Goal: Task Accomplishment & Management: Manage account settings

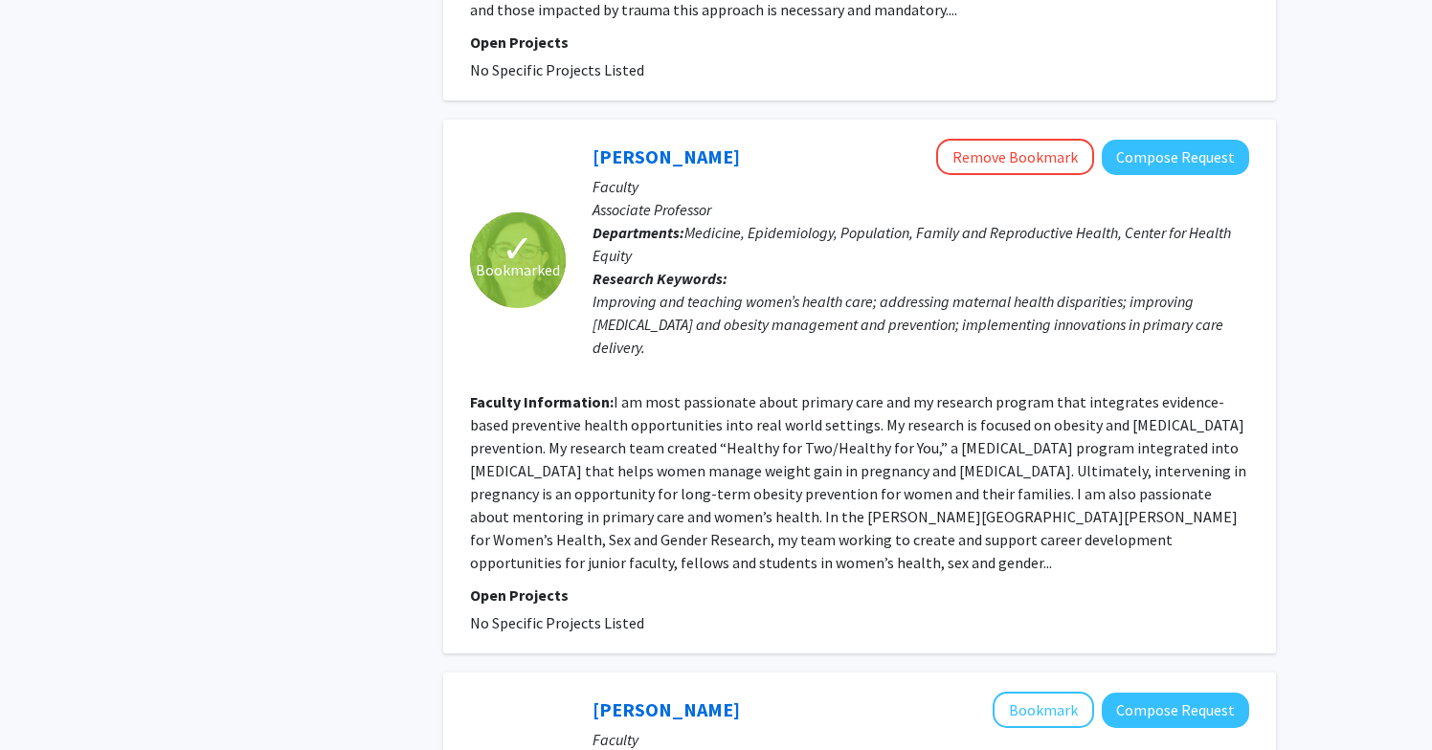
scroll to position [3588, 0]
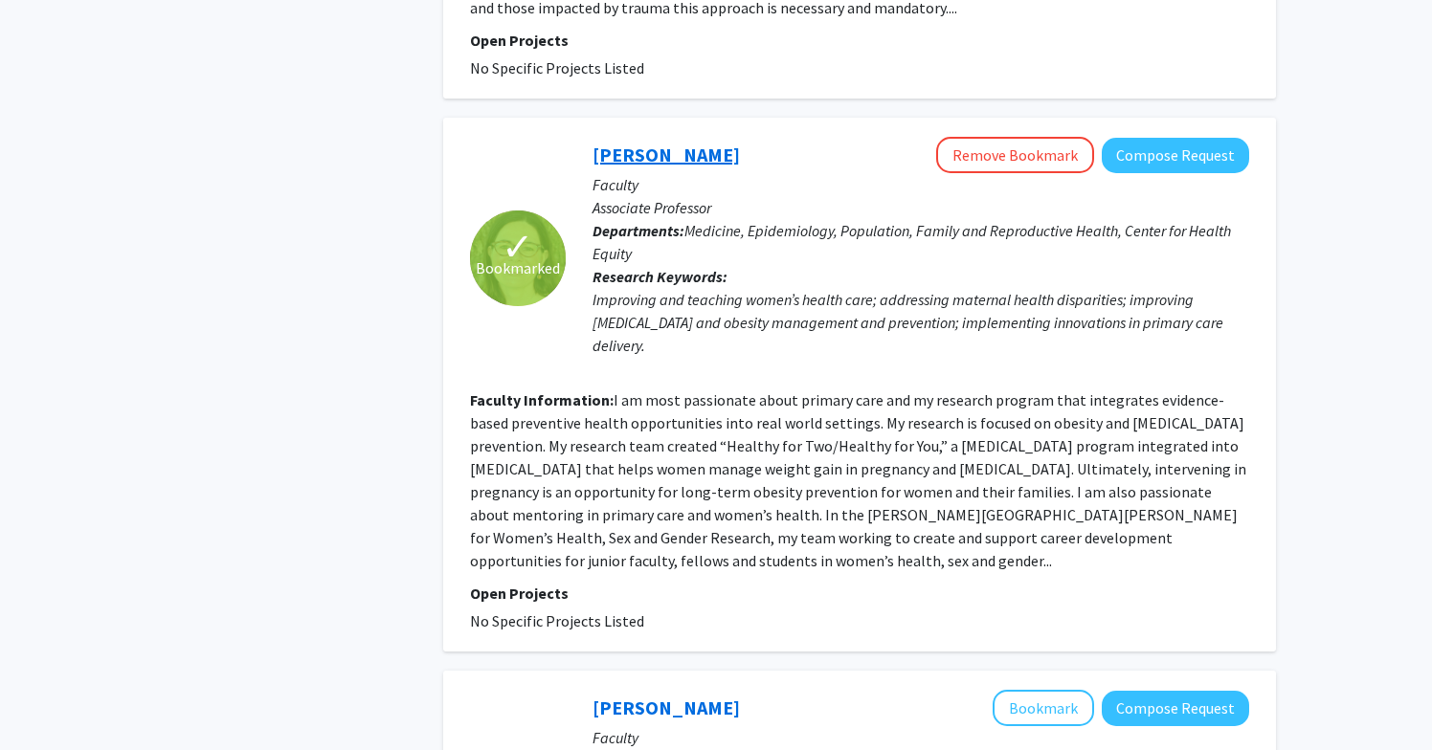
click at [646, 143] on link "[PERSON_NAME]" at bounding box center [665, 155] width 147 height 24
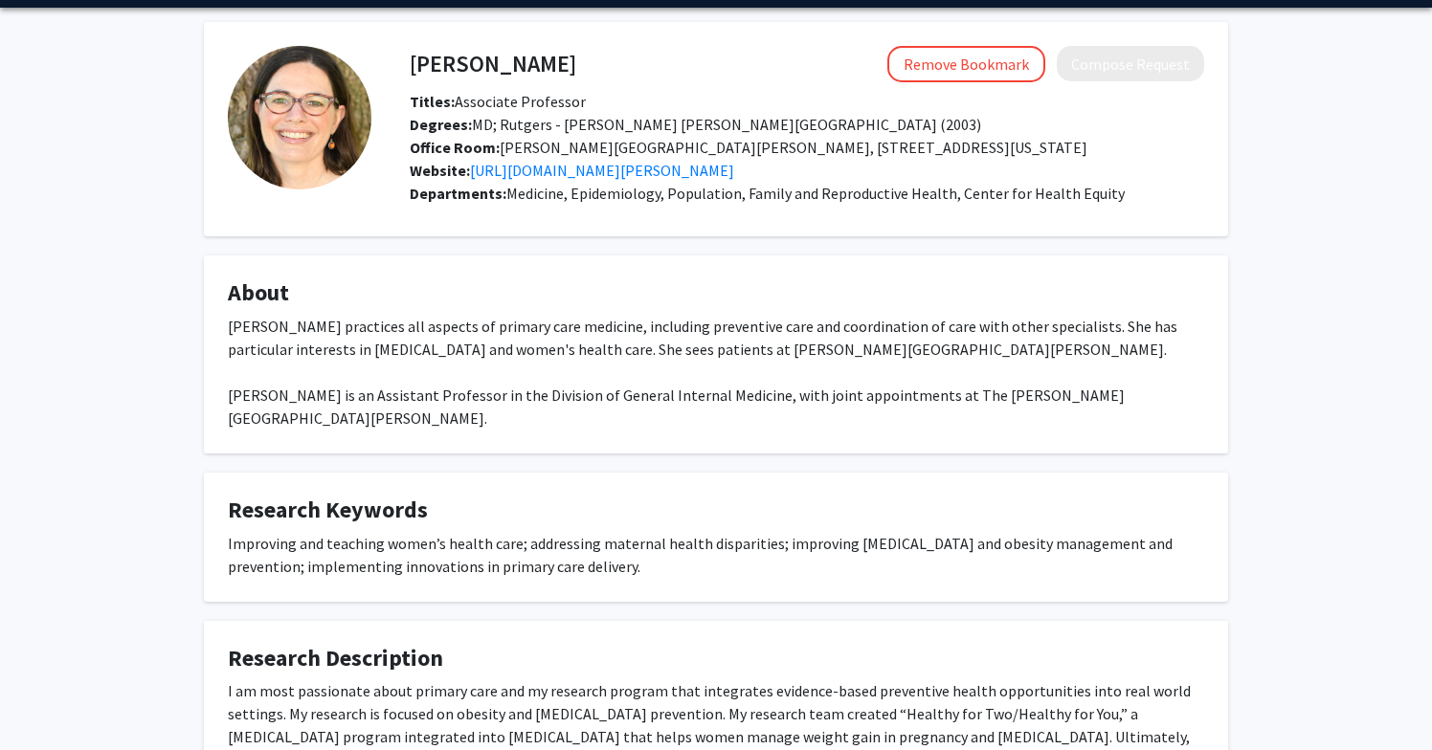
scroll to position [66, 0]
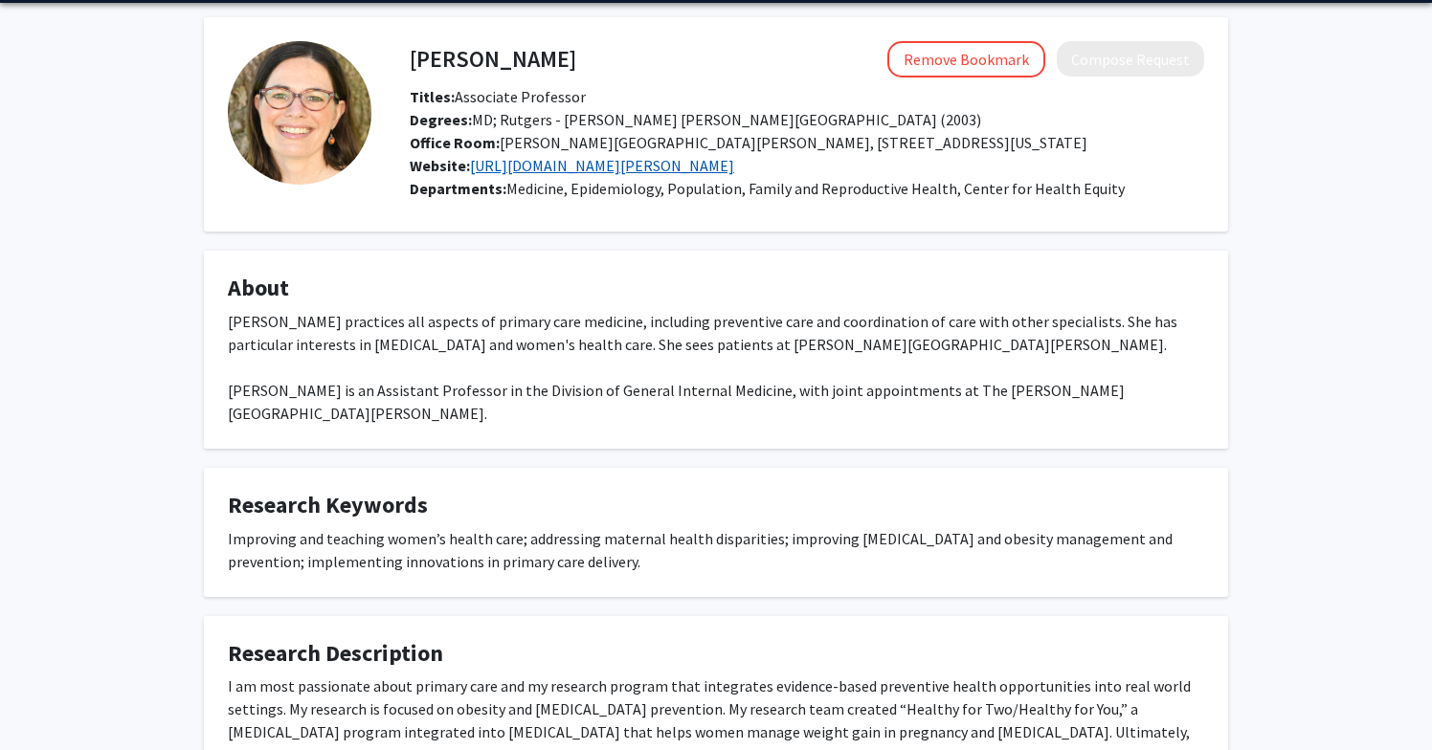
click at [640, 166] on link "[URL][DOMAIN_NAME][PERSON_NAME]" at bounding box center [602, 165] width 264 height 19
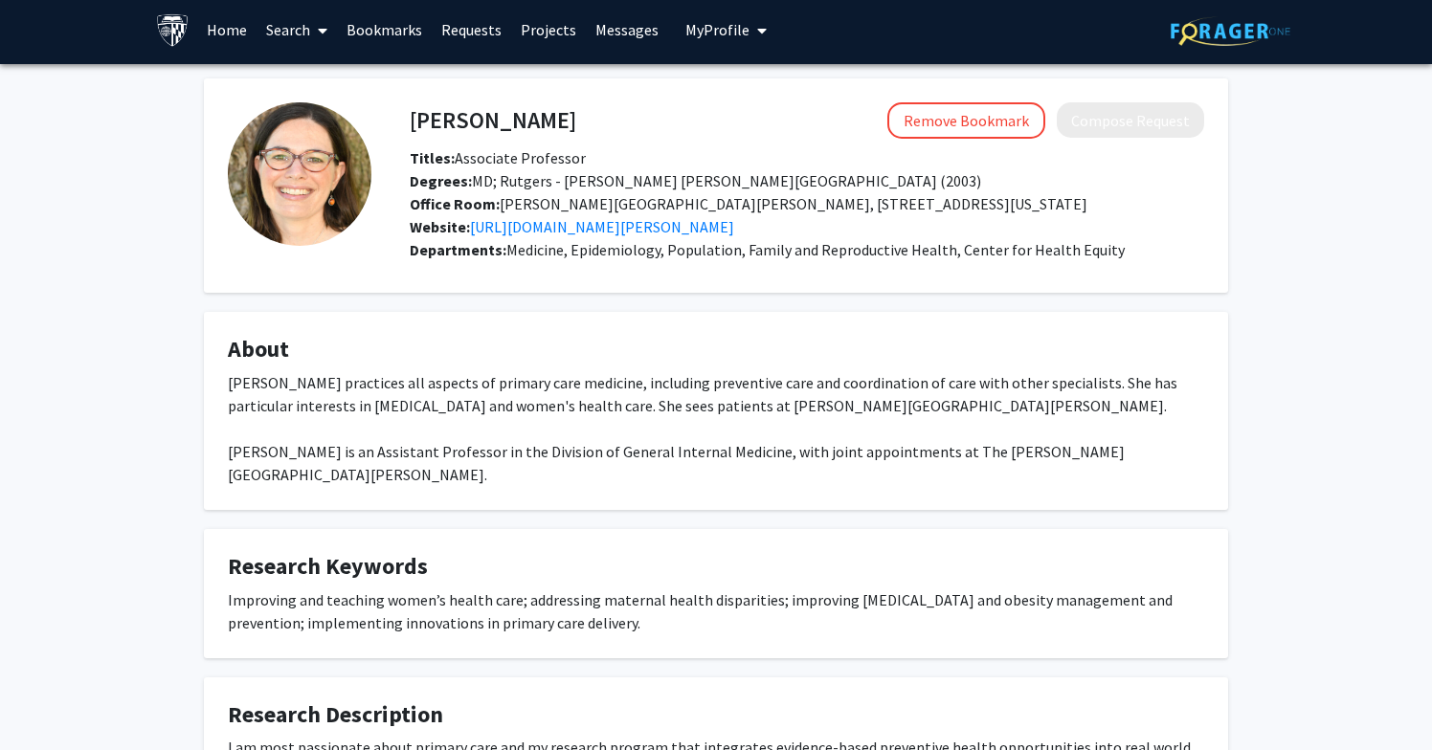
scroll to position [0, 0]
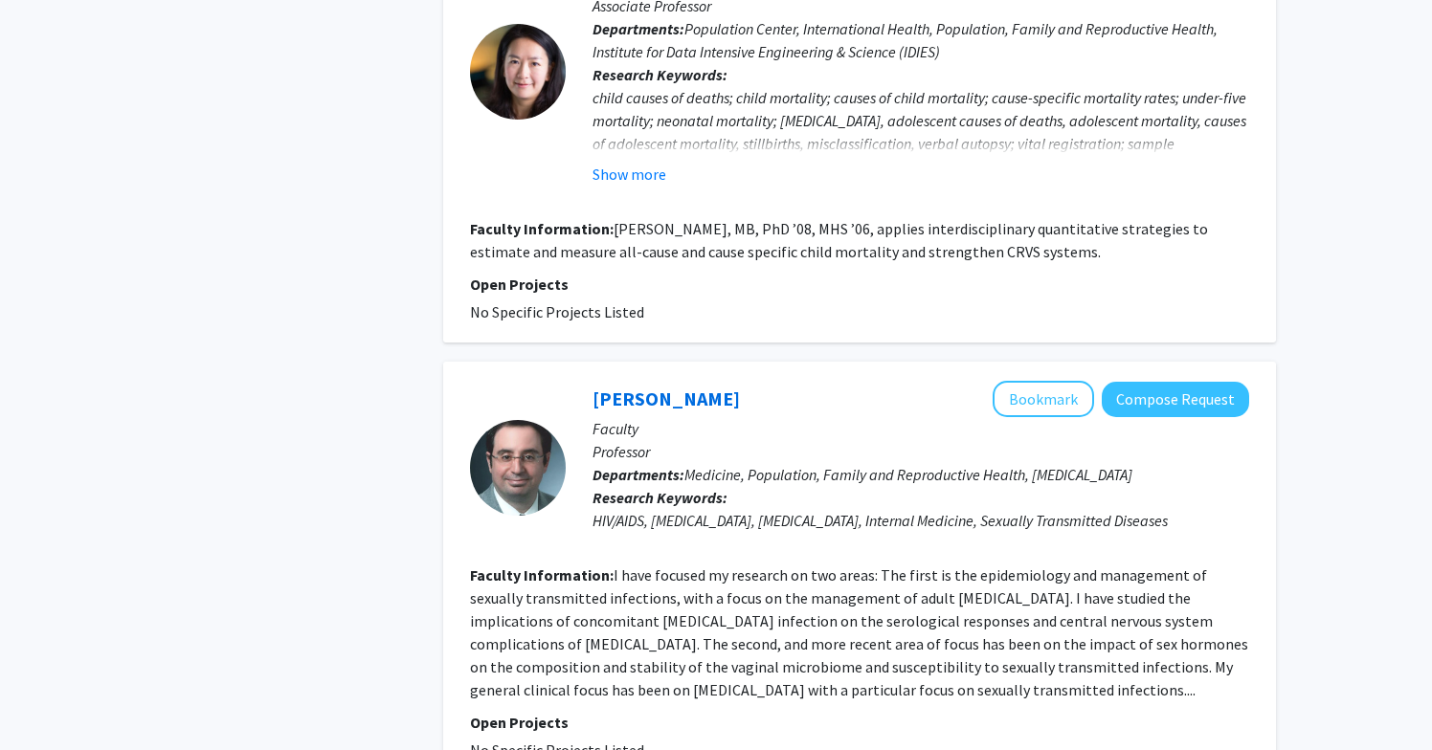
scroll to position [4493, 0]
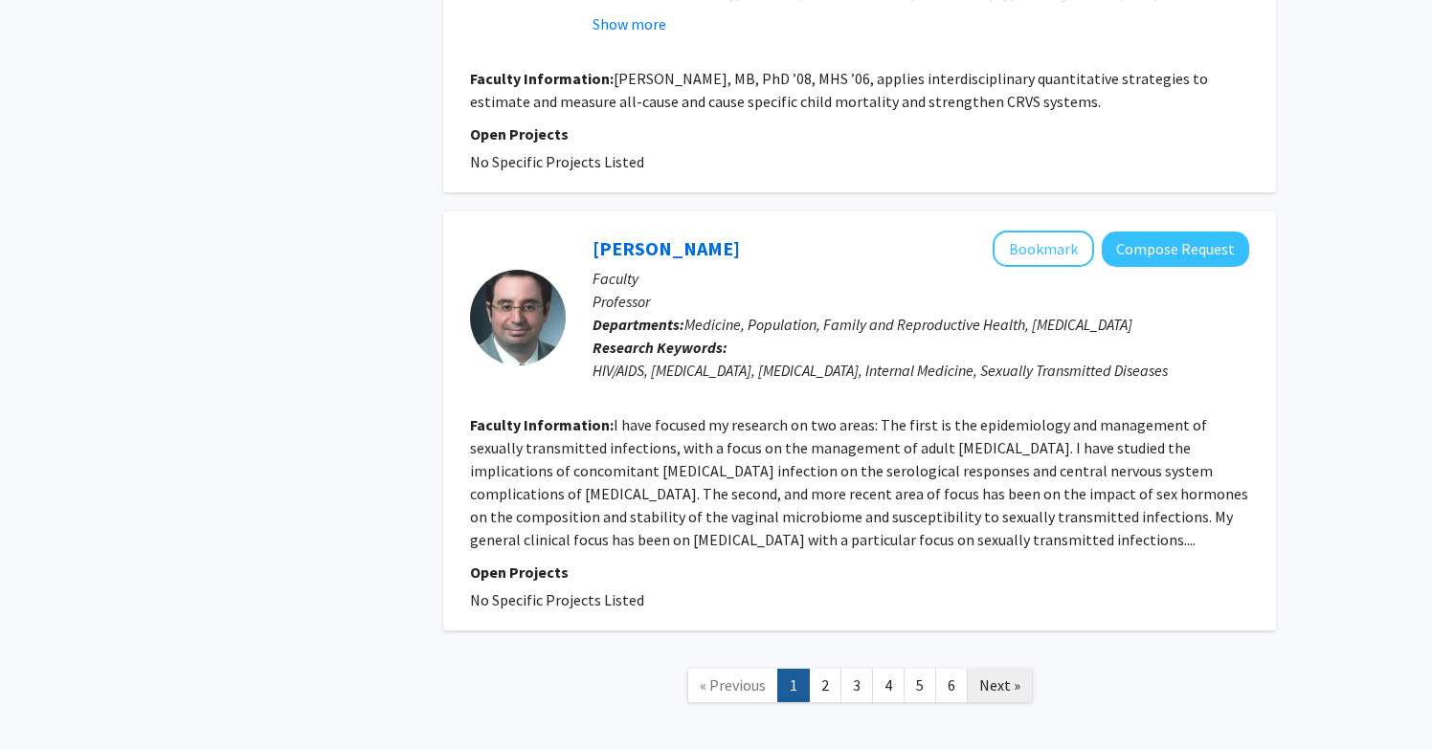
click at [995, 669] on link "Next »" at bounding box center [1000, 685] width 66 height 33
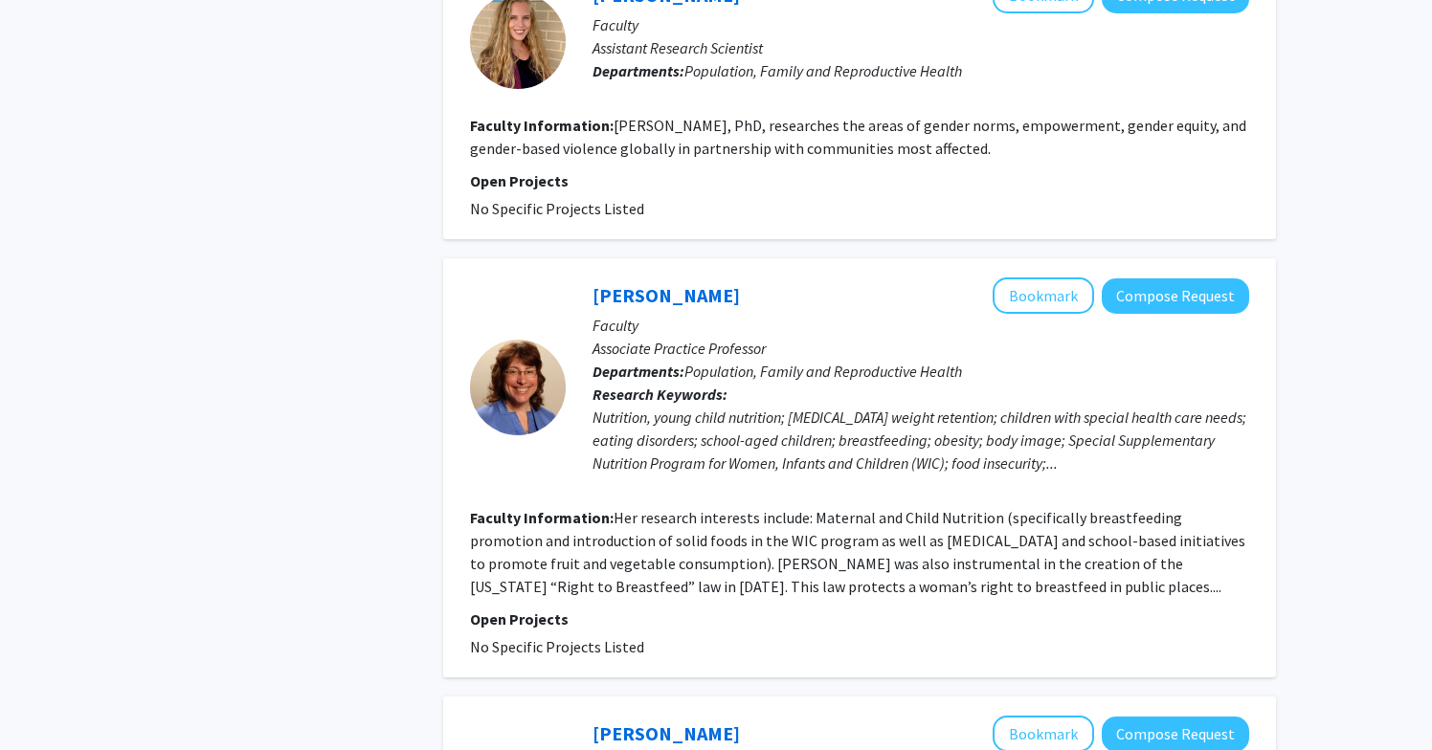
scroll to position [2284, 0]
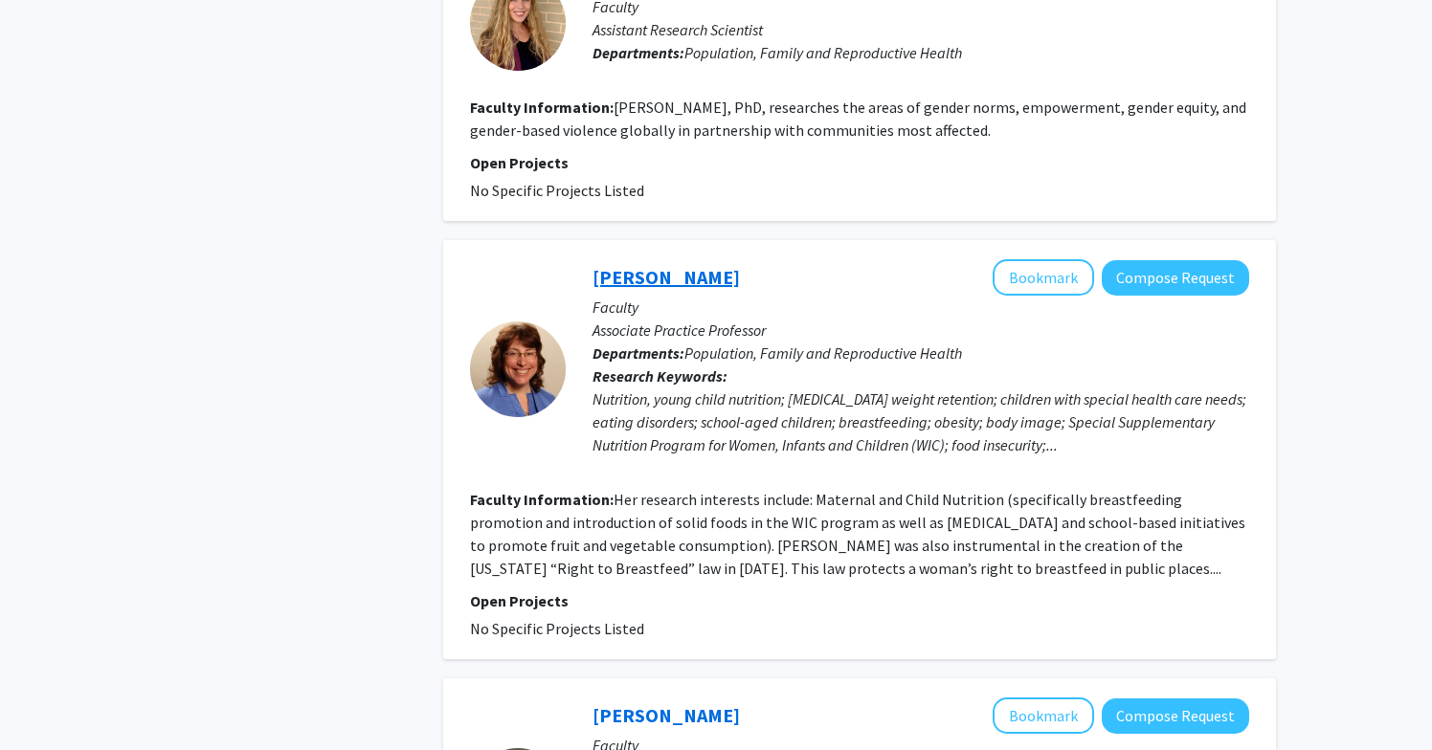
click at [648, 265] on link "[PERSON_NAME]" at bounding box center [665, 277] width 147 height 24
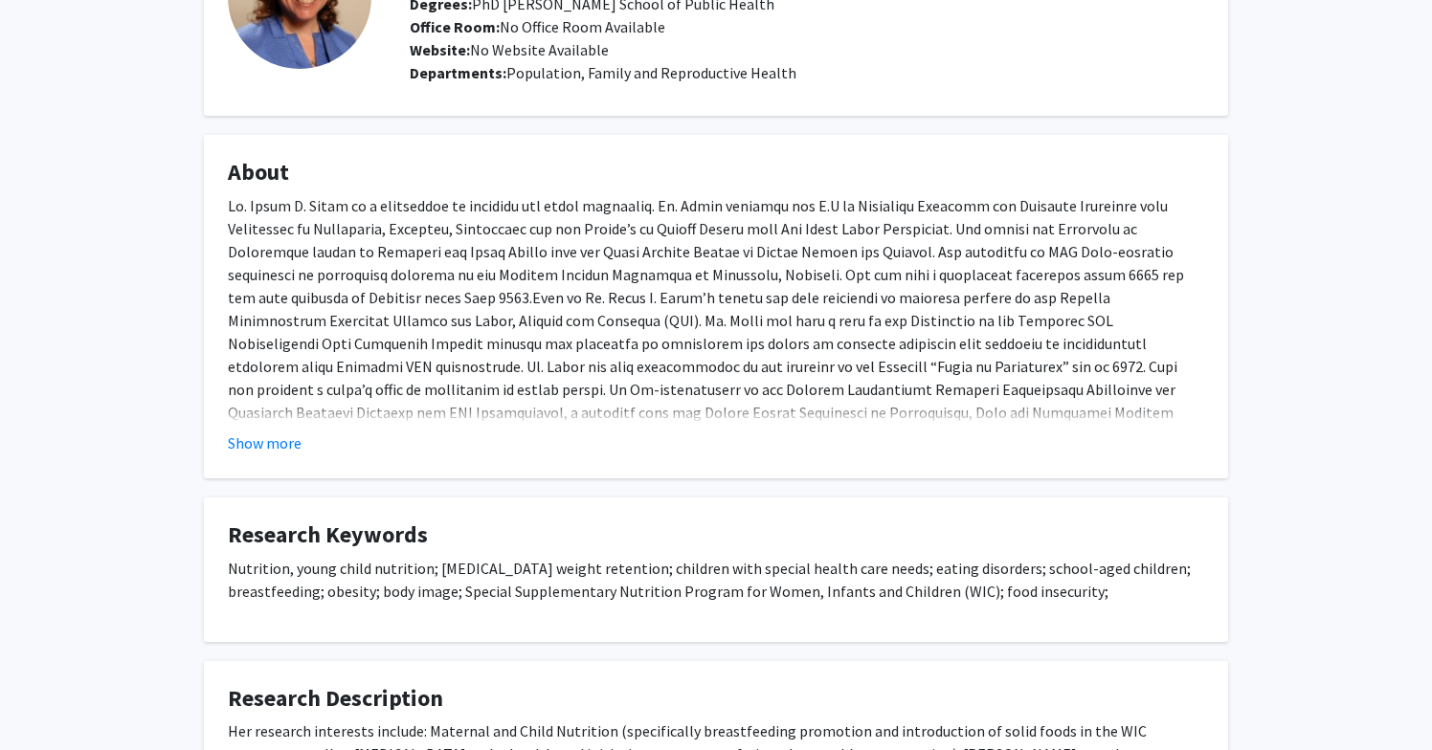
scroll to position [161, 0]
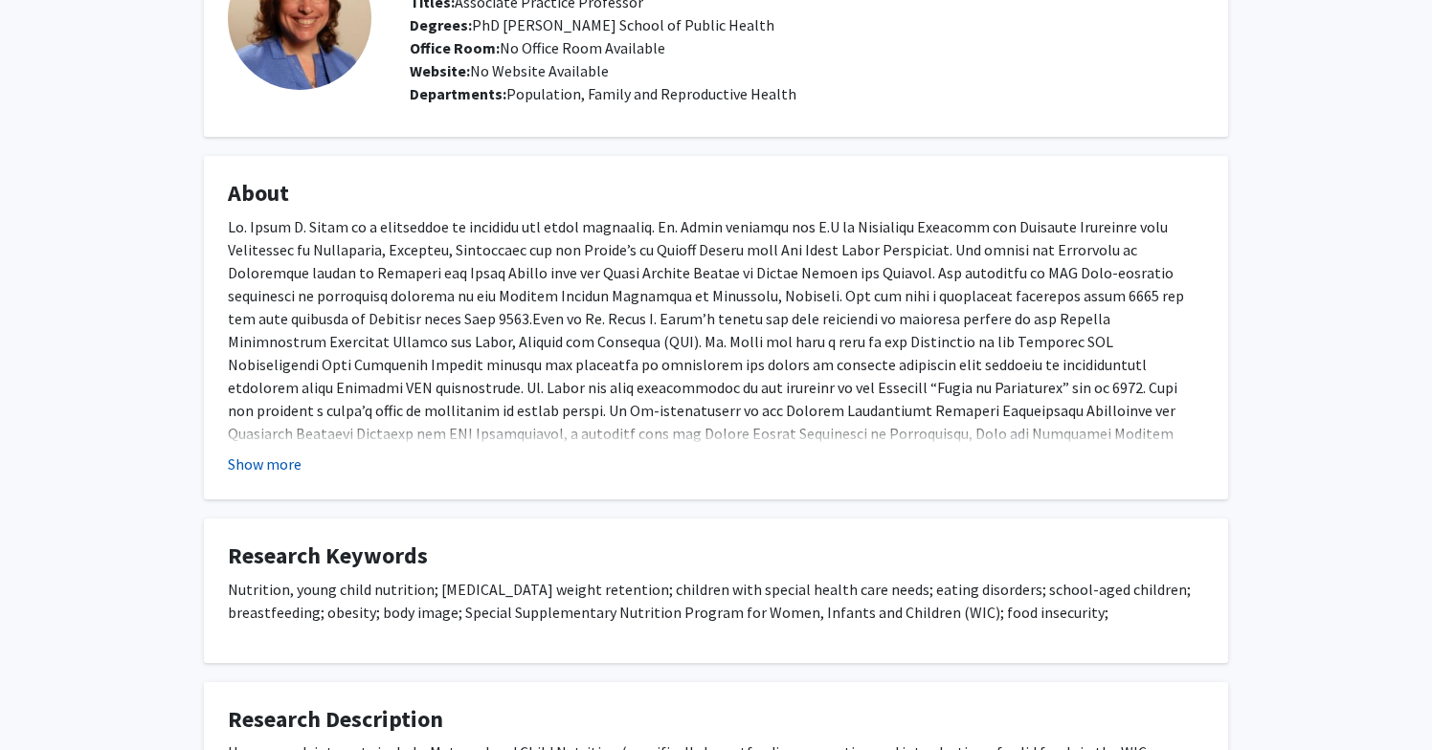
click at [260, 462] on button "Show more" at bounding box center [265, 464] width 74 height 23
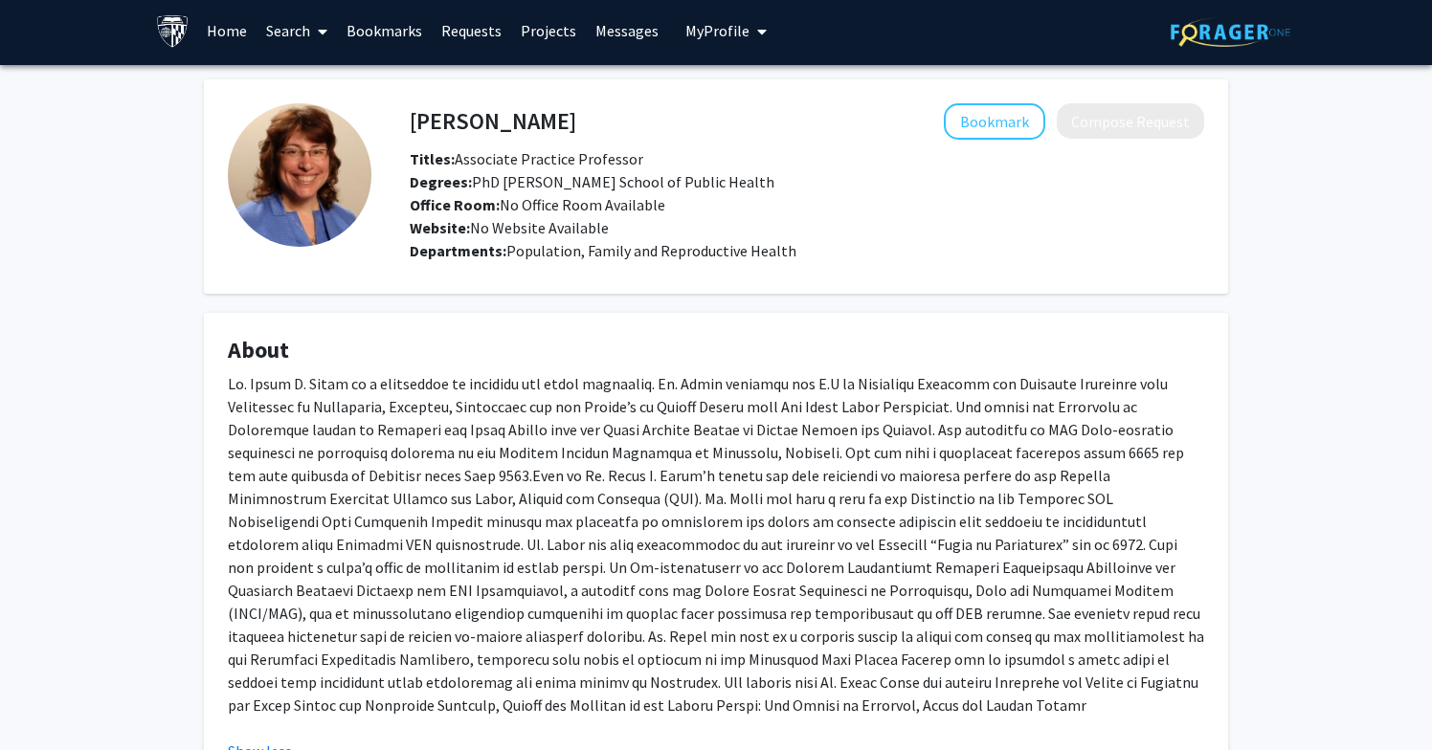
scroll to position [0, 0]
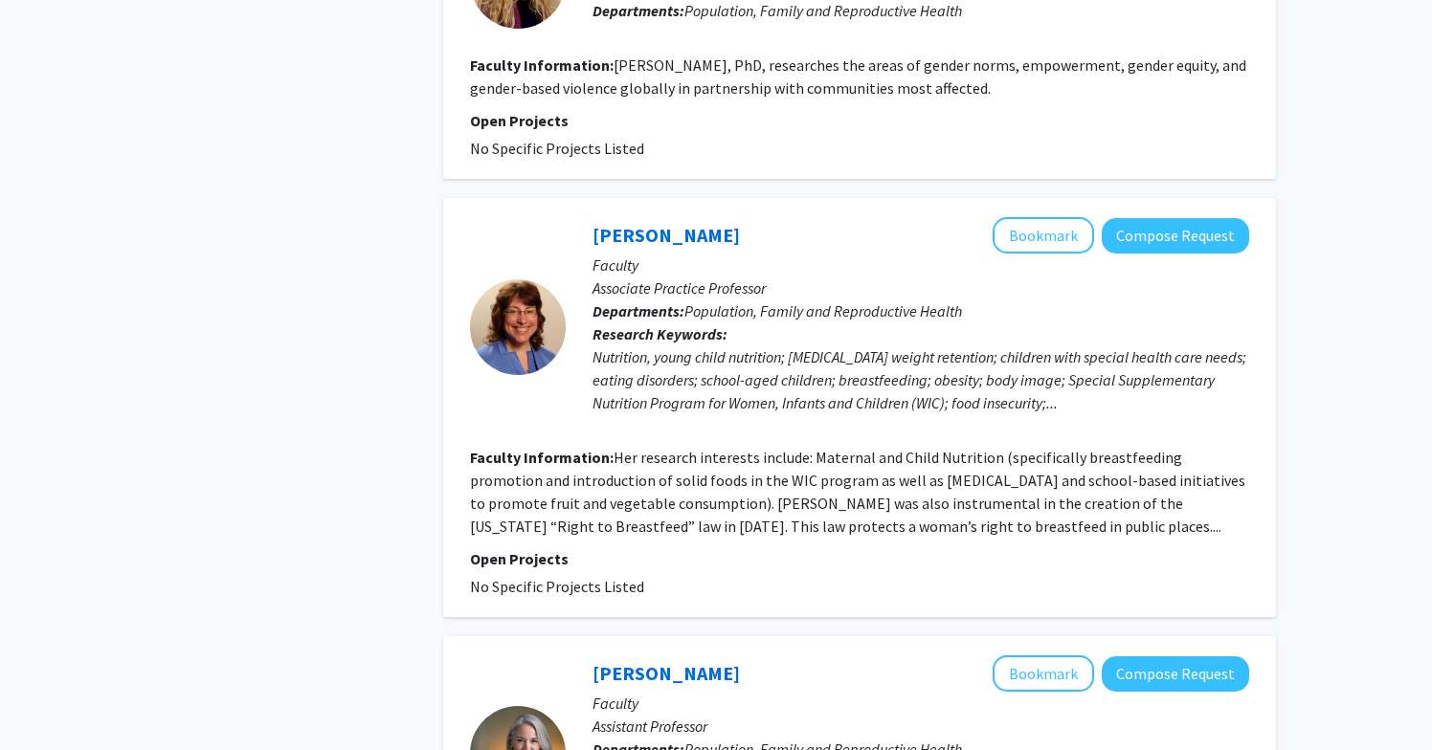
scroll to position [2321, 0]
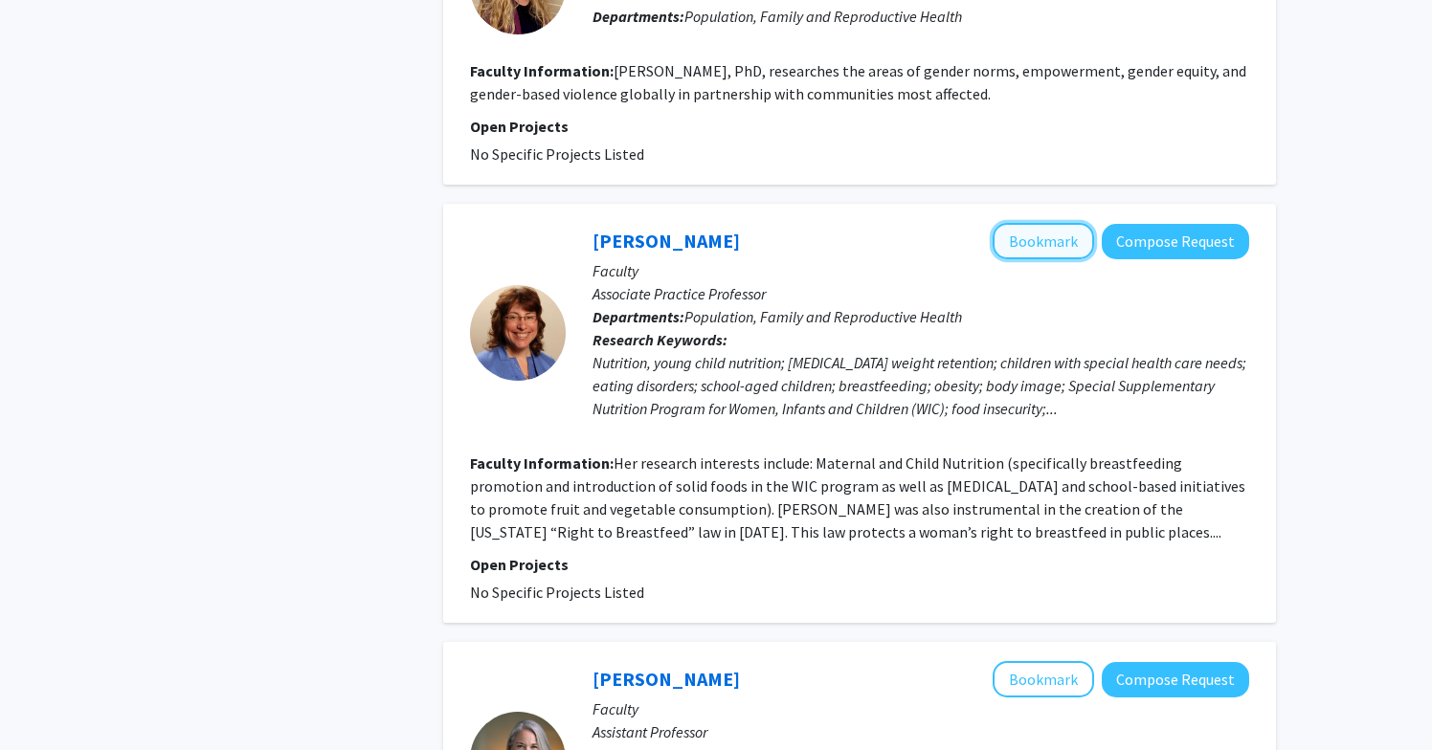
click at [1052, 223] on button "Bookmark" at bounding box center [1042, 241] width 101 height 36
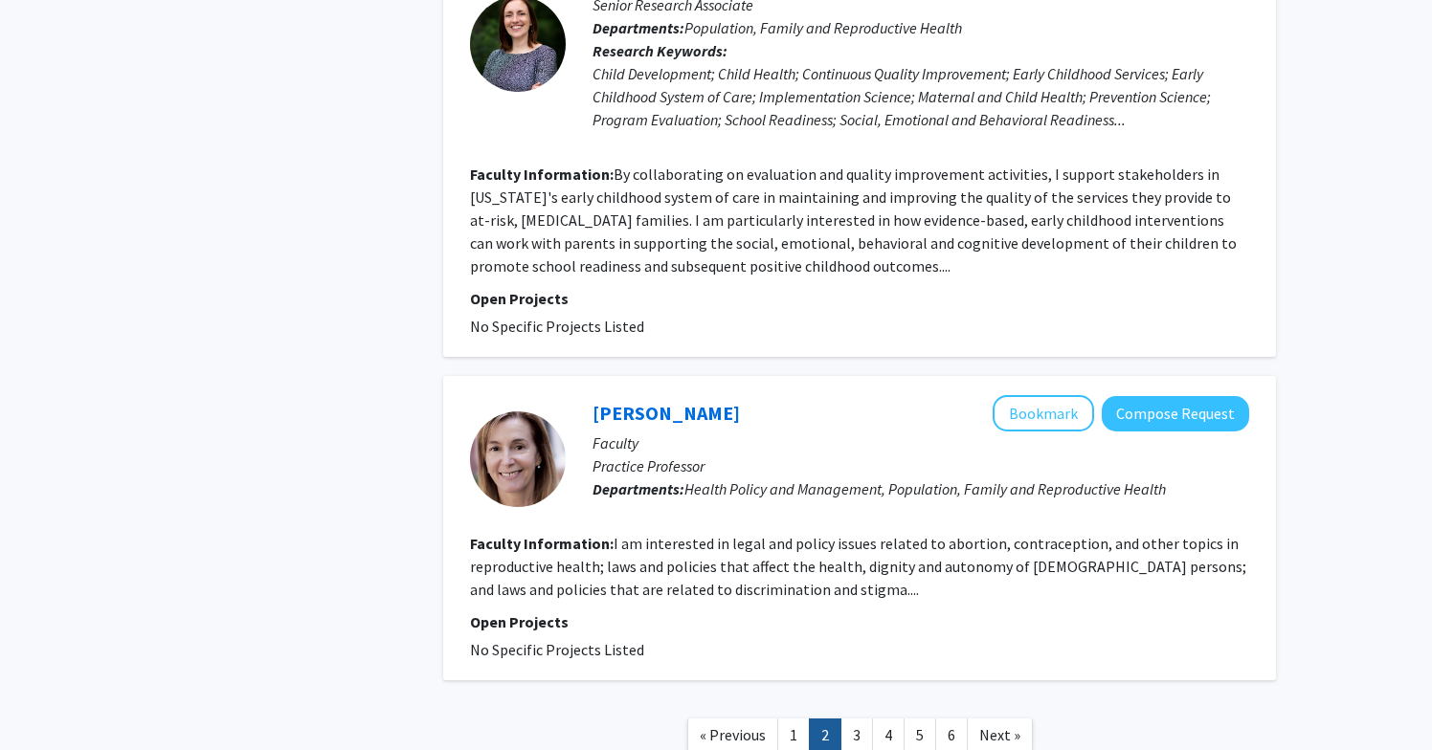
scroll to position [3558, 0]
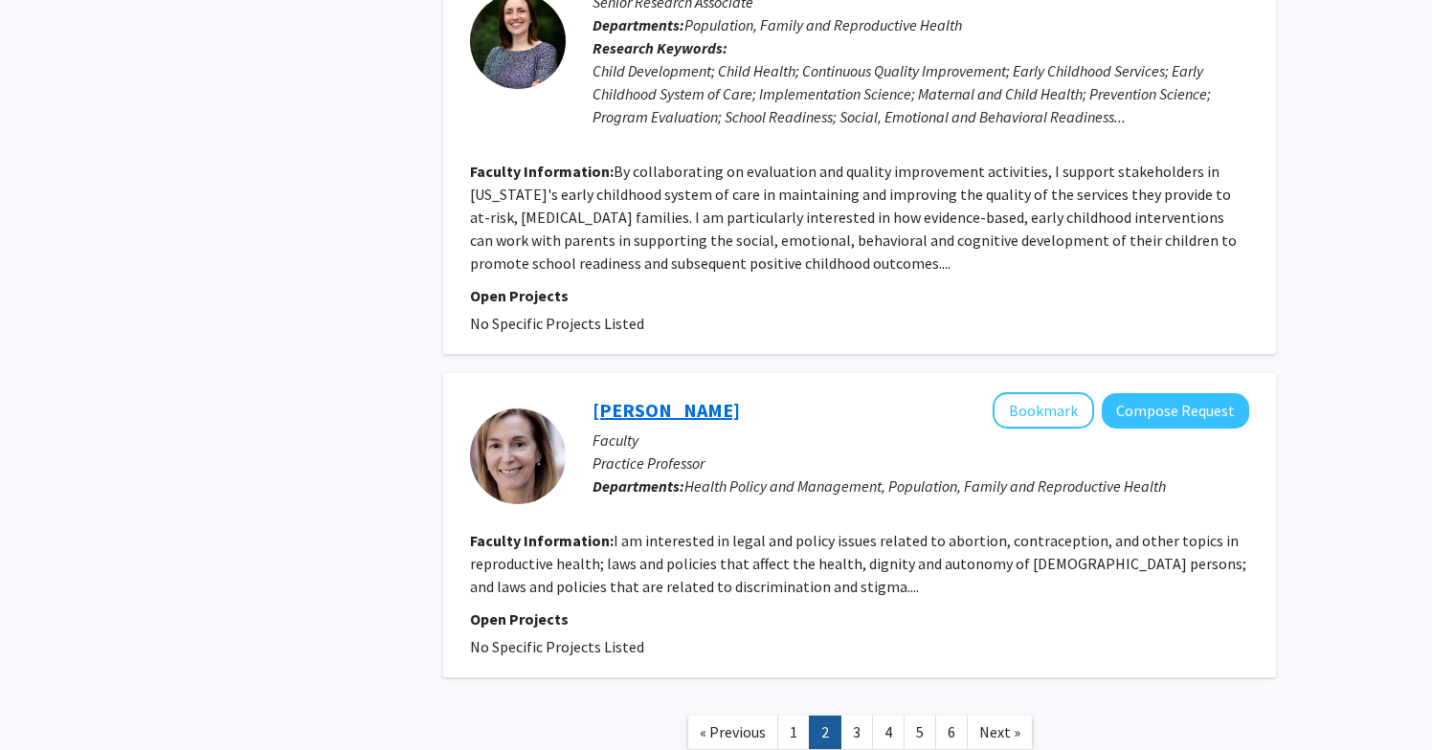
click at [636, 398] on link "[PERSON_NAME]" at bounding box center [665, 410] width 147 height 24
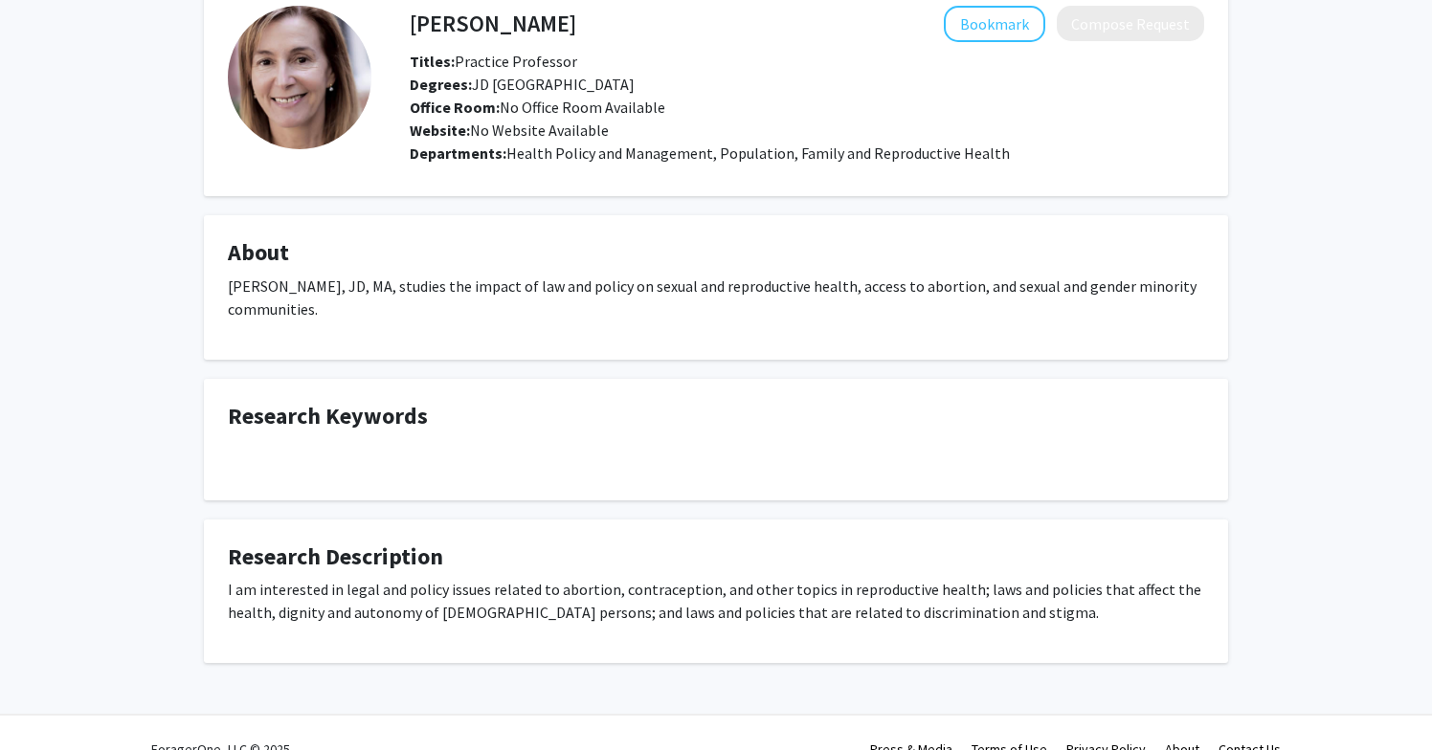
scroll to position [134, 0]
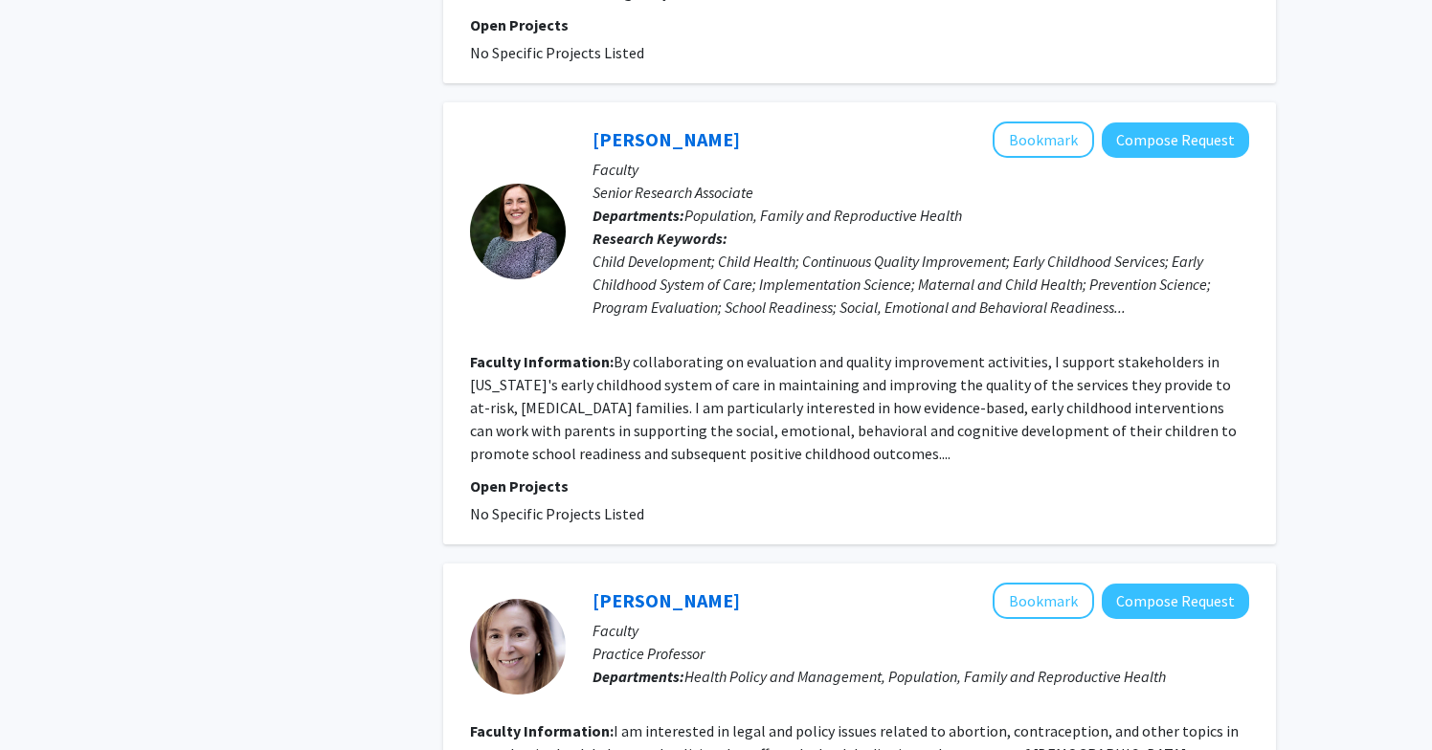
scroll to position [3605, 0]
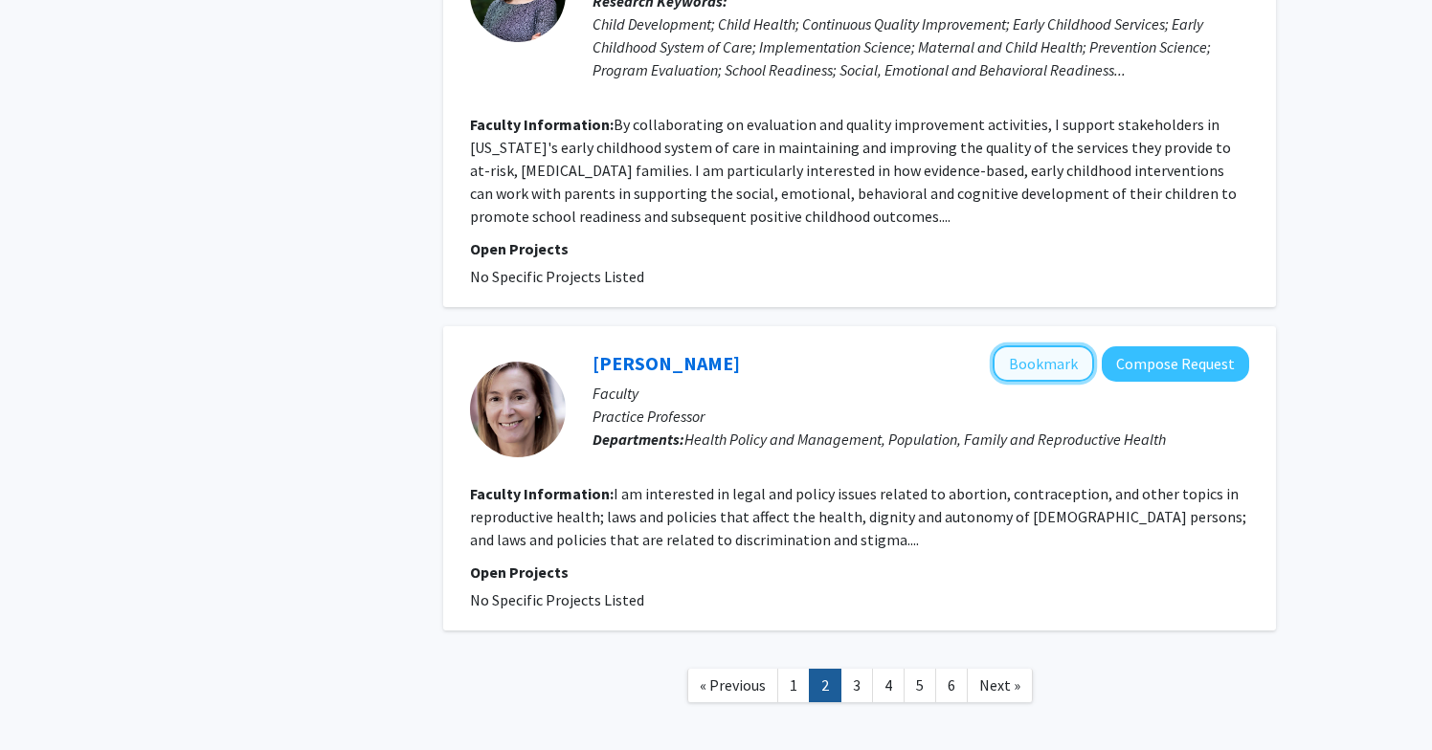
click at [1056, 345] on button "Bookmark" at bounding box center [1042, 363] width 101 height 36
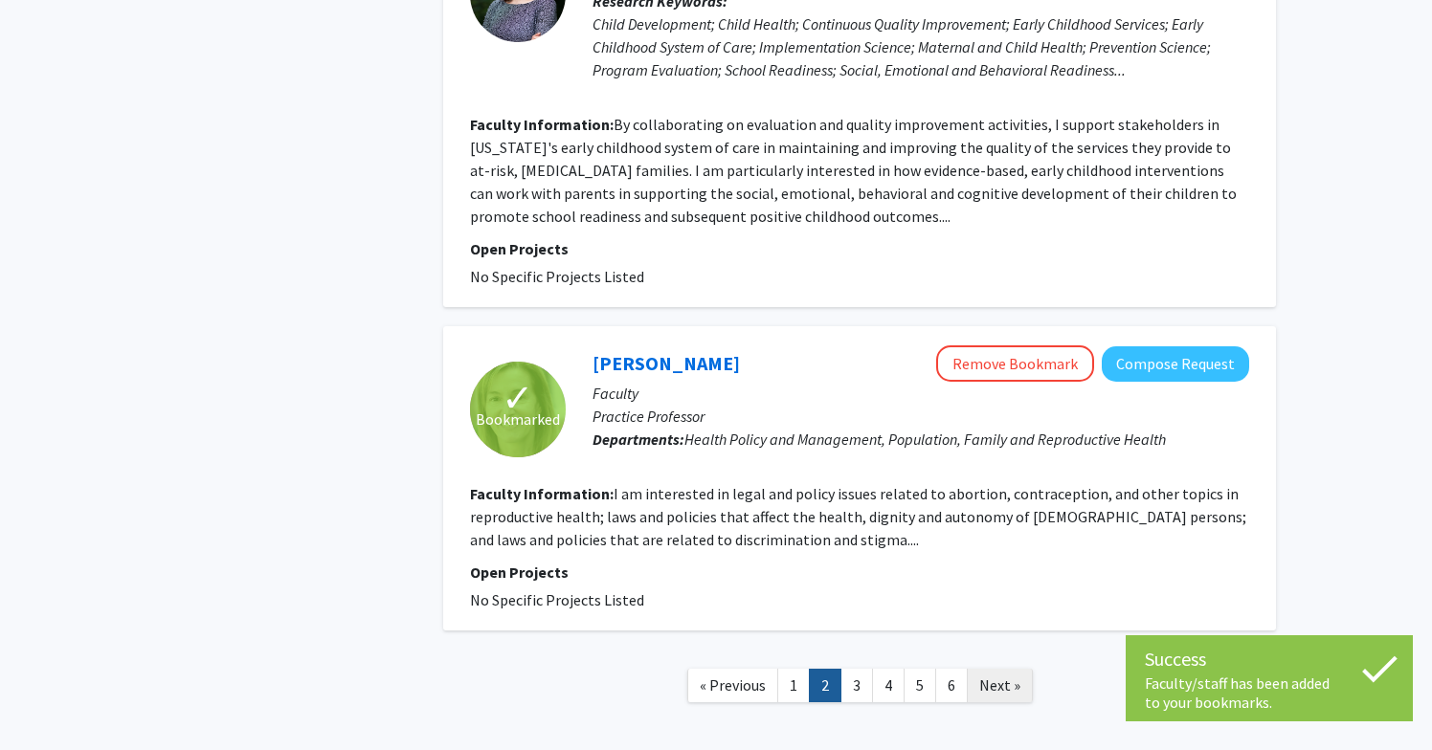
click at [999, 676] on span "Next »" at bounding box center [999, 685] width 41 height 19
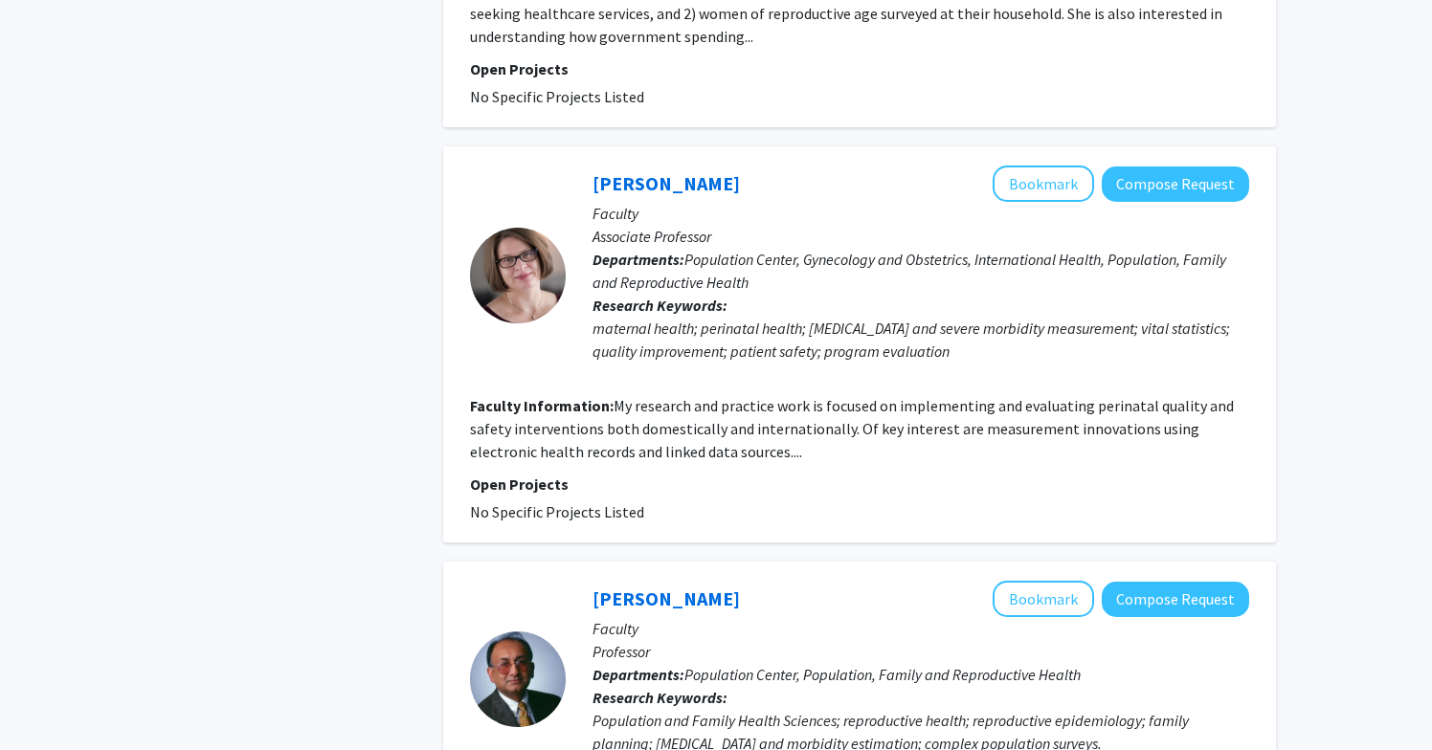
scroll to position [1067, 0]
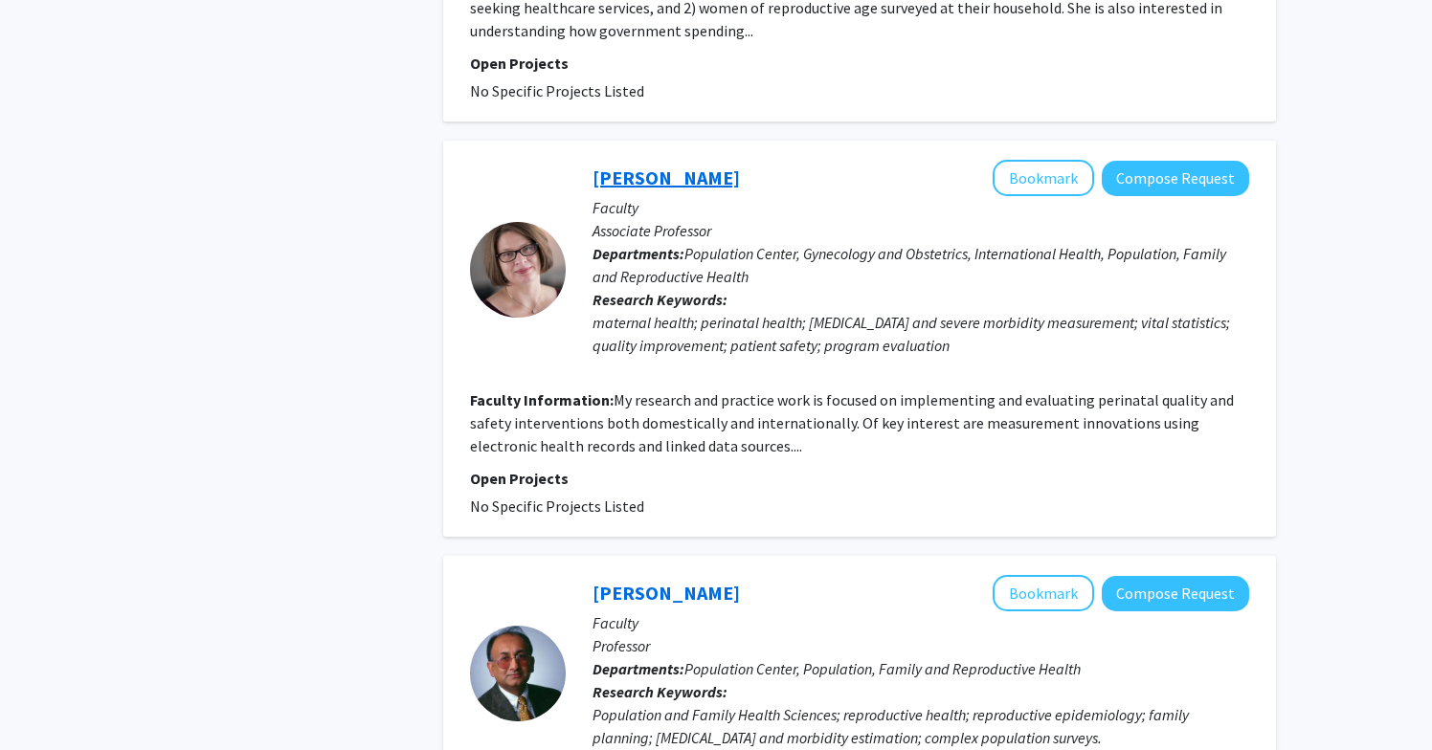
click at [672, 166] on link "[PERSON_NAME]" at bounding box center [665, 178] width 147 height 24
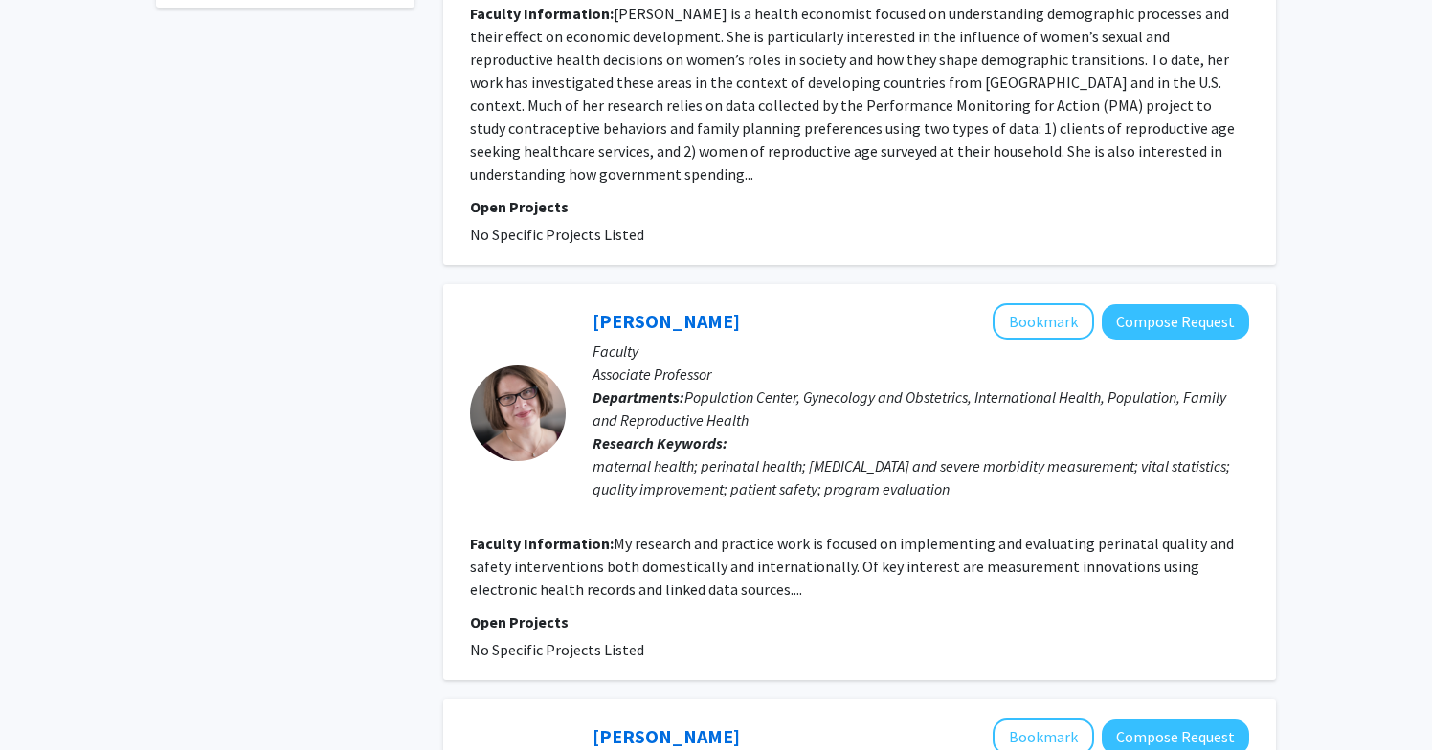
scroll to position [890, 0]
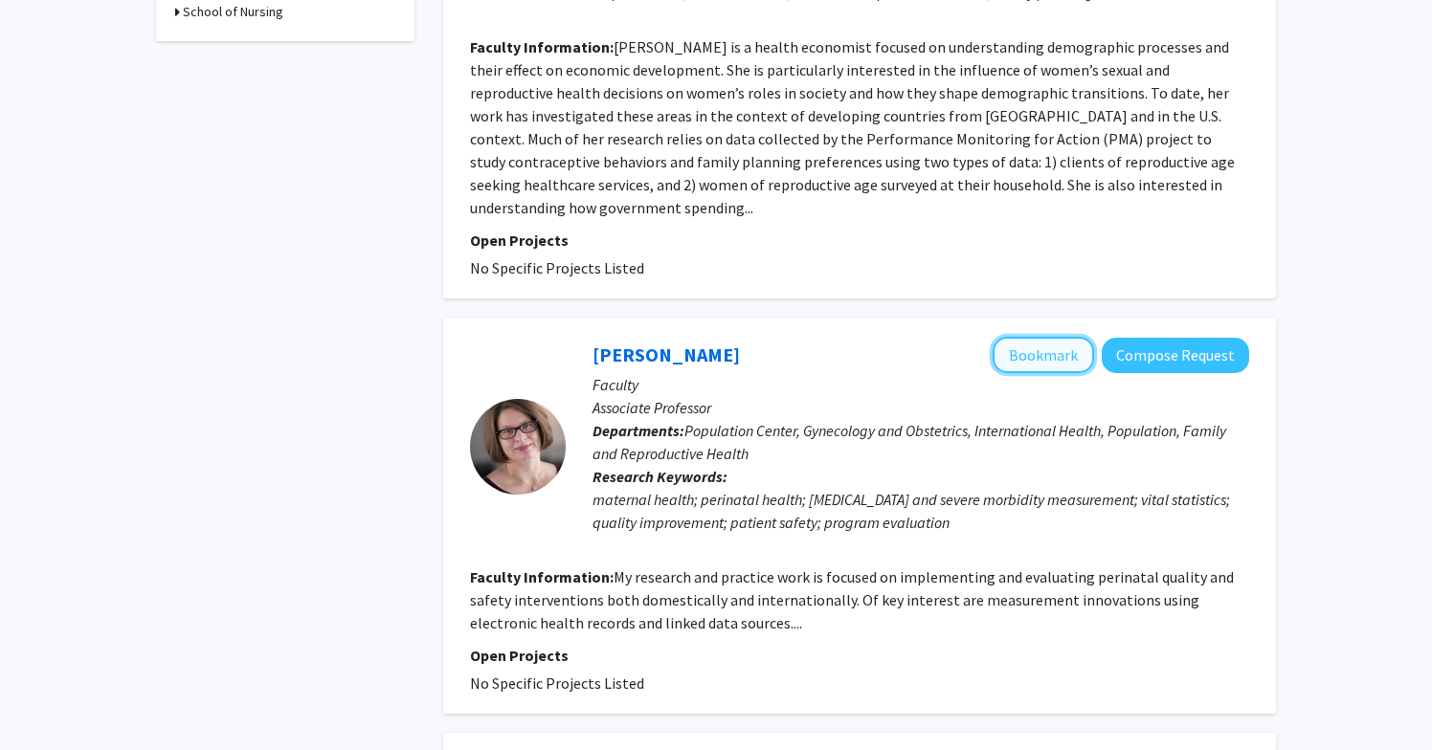
click at [1056, 337] on button "Bookmark" at bounding box center [1042, 355] width 101 height 36
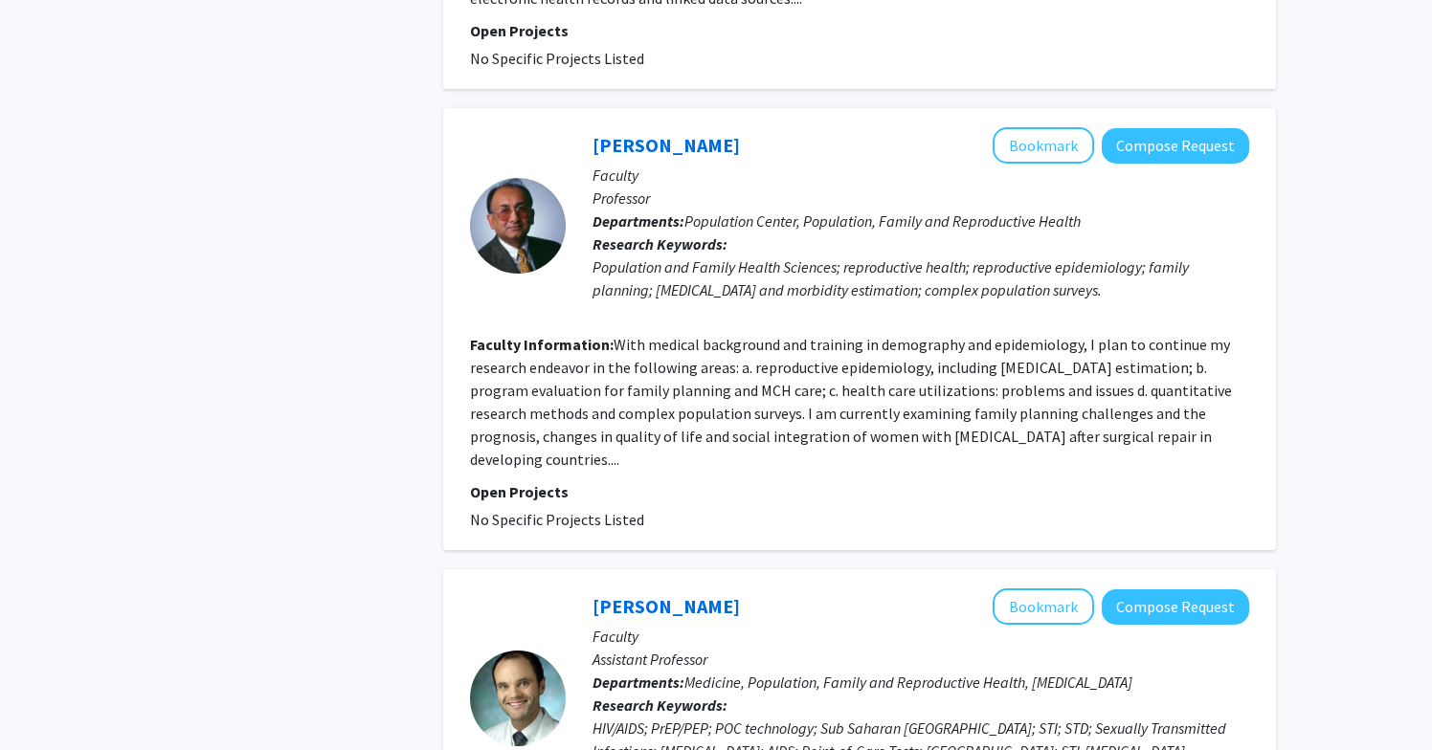
scroll to position [1462, 0]
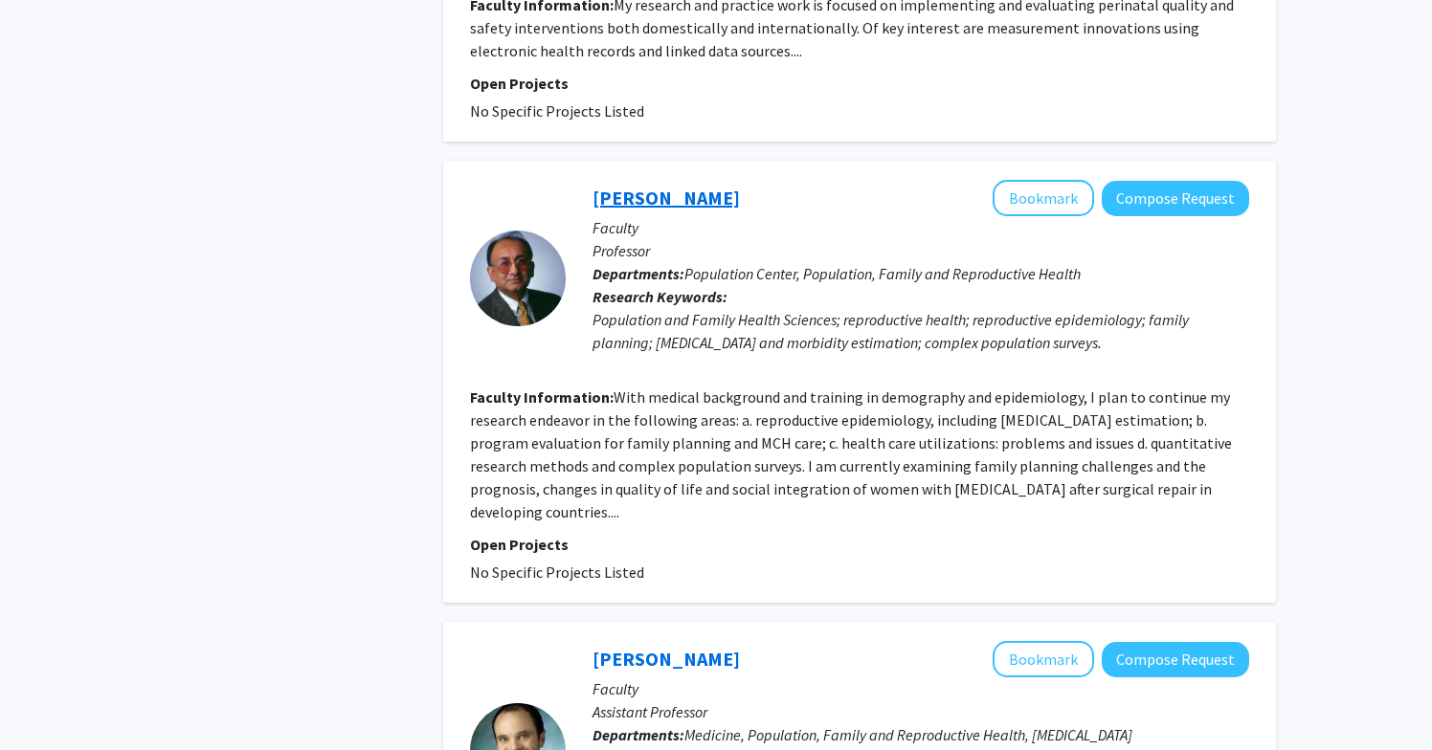
click at [661, 186] on link "[PERSON_NAME]" at bounding box center [665, 198] width 147 height 24
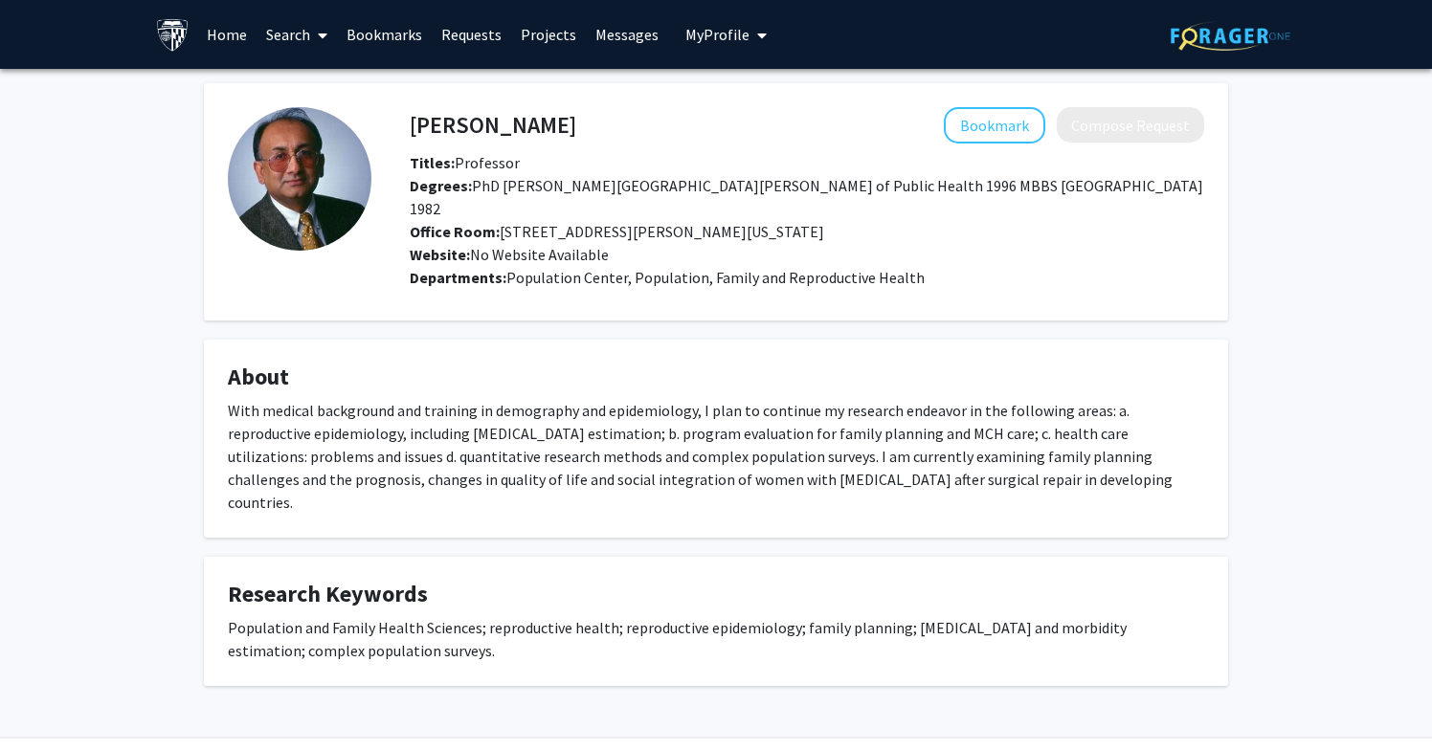
scroll to position [9, 0]
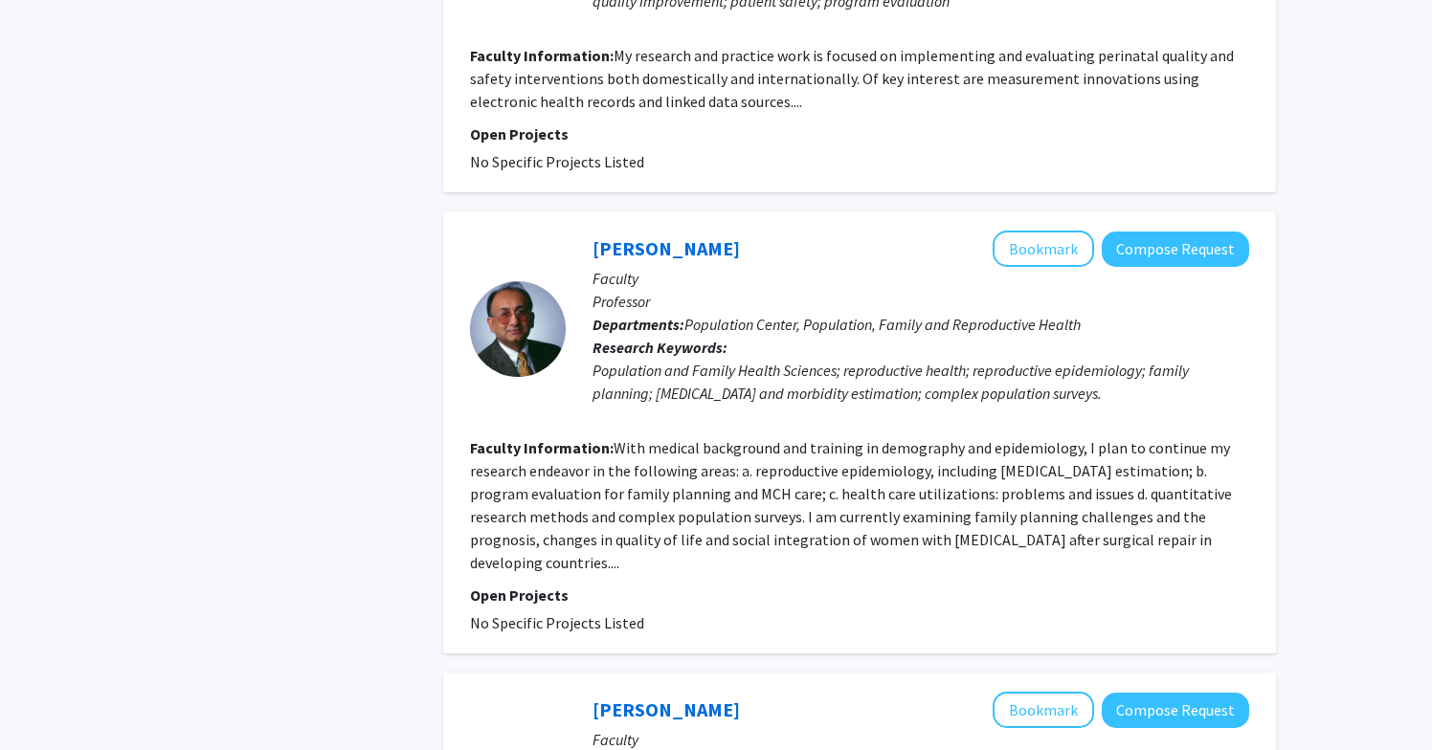
scroll to position [1408, 0]
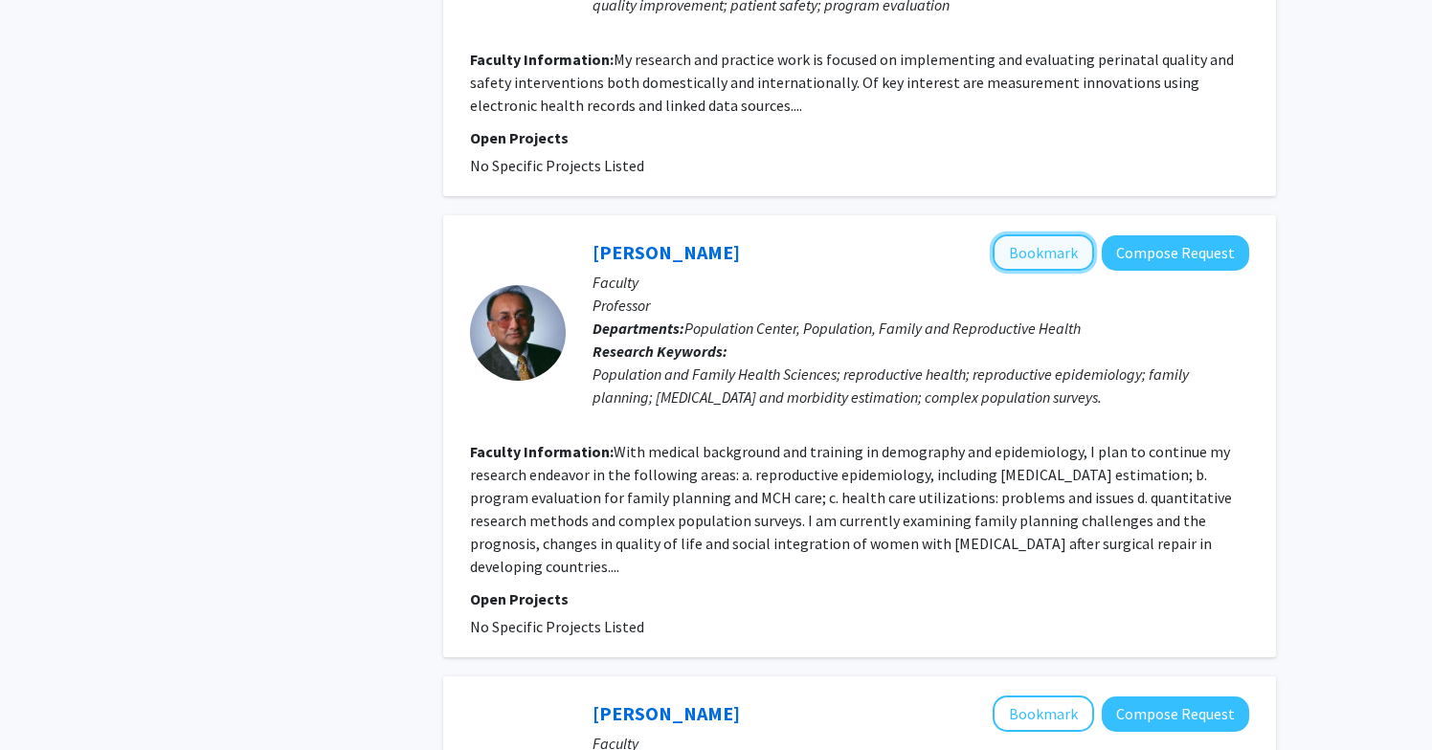
click at [1035, 236] on button "Bookmark" at bounding box center [1042, 252] width 101 height 36
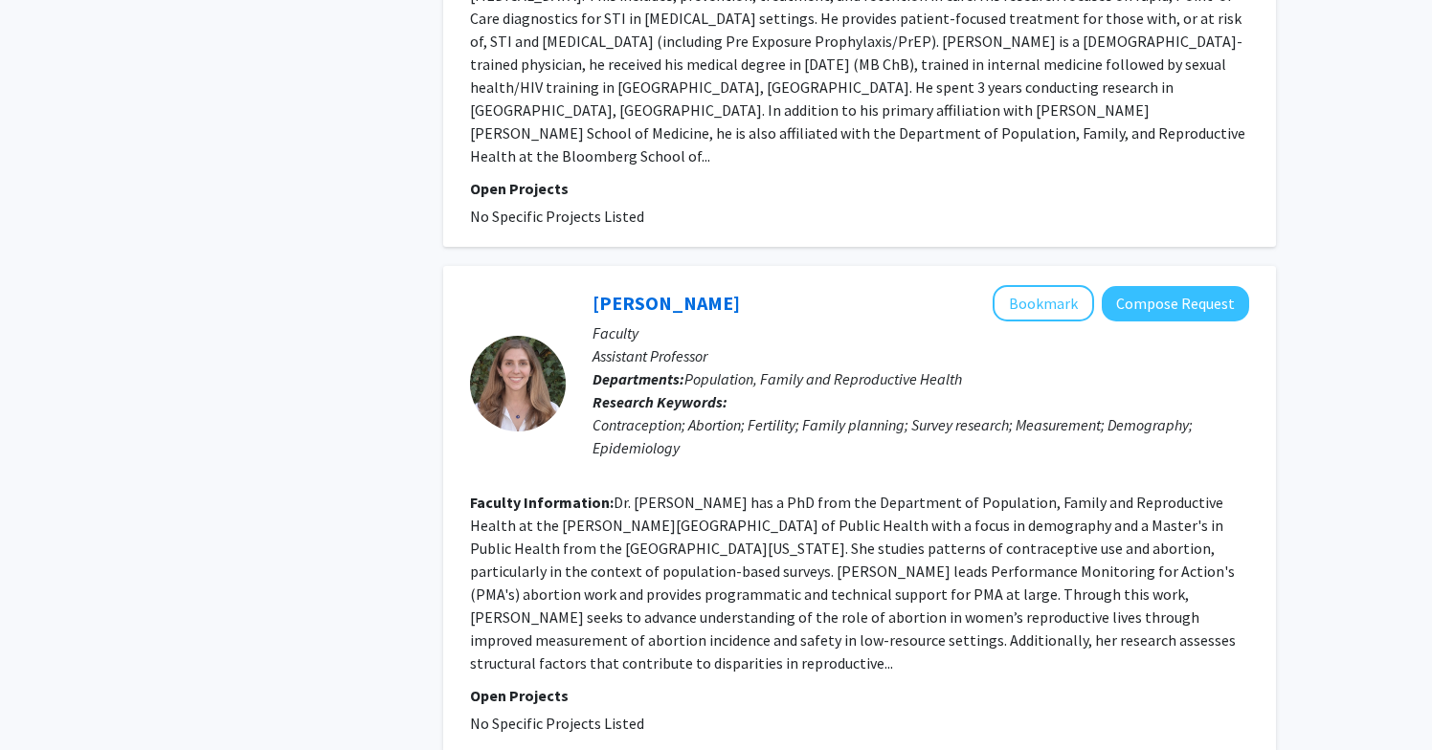
scroll to position [2367, 0]
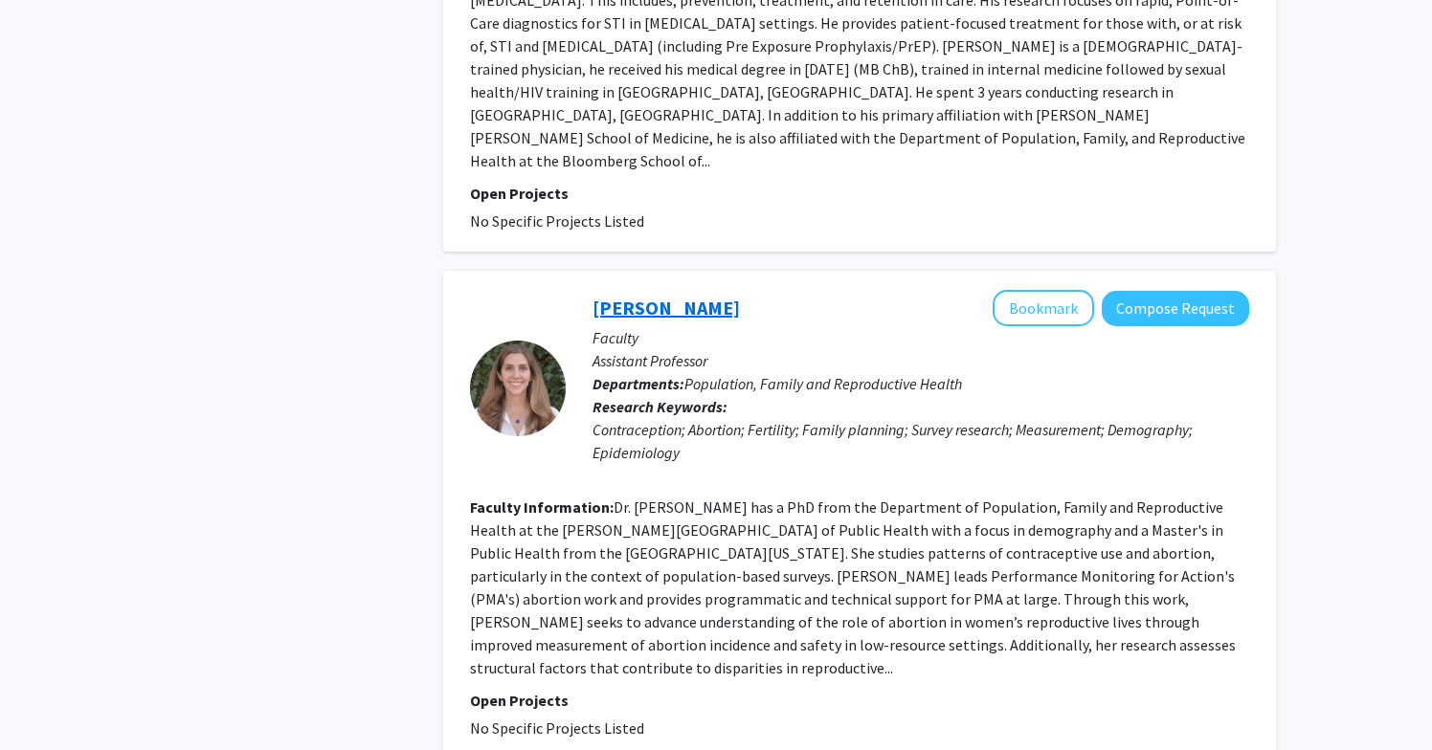
click at [636, 296] on link "[PERSON_NAME]" at bounding box center [665, 308] width 147 height 24
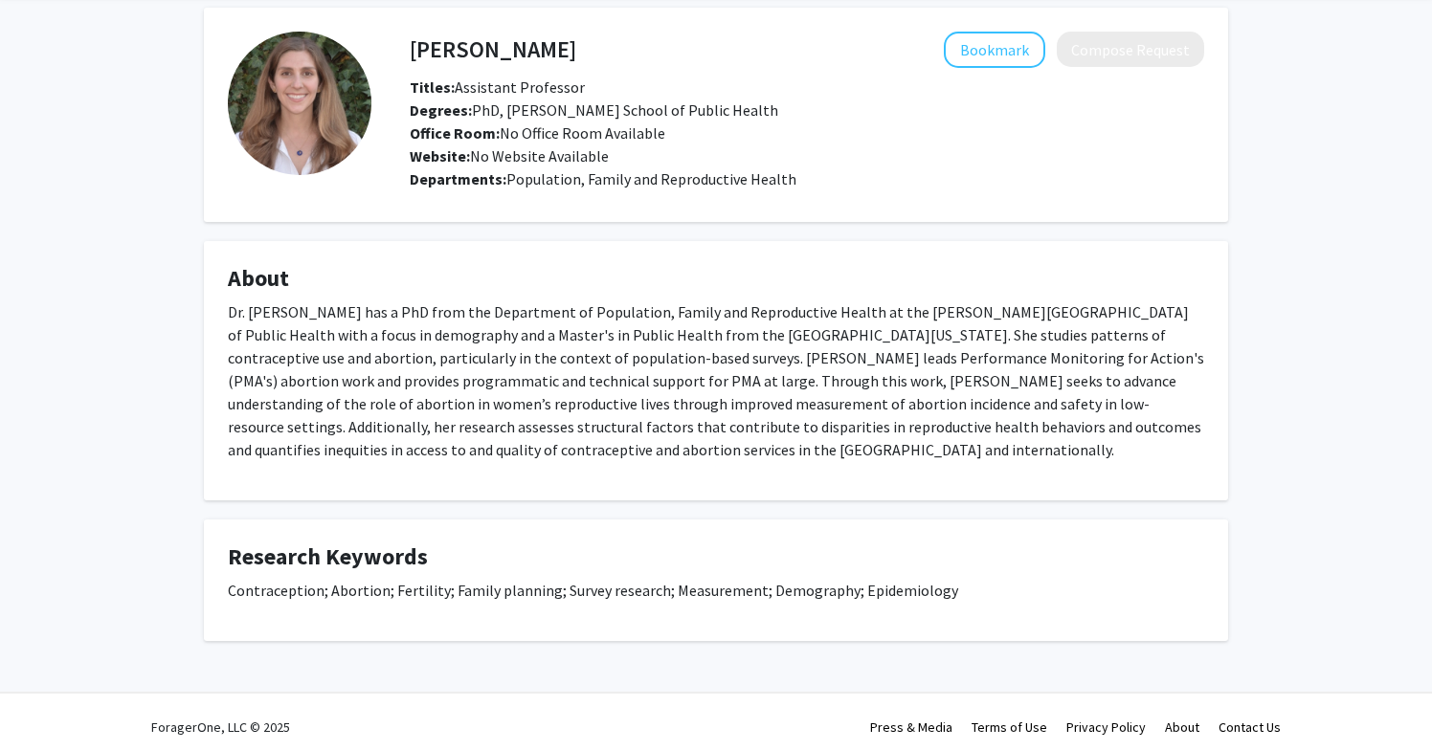
scroll to position [85, 0]
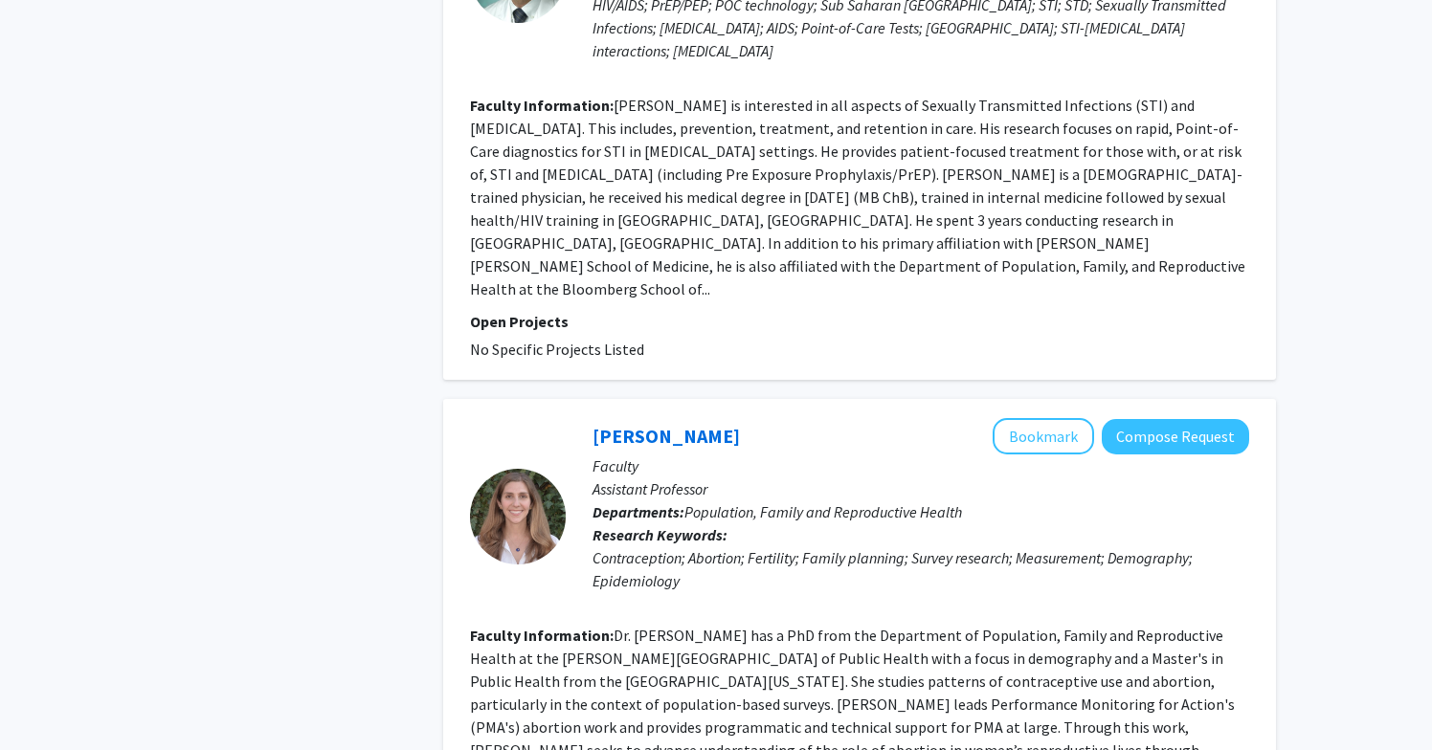
scroll to position [2235, 0]
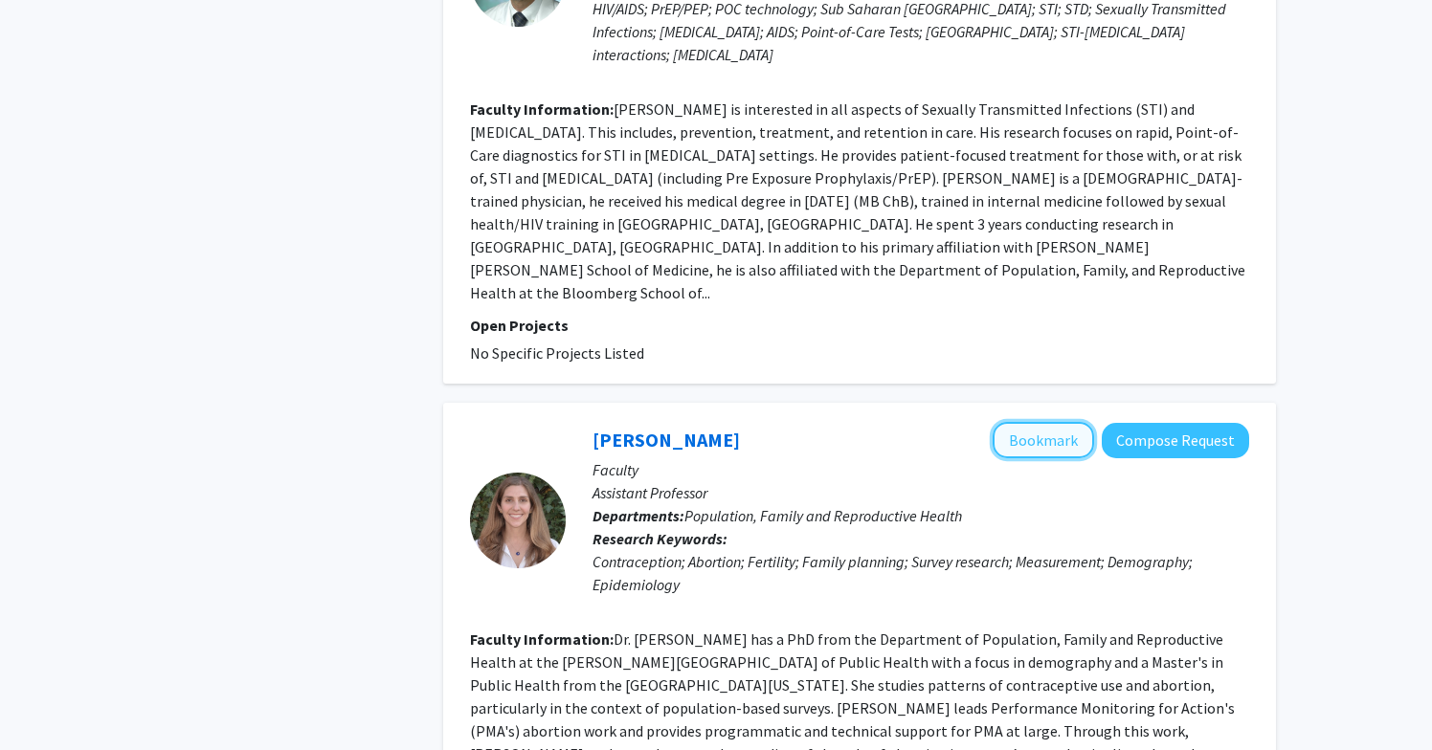
click at [1054, 422] on button "Bookmark" at bounding box center [1042, 440] width 101 height 36
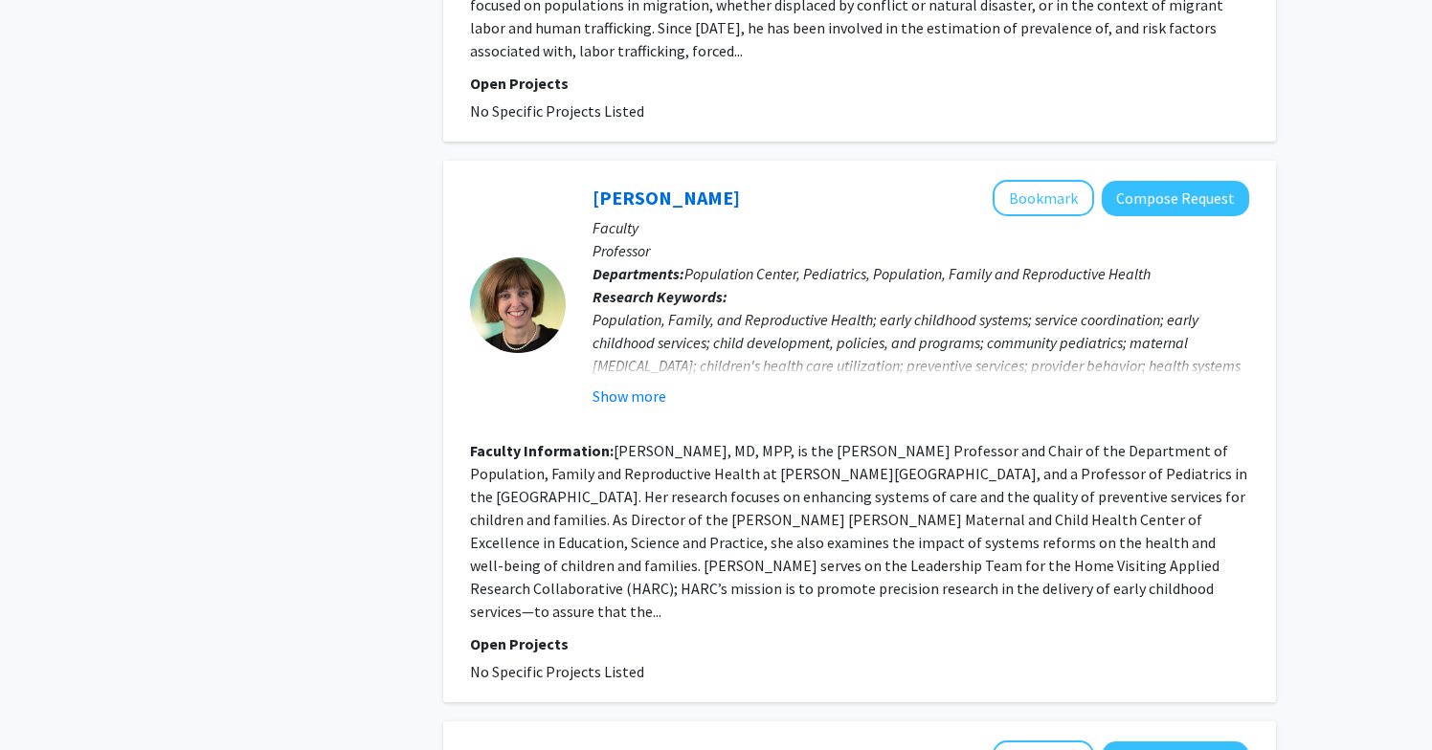
scroll to position [4023, 0]
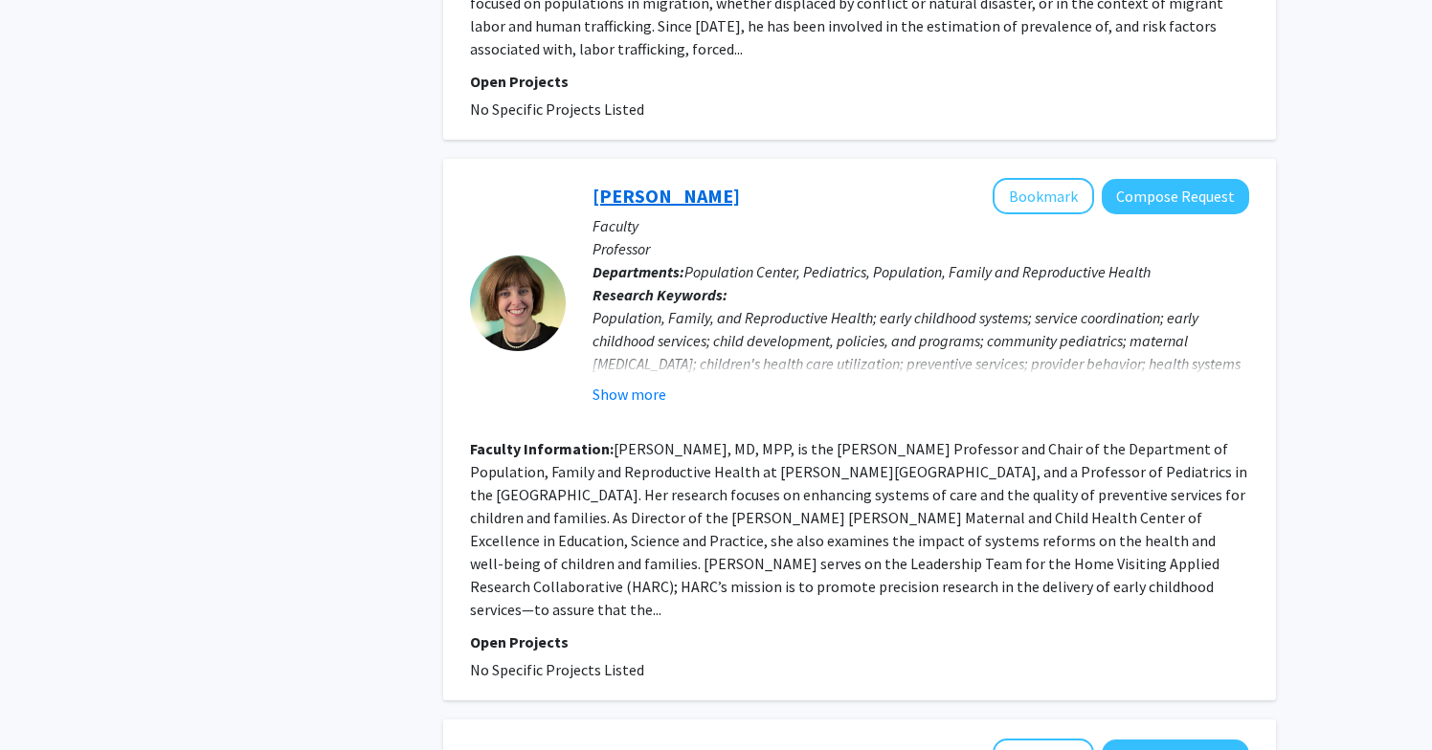
click at [653, 184] on link "[PERSON_NAME]" at bounding box center [665, 196] width 147 height 24
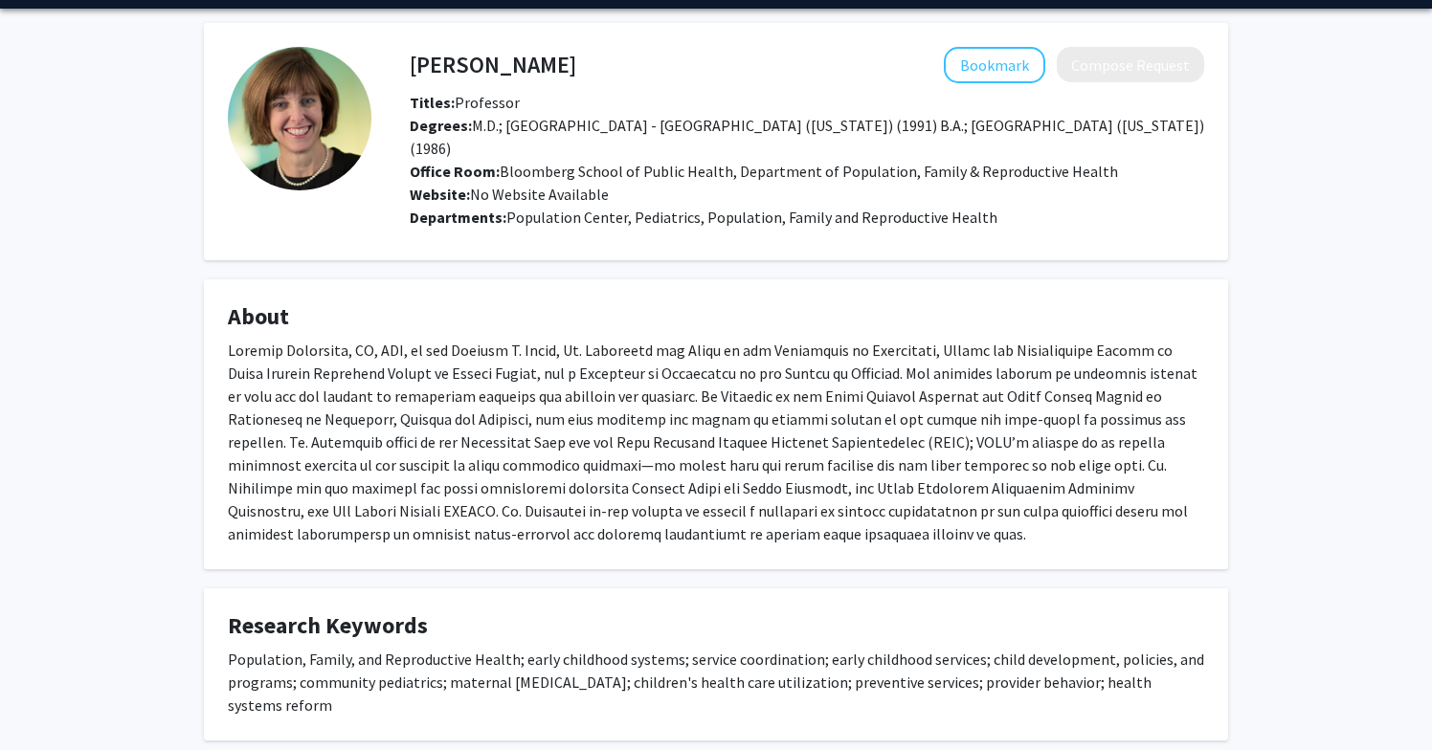
scroll to position [48, 0]
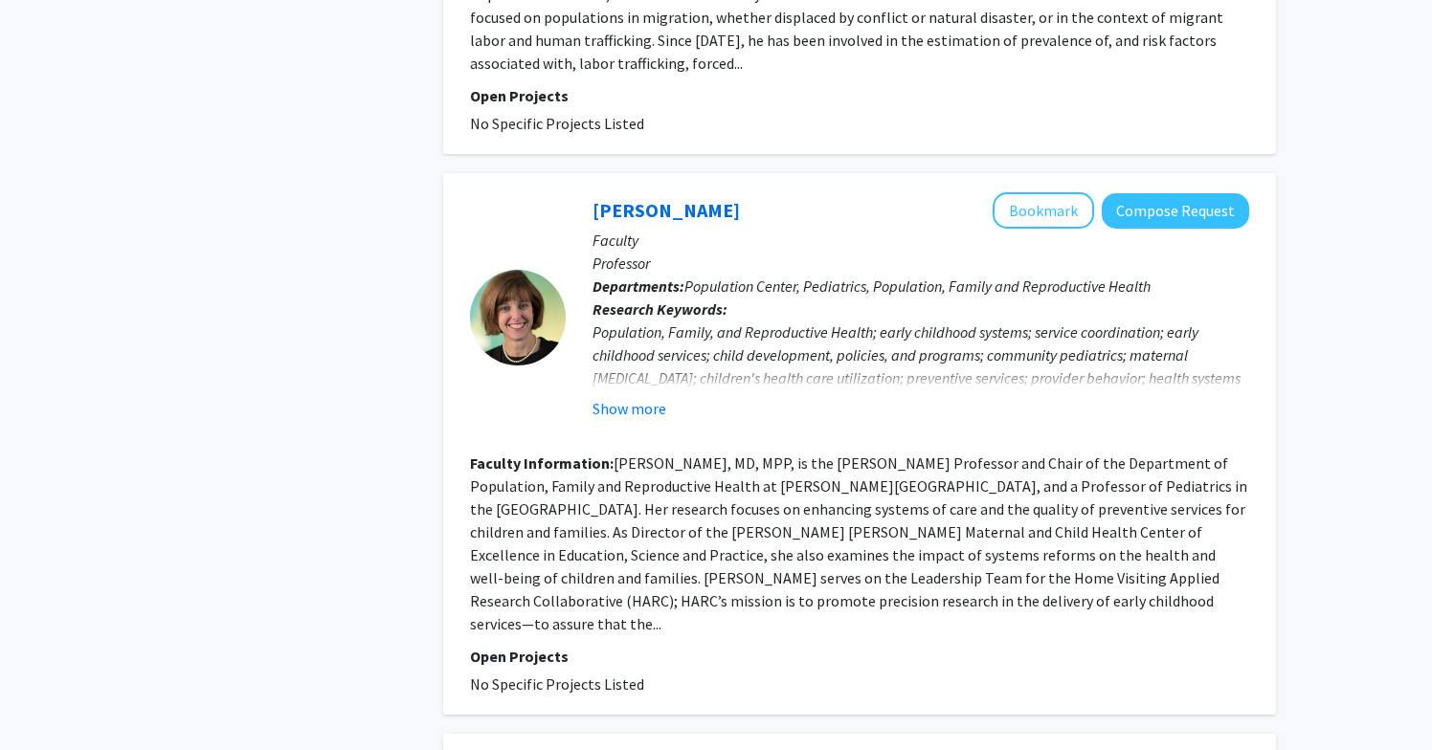
scroll to position [3806, 0]
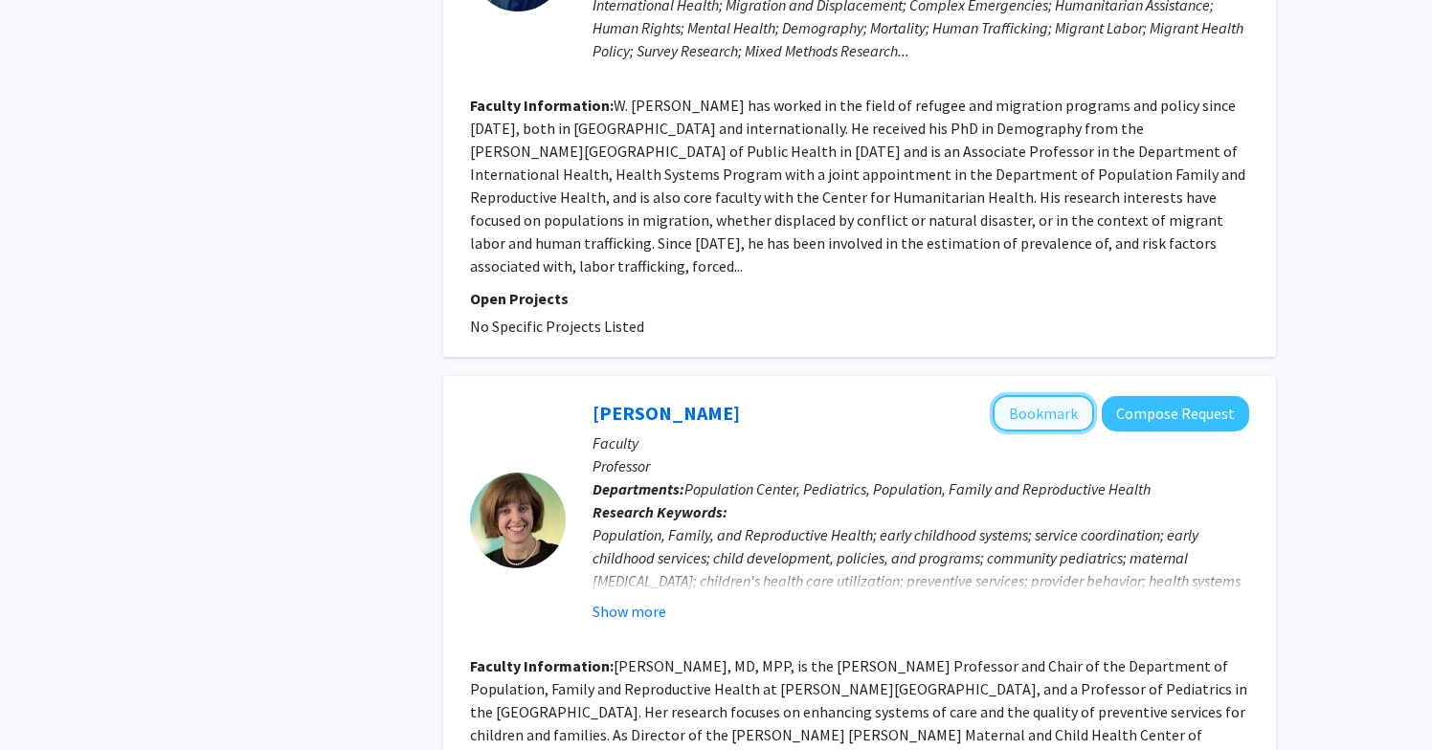
click at [1014, 395] on button "Bookmark" at bounding box center [1042, 413] width 101 height 36
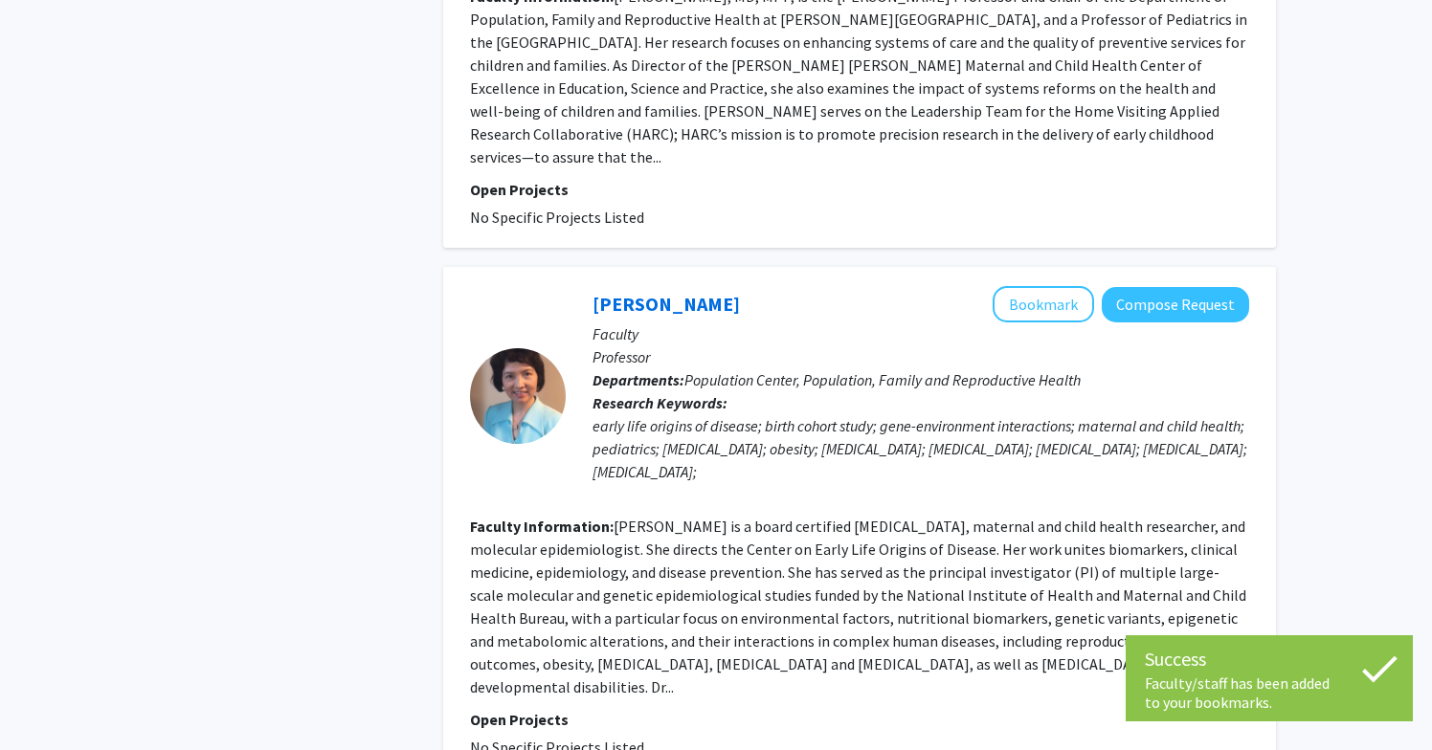
scroll to position [4480, 0]
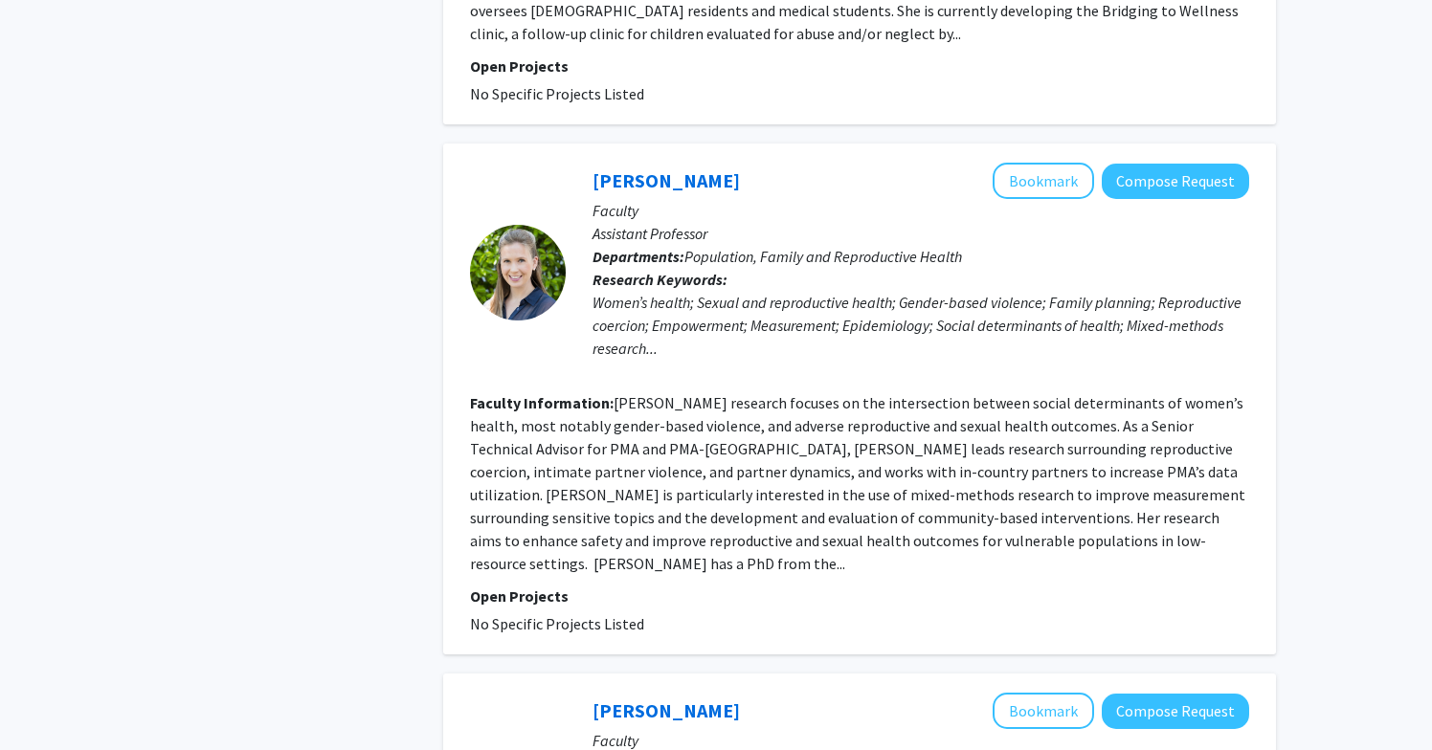
scroll to position [2983, 0]
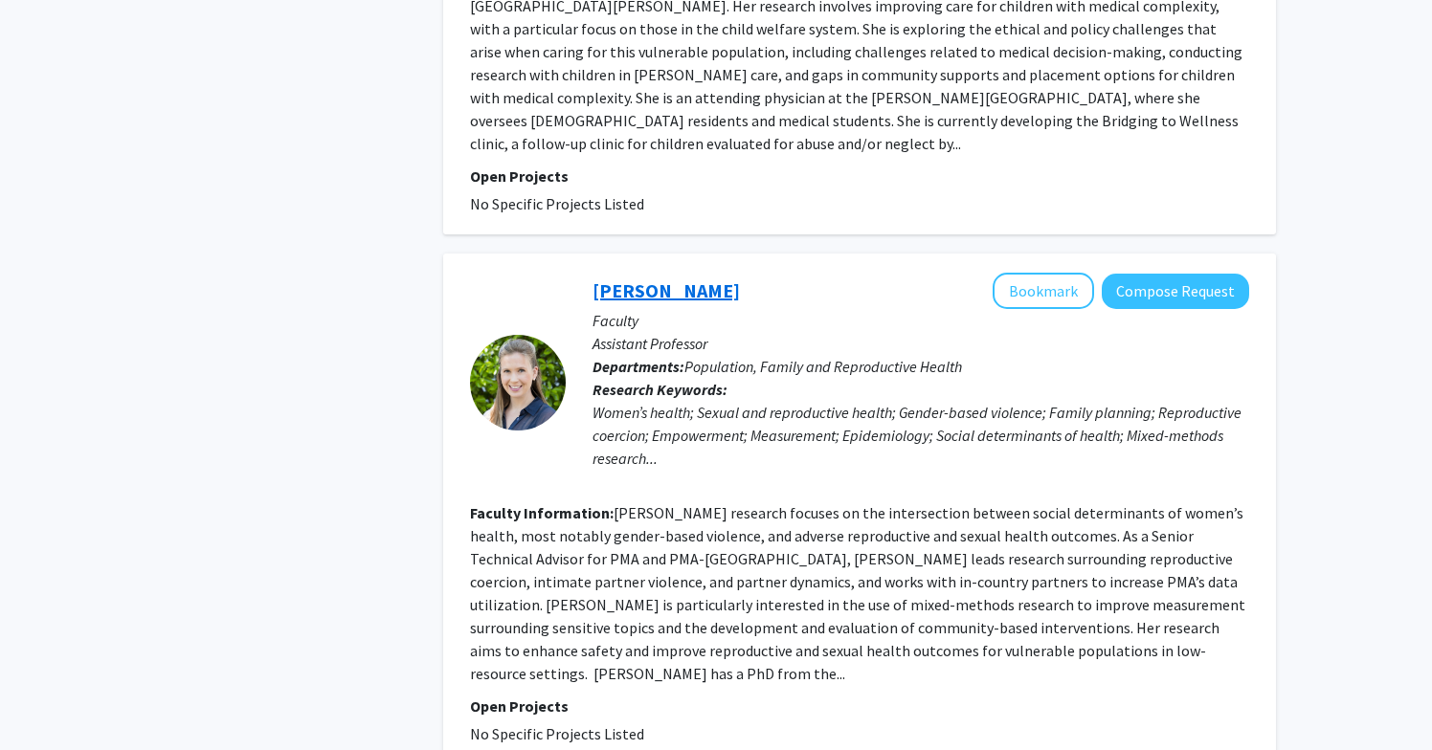
click at [634, 278] on link "[PERSON_NAME]" at bounding box center [665, 290] width 147 height 24
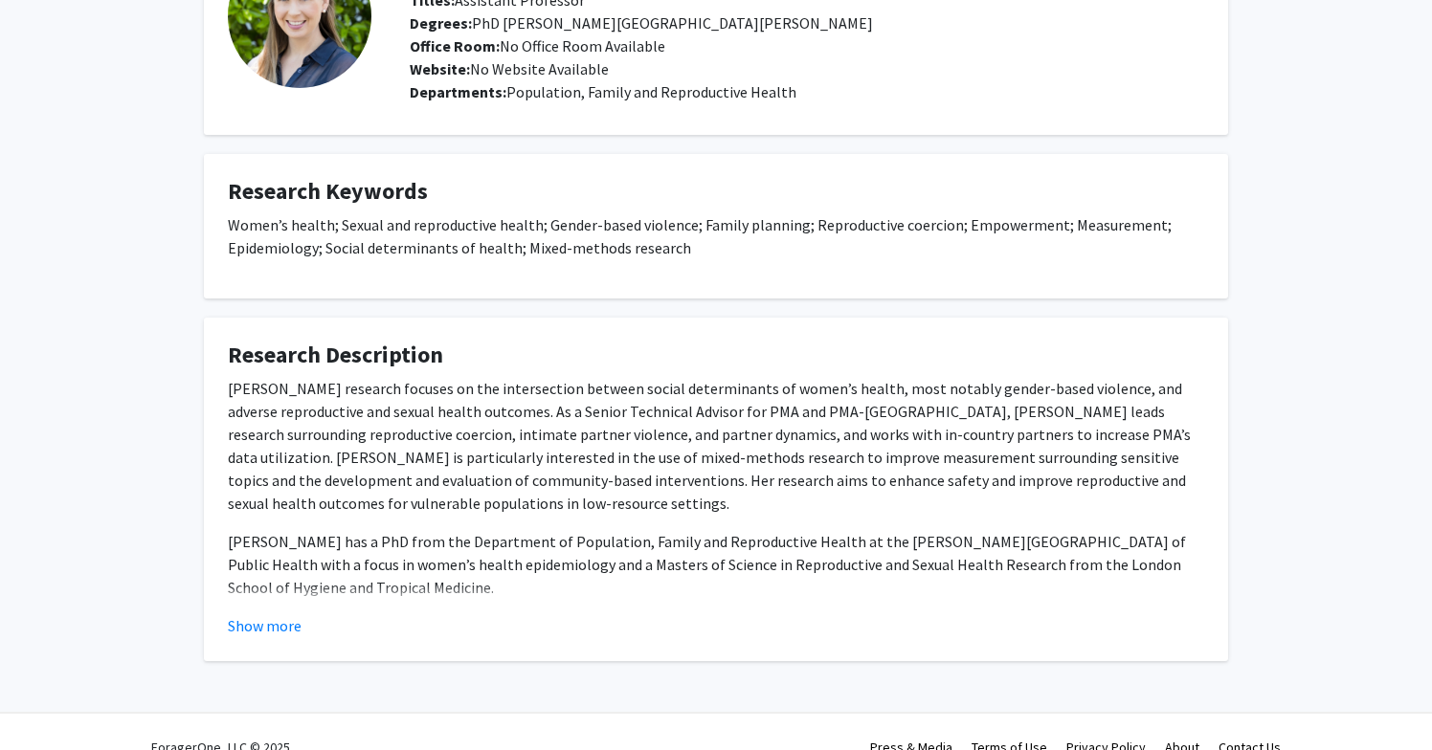
scroll to position [192, 0]
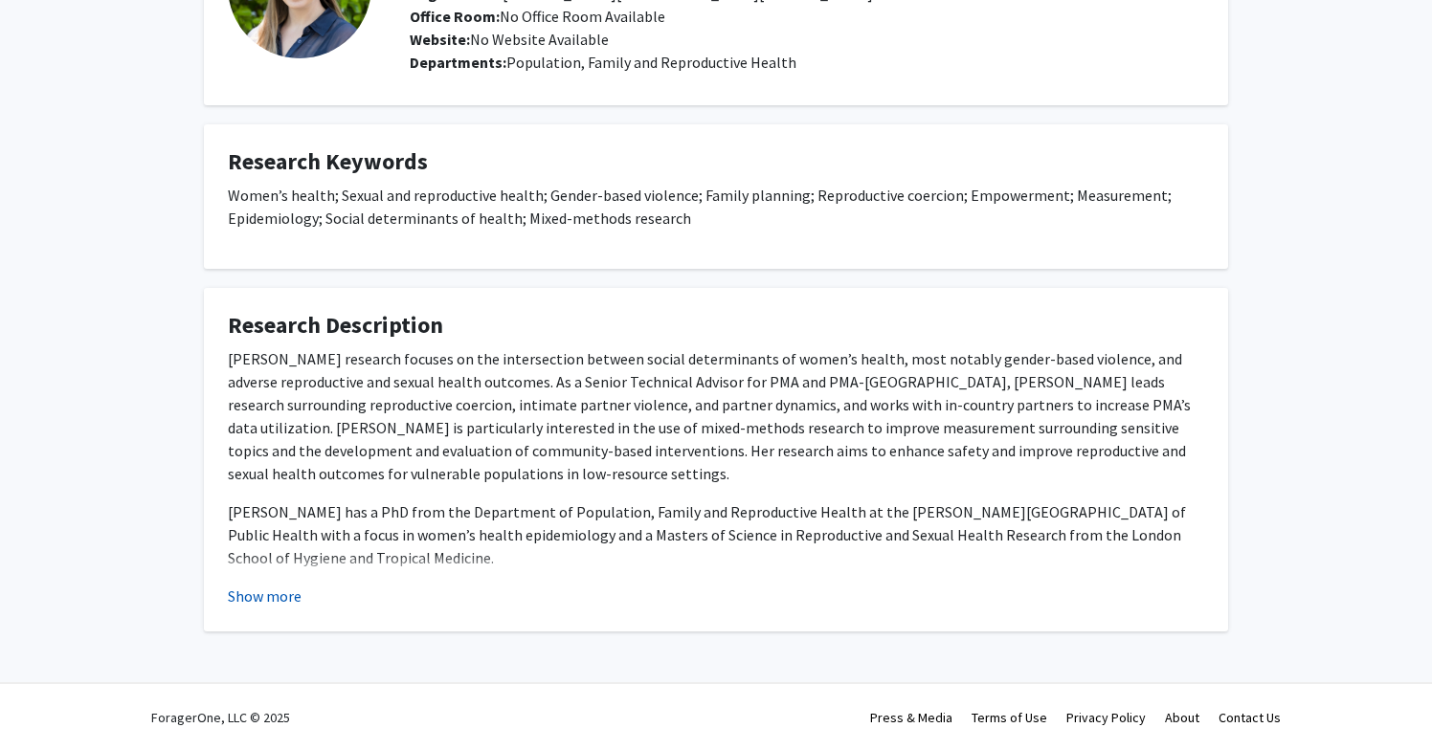
click at [282, 601] on button "Show more" at bounding box center [265, 596] width 74 height 23
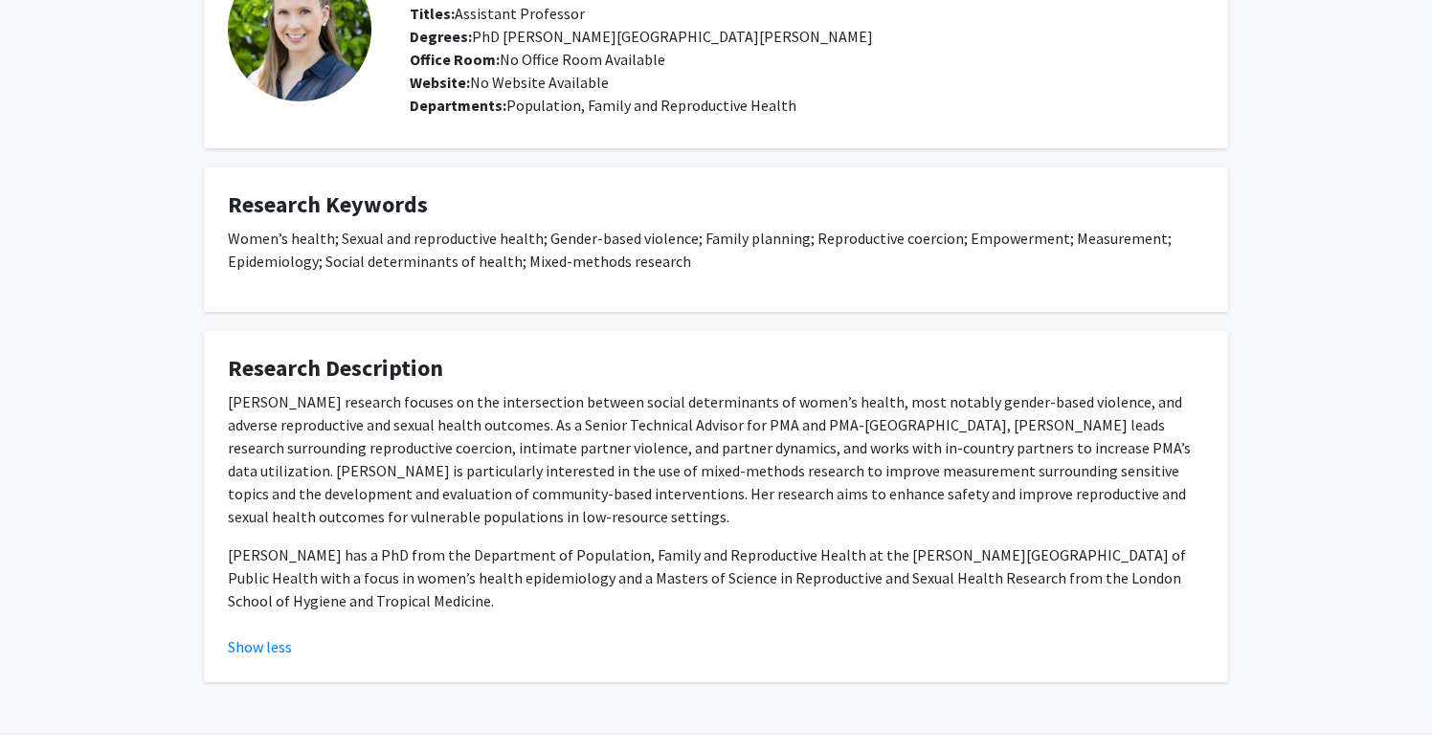
scroll to position [147, 0]
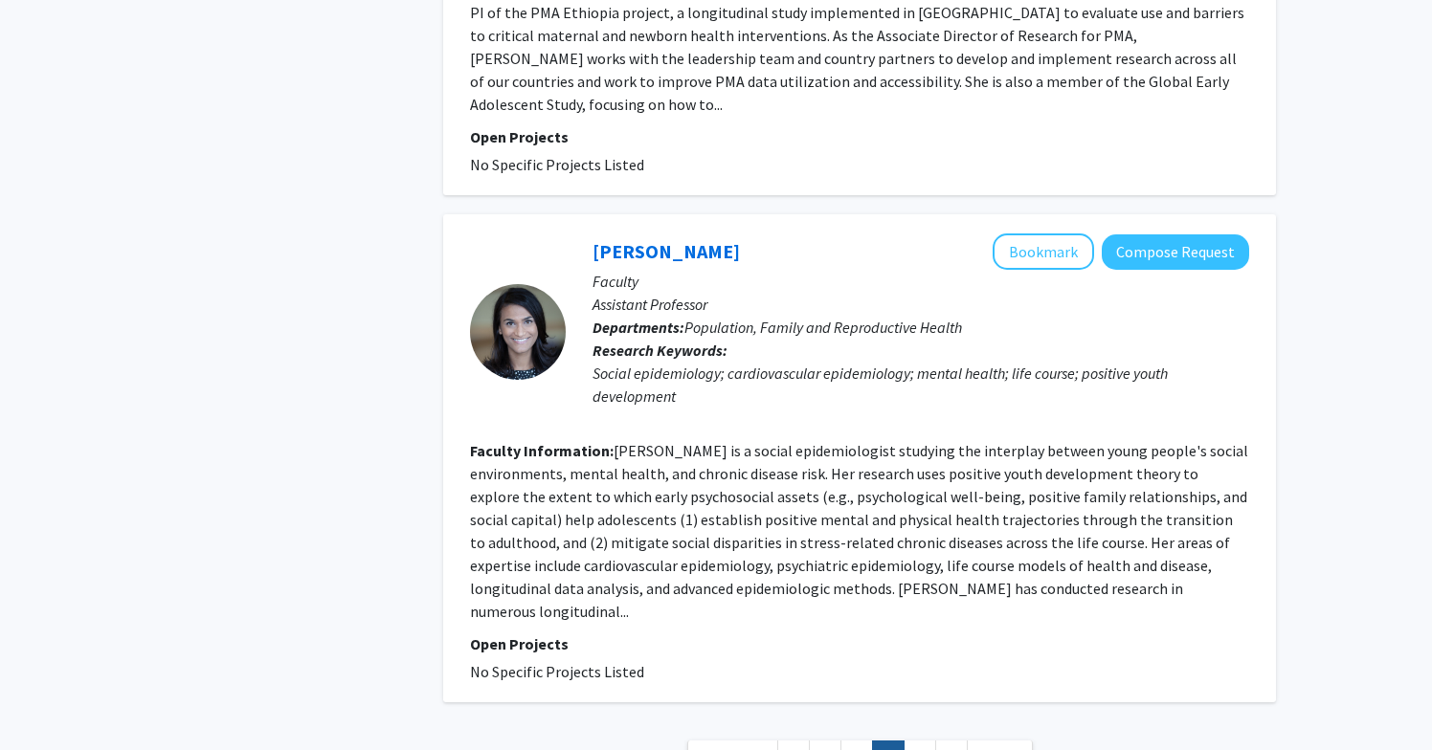
scroll to position [4570, 0]
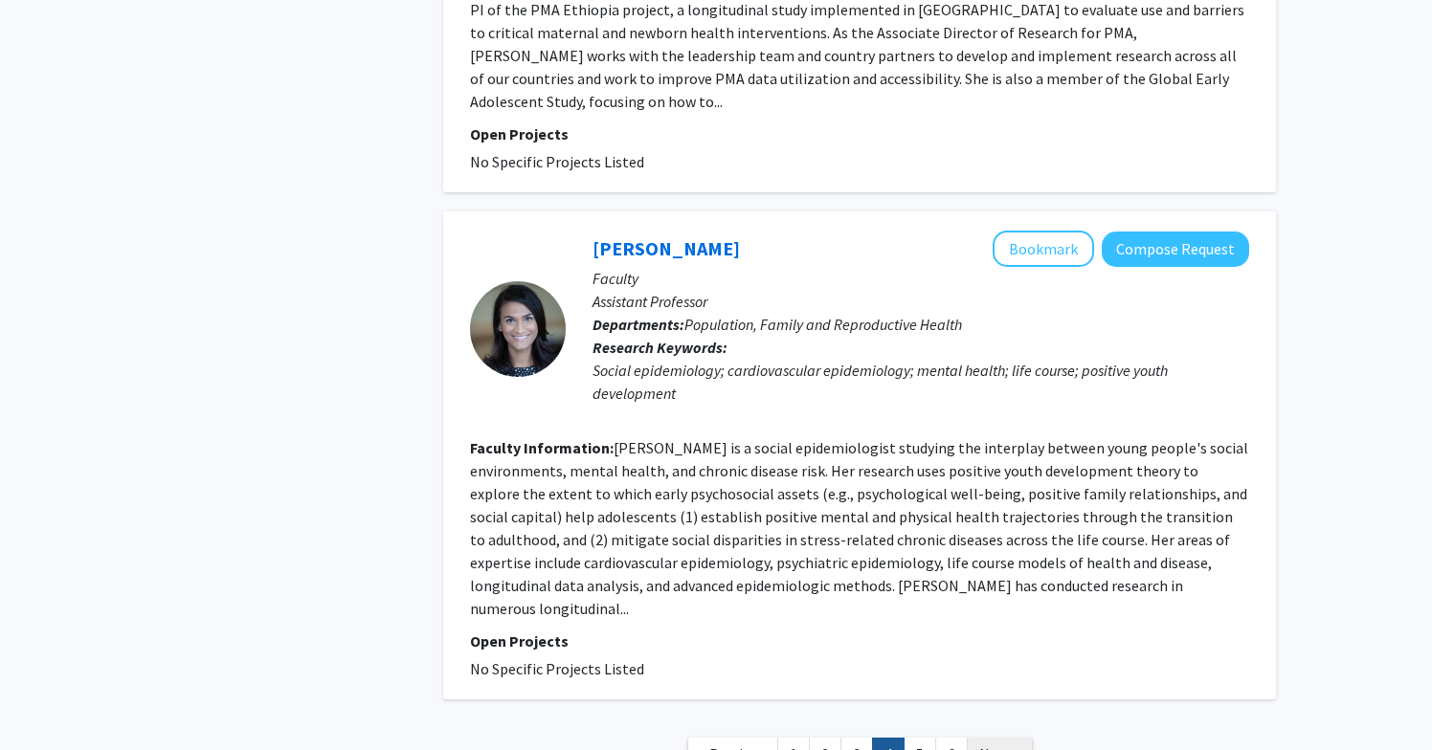
click at [1001, 738] on link "Next »" at bounding box center [1000, 754] width 66 height 33
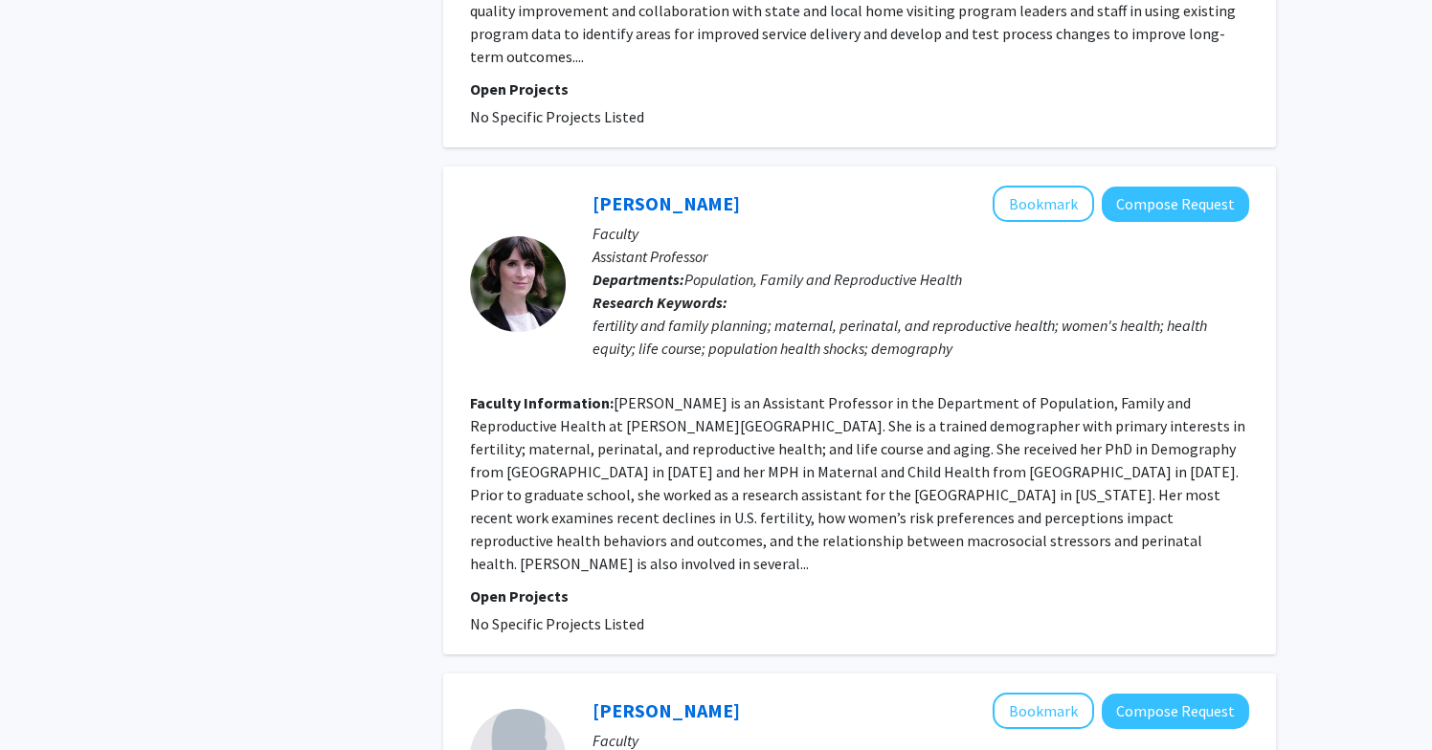
scroll to position [1712, 0]
click at [1028, 185] on button "Bookmark" at bounding box center [1042, 203] width 101 height 36
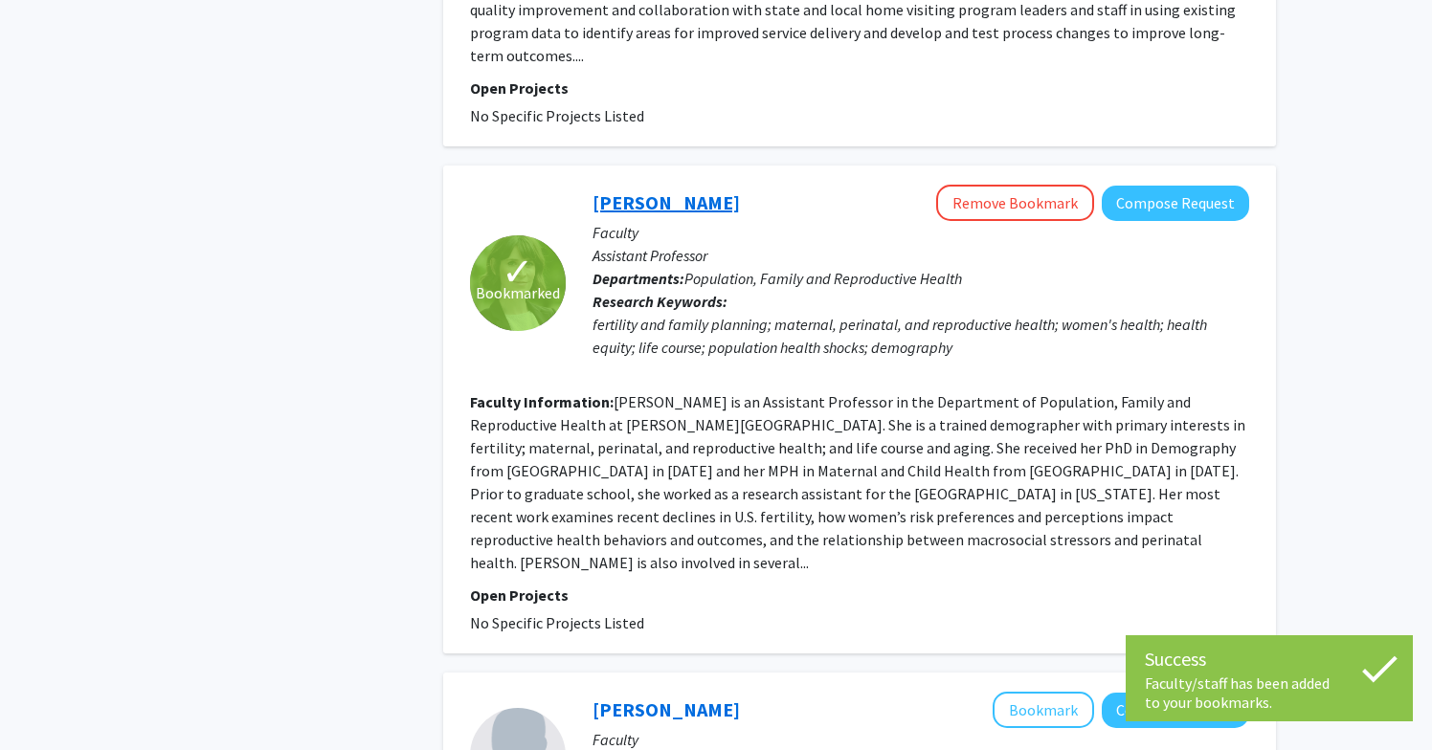
click at [677, 190] on link "[PERSON_NAME]" at bounding box center [665, 202] width 147 height 24
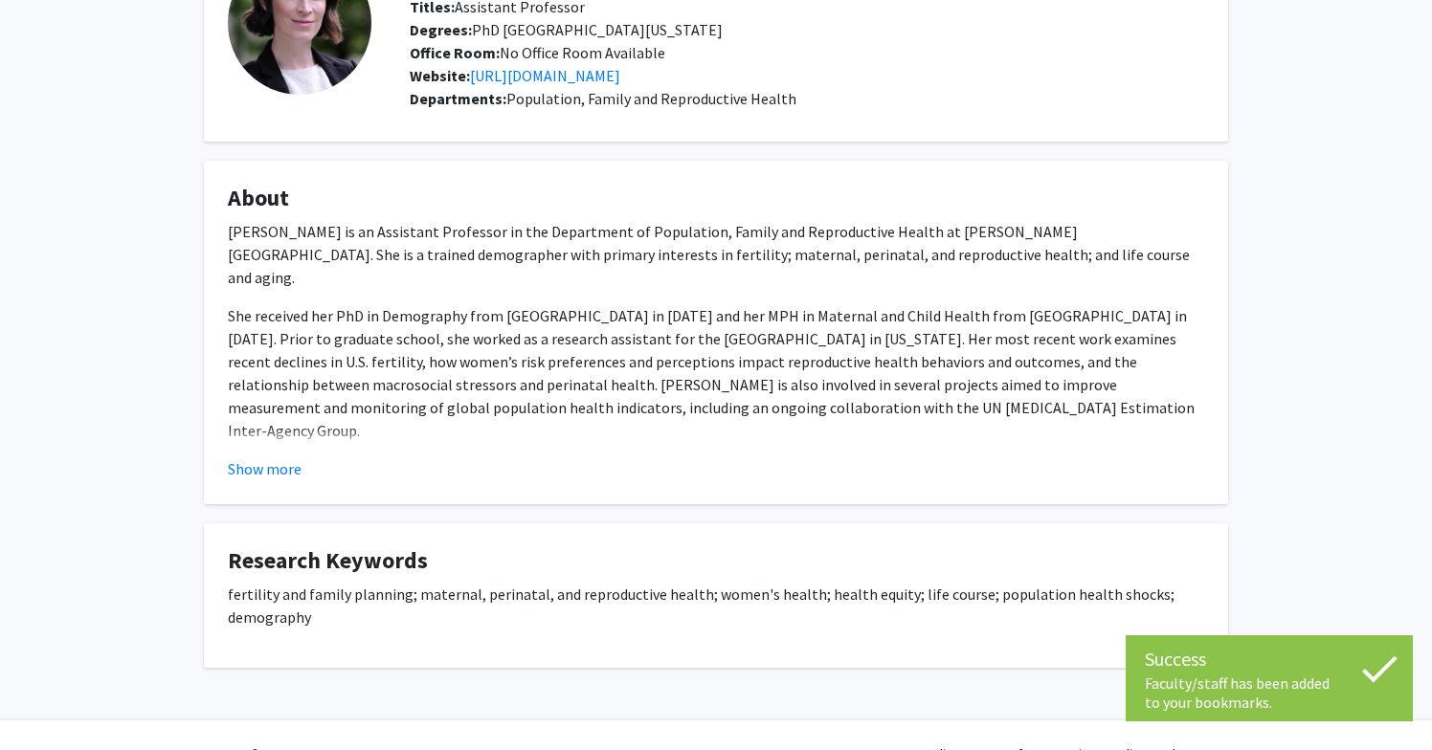
scroll to position [192, 0]
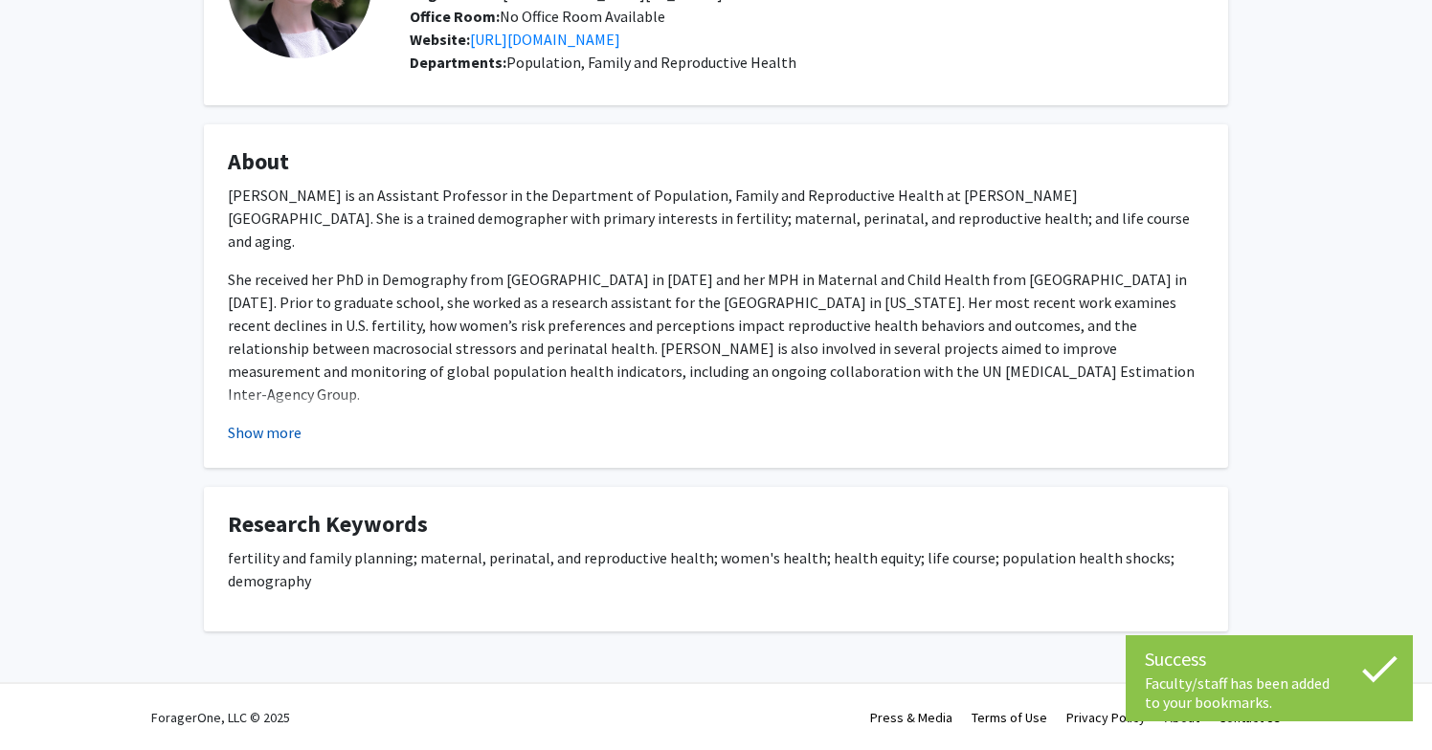
click at [264, 436] on button "Show more" at bounding box center [265, 432] width 74 height 23
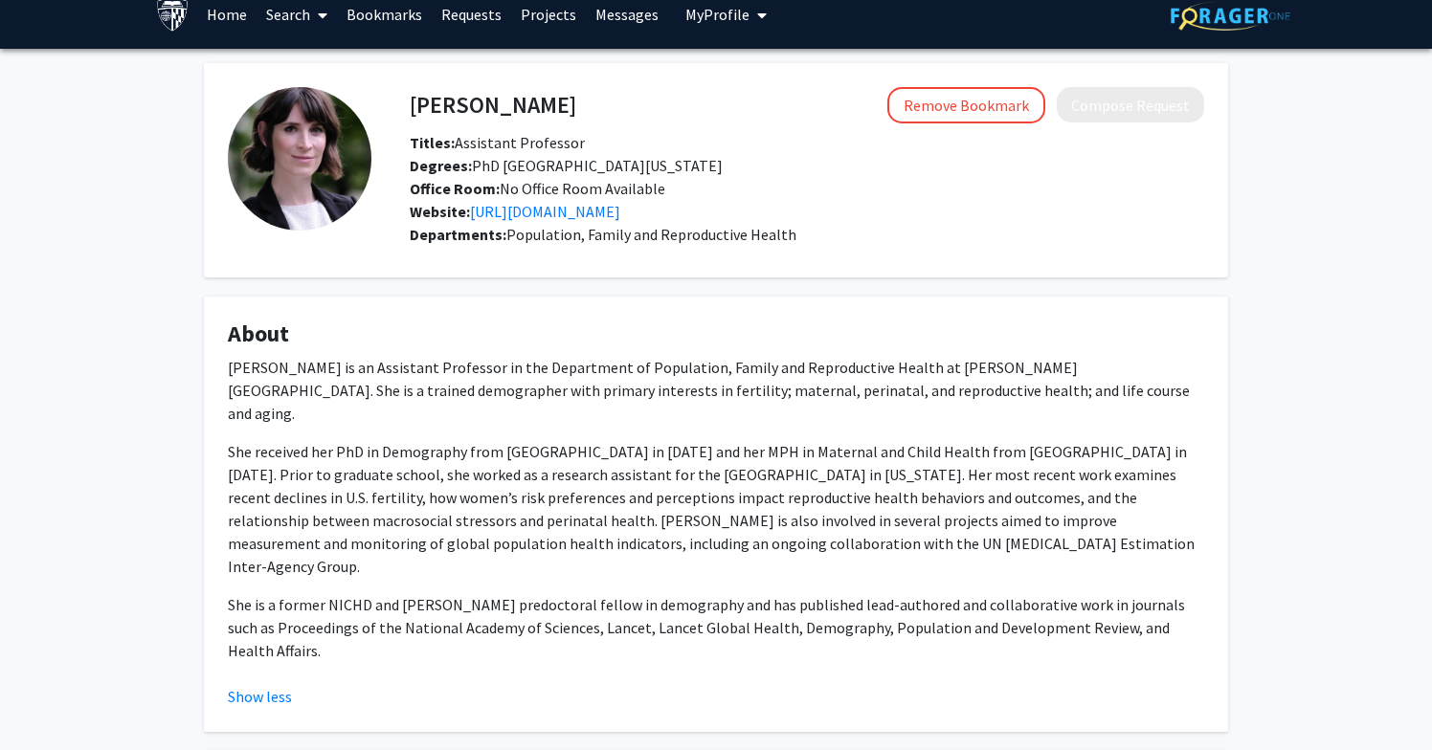
scroll to position [0, 0]
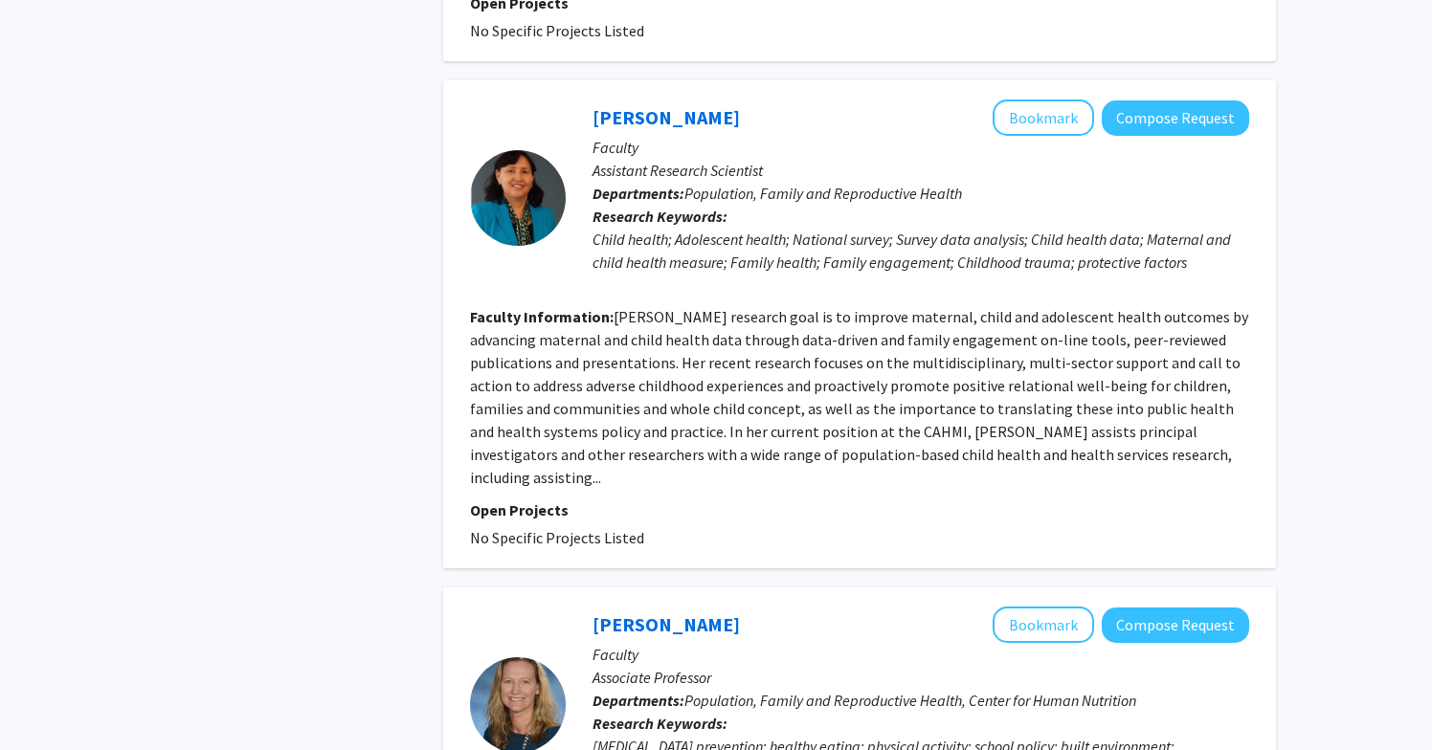
scroll to position [2582, 0]
click at [675, 105] on link "[PERSON_NAME]" at bounding box center [665, 117] width 147 height 24
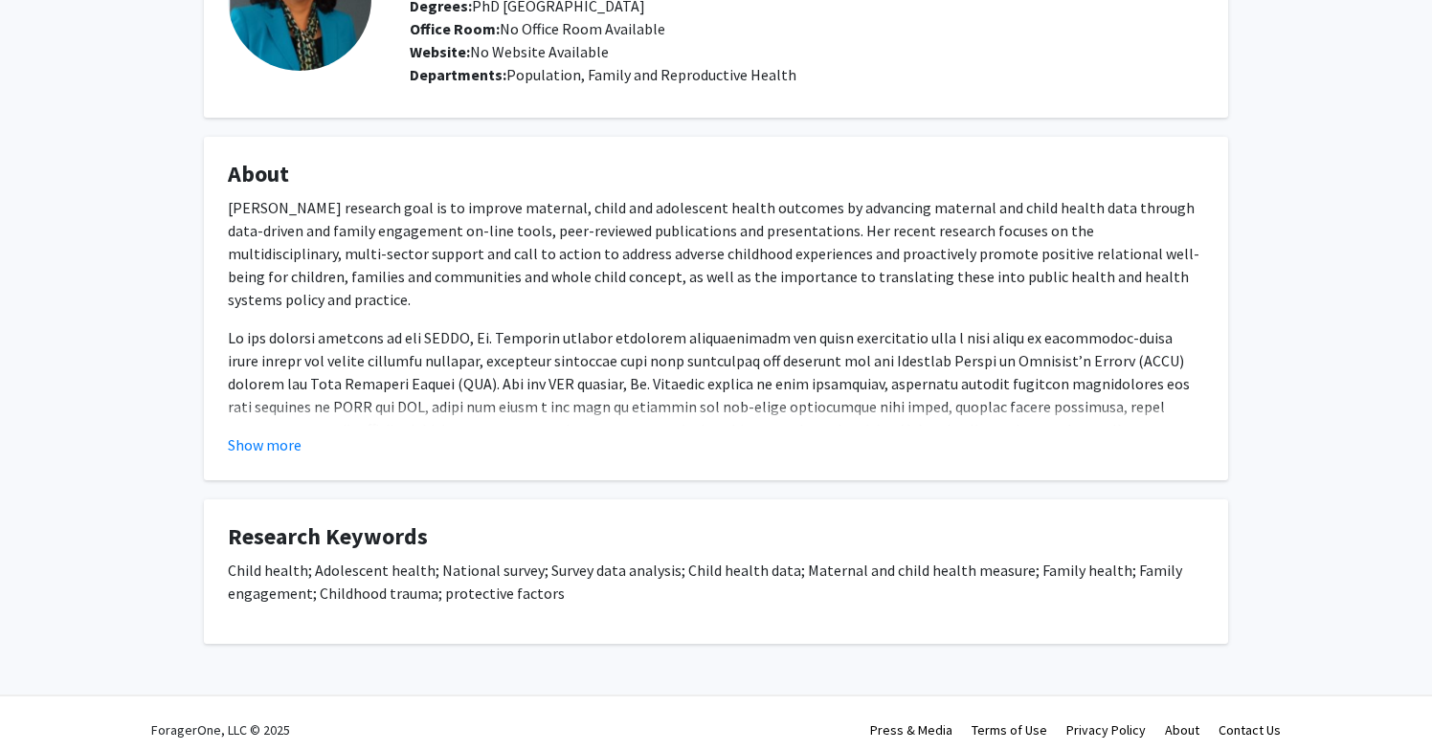
scroll to position [192, 0]
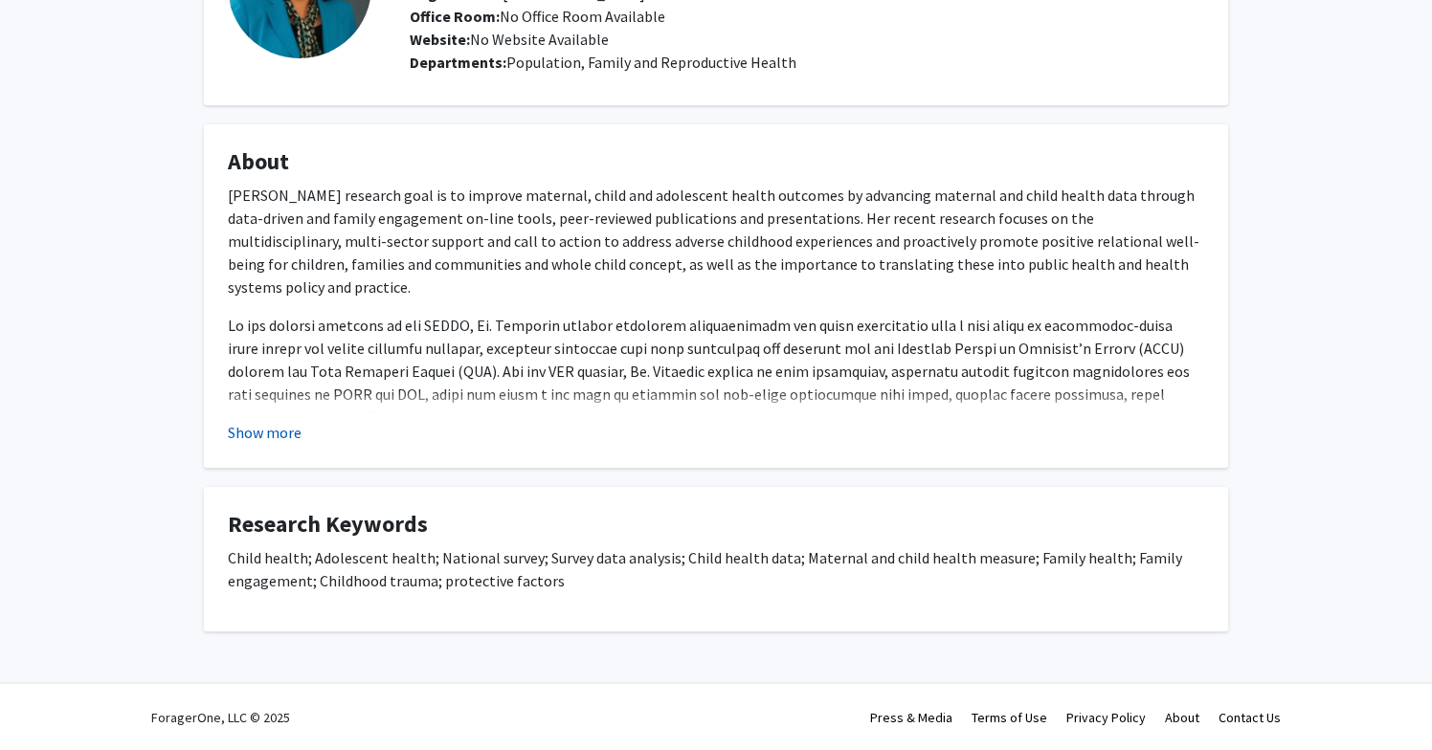
click at [268, 429] on button "Show more" at bounding box center [265, 432] width 74 height 23
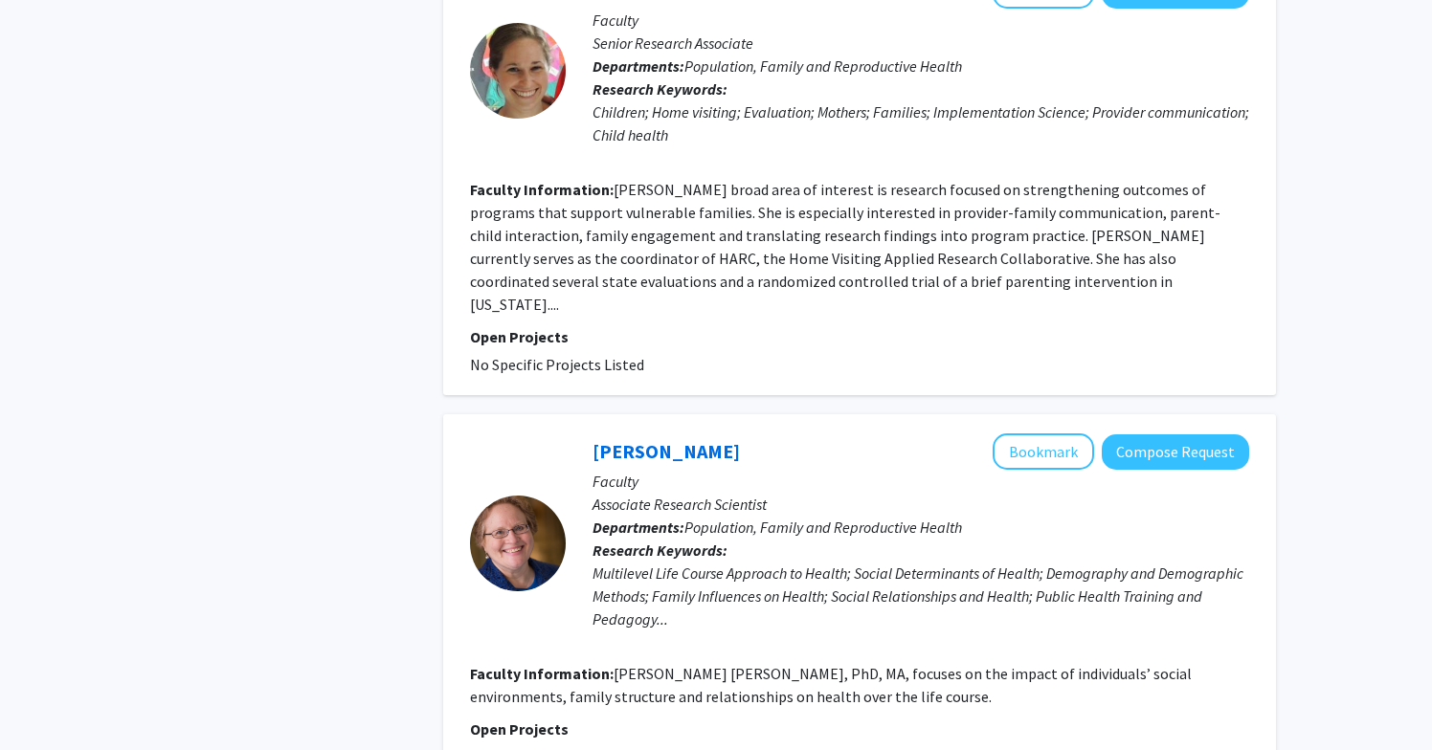
scroll to position [3725, 0]
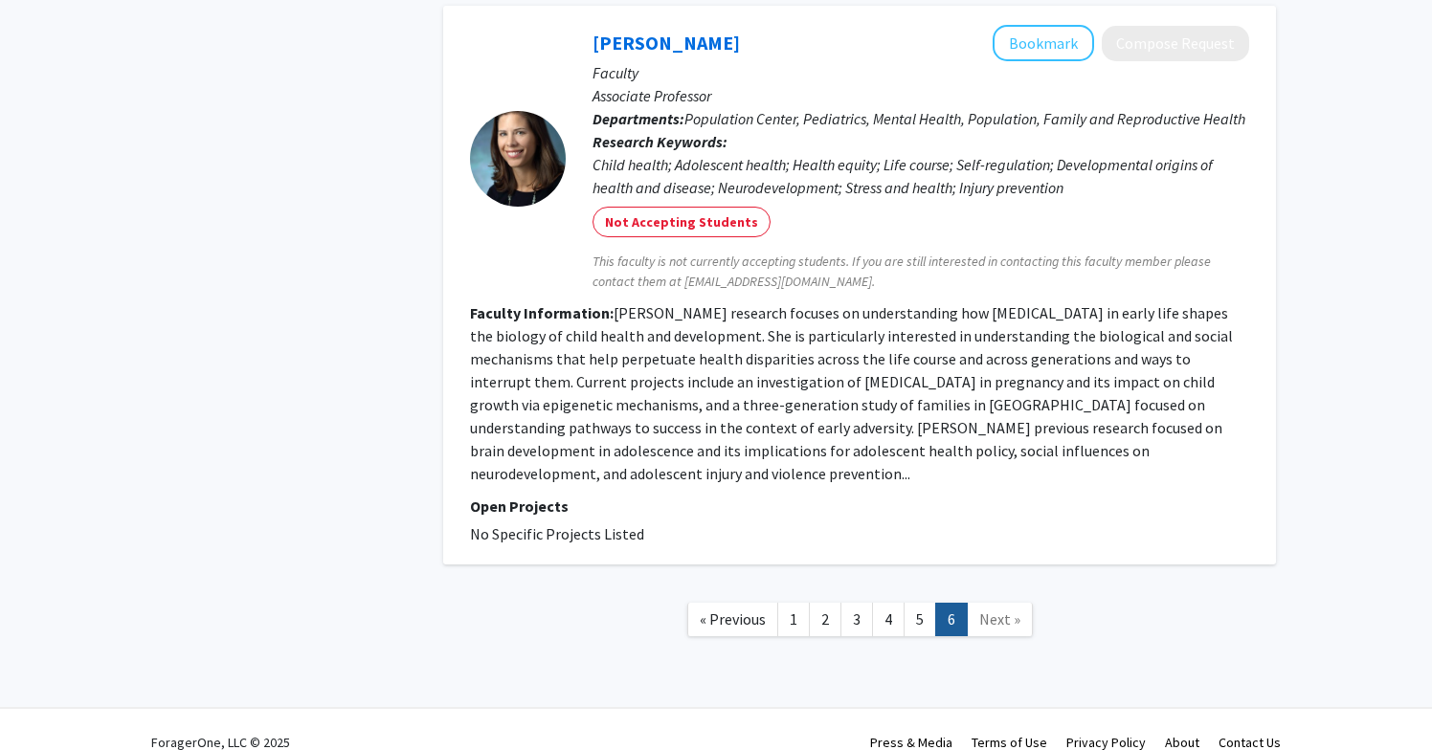
scroll to position [1624, 0]
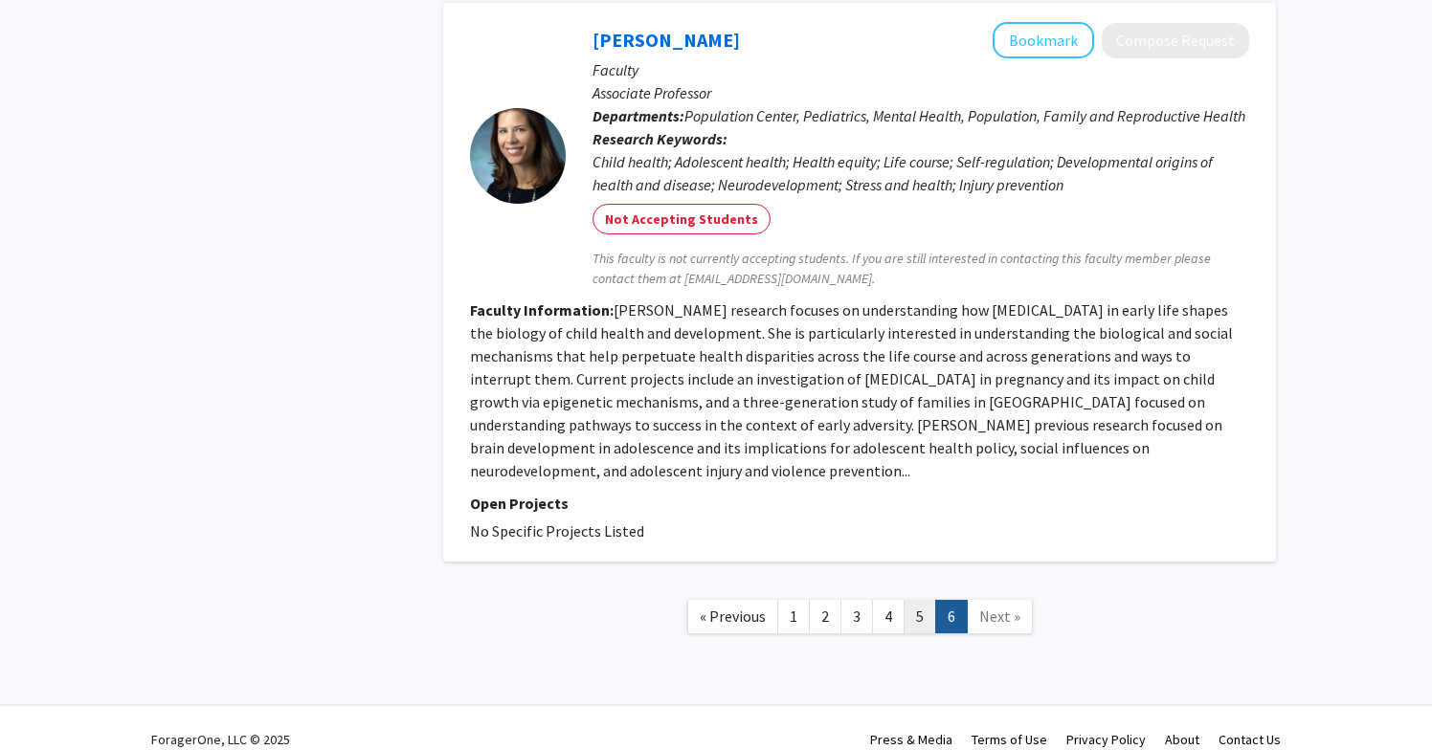
click at [915, 600] on link "5" at bounding box center [919, 616] width 33 height 33
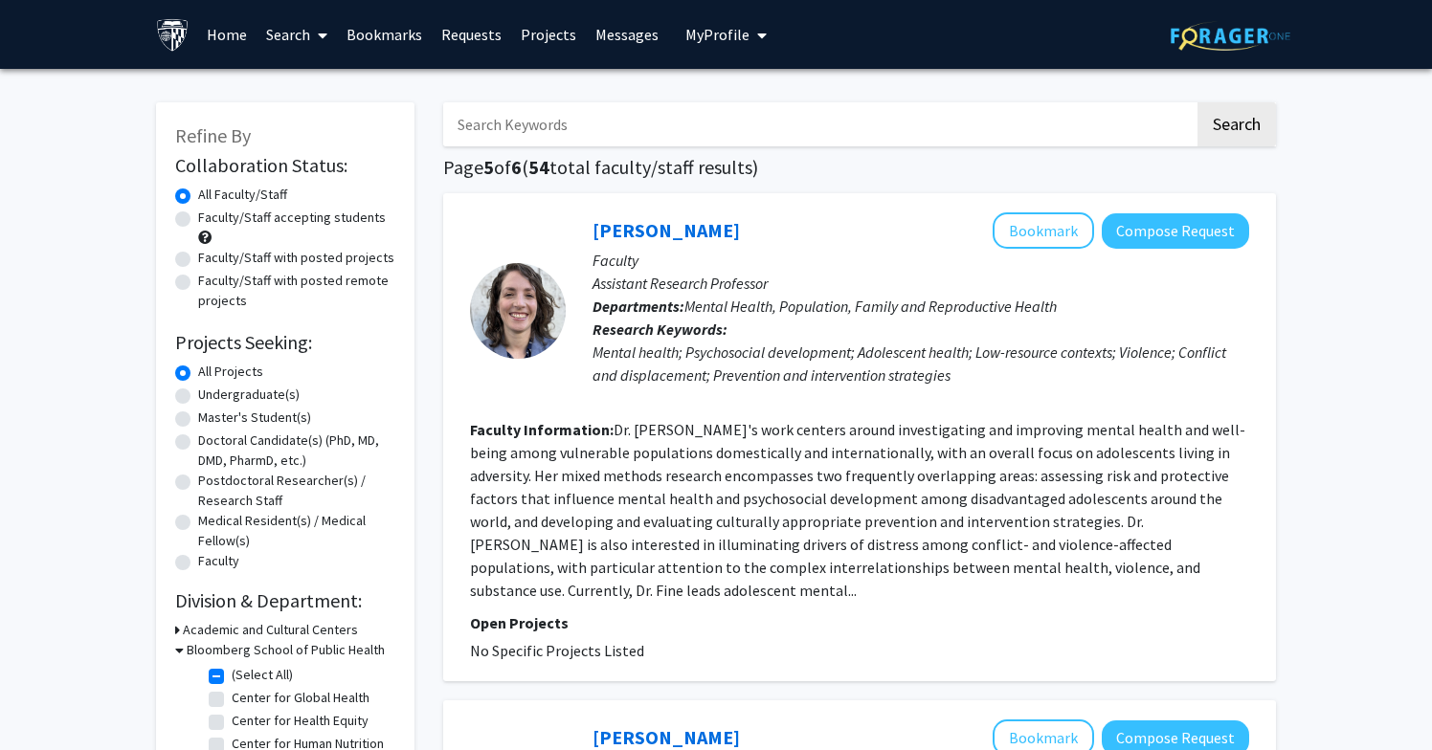
click at [383, 33] on link "Bookmarks" at bounding box center [384, 34] width 95 height 67
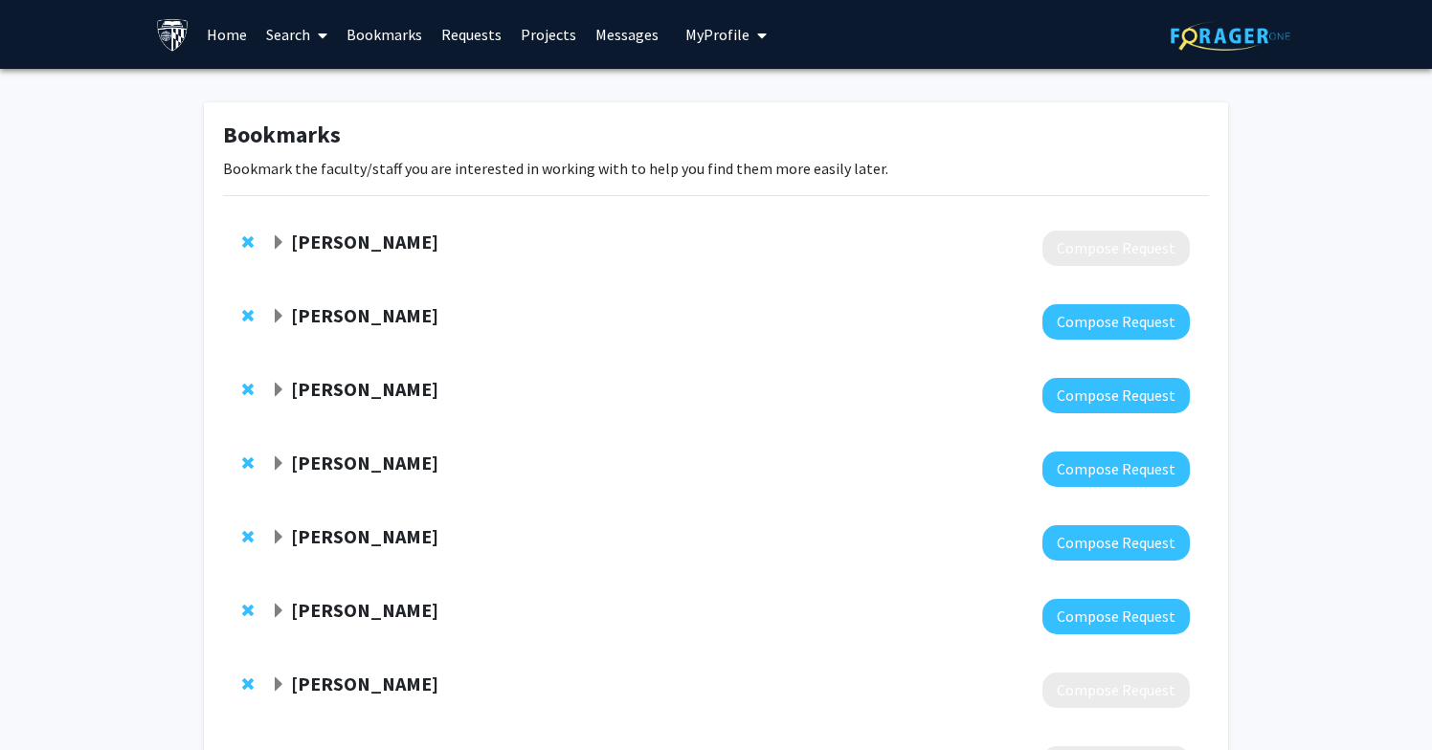
click at [278, 246] on span "Expand Saifuddin Ahmed Bookmark" at bounding box center [278, 242] width 15 height 15
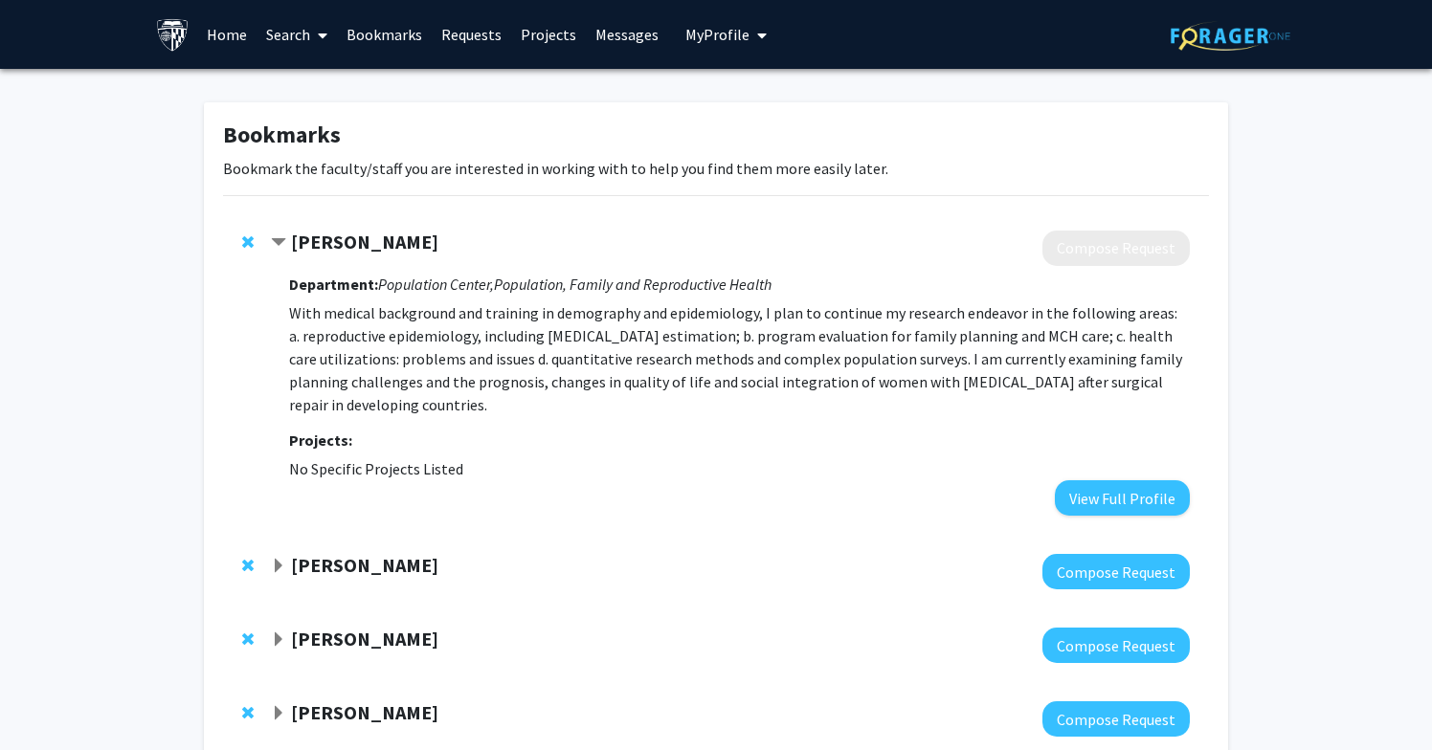
click at [278, 243] on span "Contract Saifuddin Ahmed Bookmark" at bounding box center [278, 242] width 15 height 15
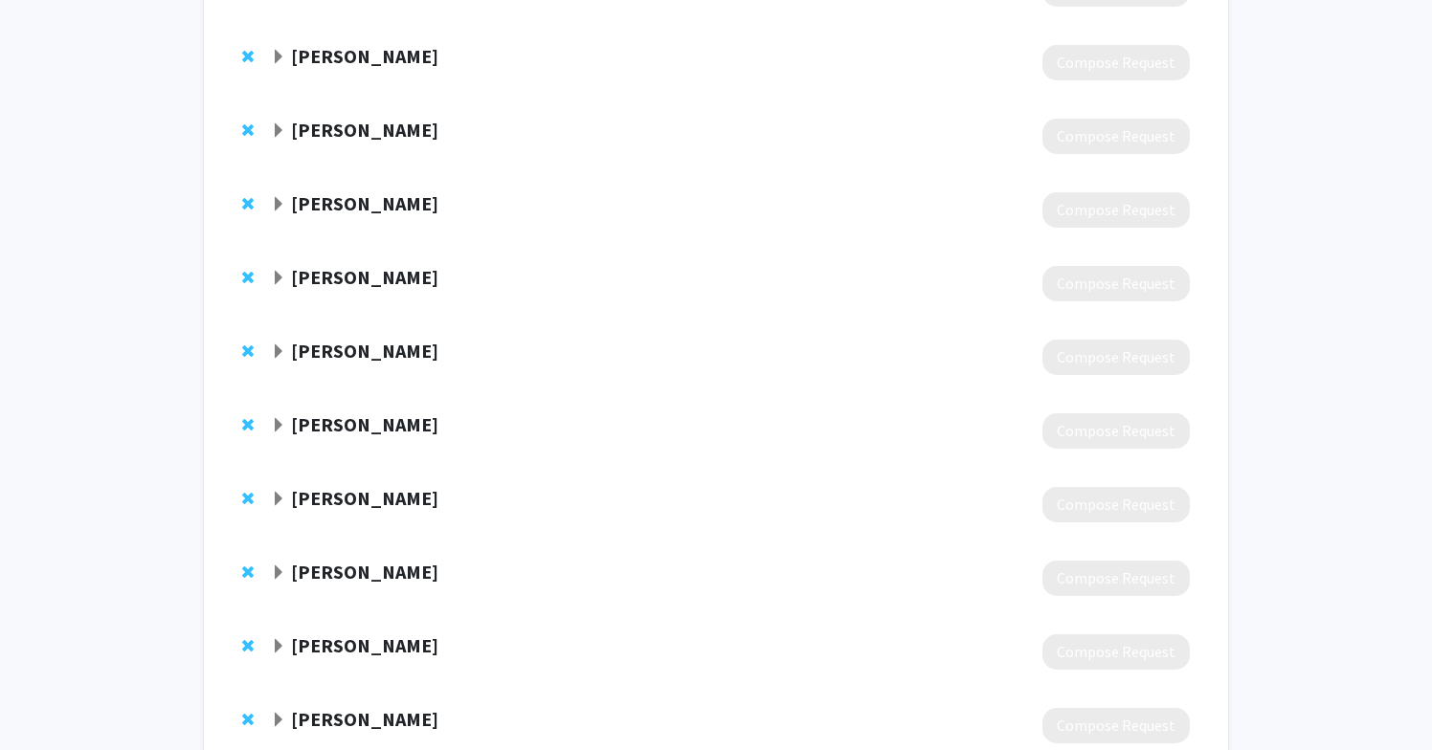
scroll to position [1731, 0]
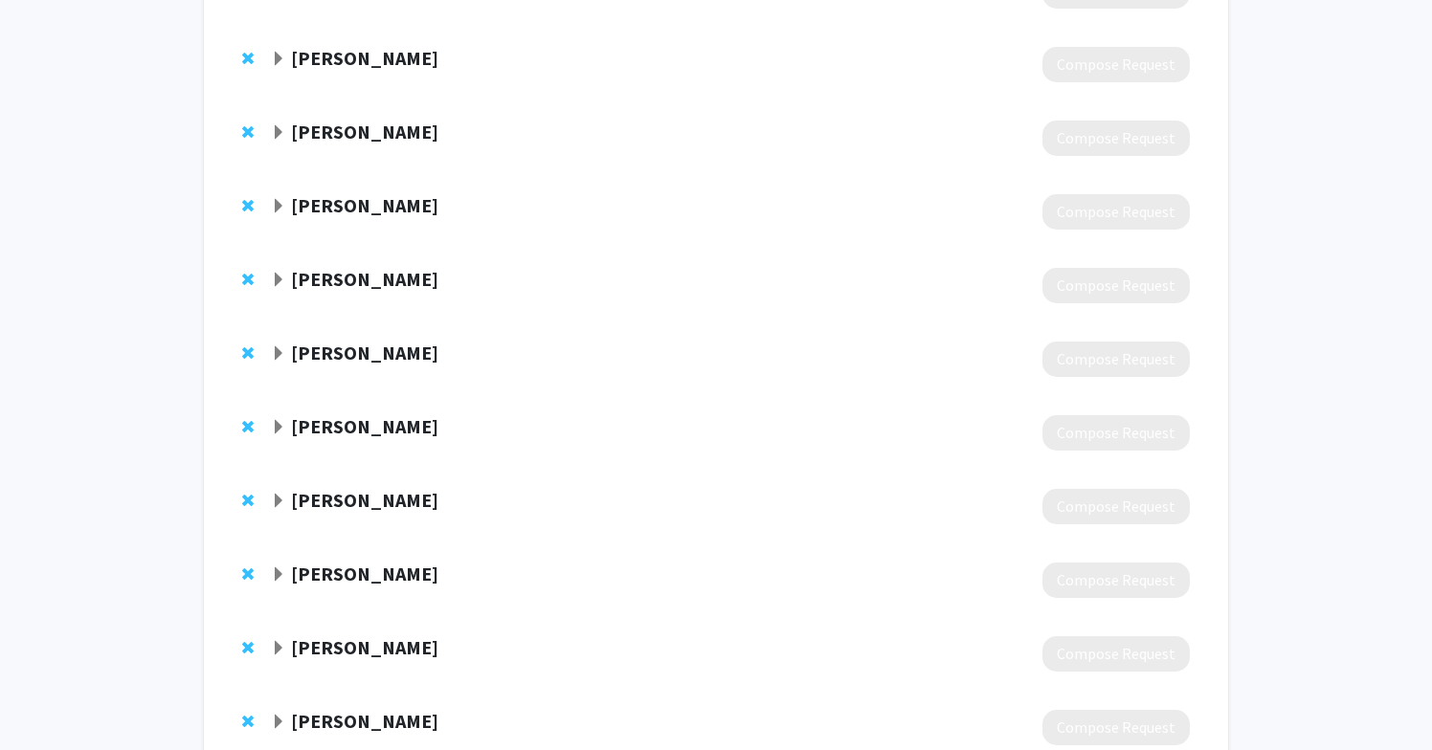
click at [273, 501] on span "Expand Andreea Creanga Bookmark" at bounding box center [278, 501] width 15 height 15
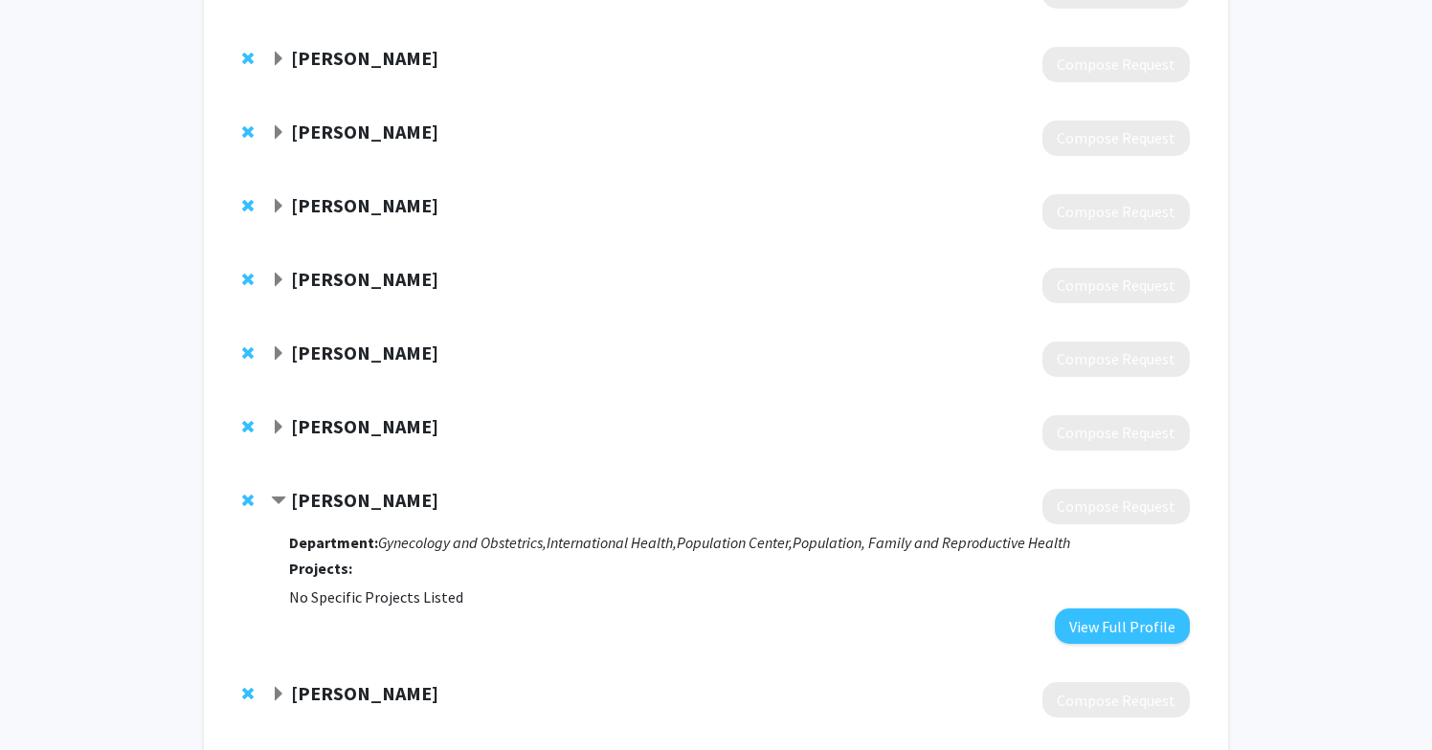
click at [278, 504] on span "Contract Andreea Creanga Bookmark" at bounding box center [278, 501] width 15 height 15
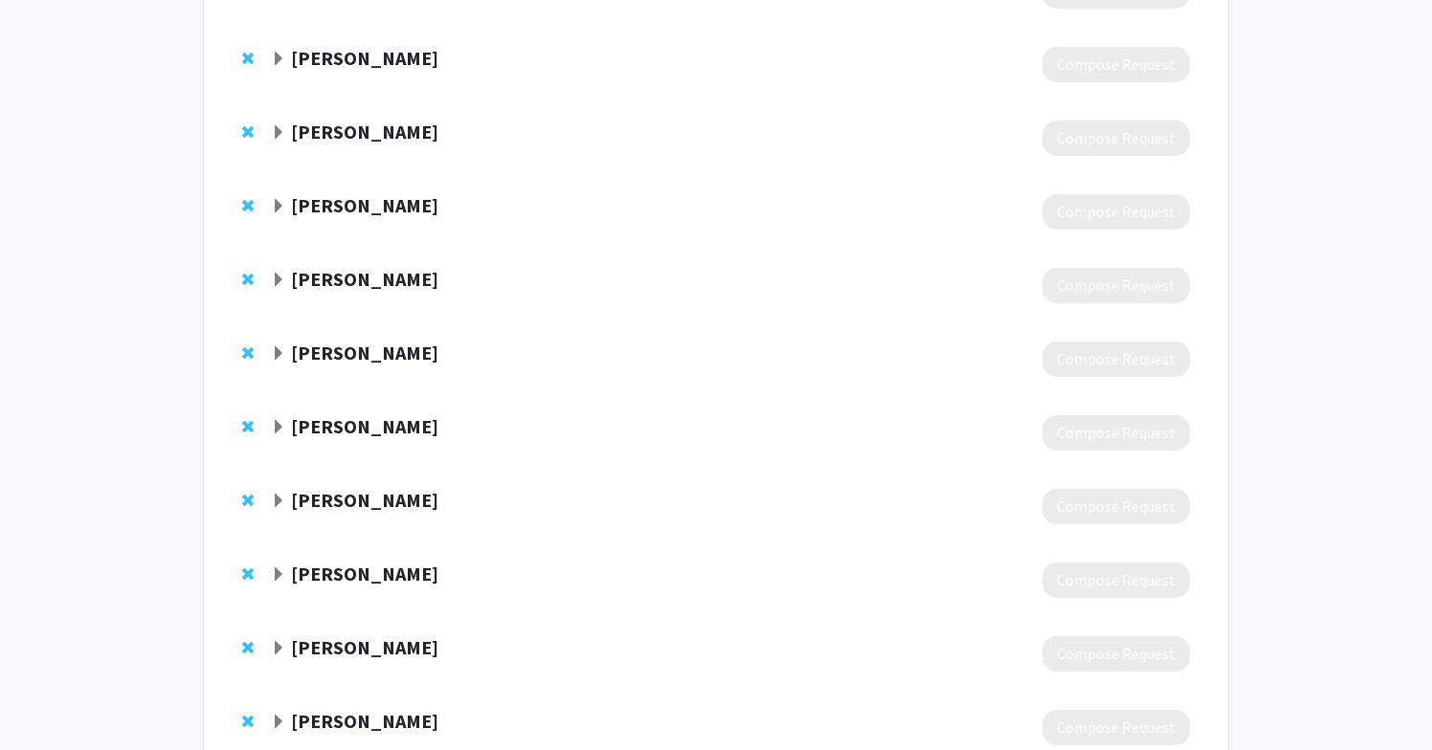
click at [402, 506] on strong "[PERSON_NAME]" at bounding box center [364, 500] width 147 height 24
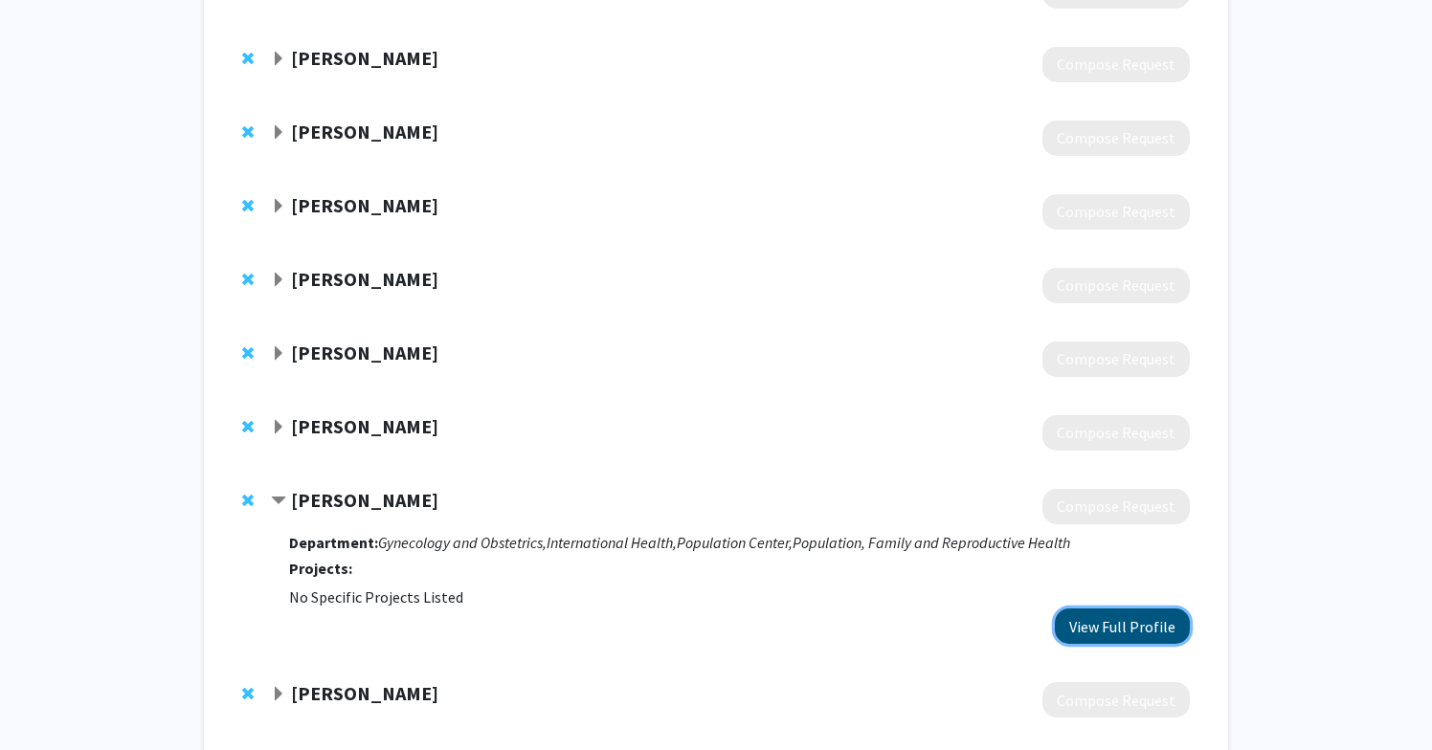
click at [1148, 633] on button "View Full Profile" at bounding box center [1122, 626] width 135 height 35
click at [267, 497] on div "[PERSON_NAME] Compose Request Department: Gynecology and Obstetrics, Internatio…" at bounding box center [716, 566] width 986 height 193
click at [277, 486] on div "[PERSON_NAME] Compose Request Department: Gynecology and Obstetrics, Internatio…" at bounding box center [716, 566] width 986 height 193
click at [277, 487] on div "[PERSON_NAME] Compose Request Department: Gynecology and Obstetrics, Internatio…" at bounding box center [716, 566] width 986 height 193
click at [277, 502] on span "Contract Andreea Creanga Bookmark" at bounding box center [278, 501] width 15 height 15
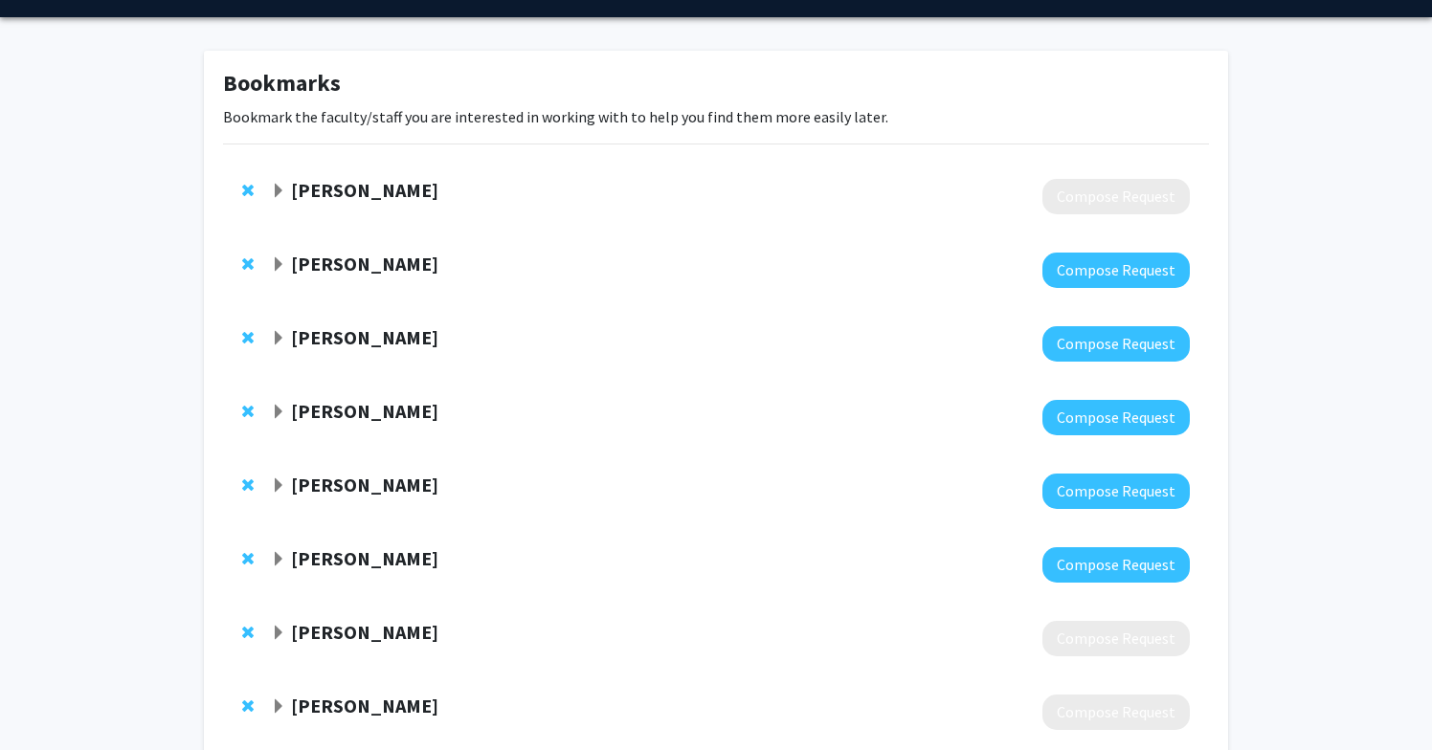
scroll to position [0, 0]
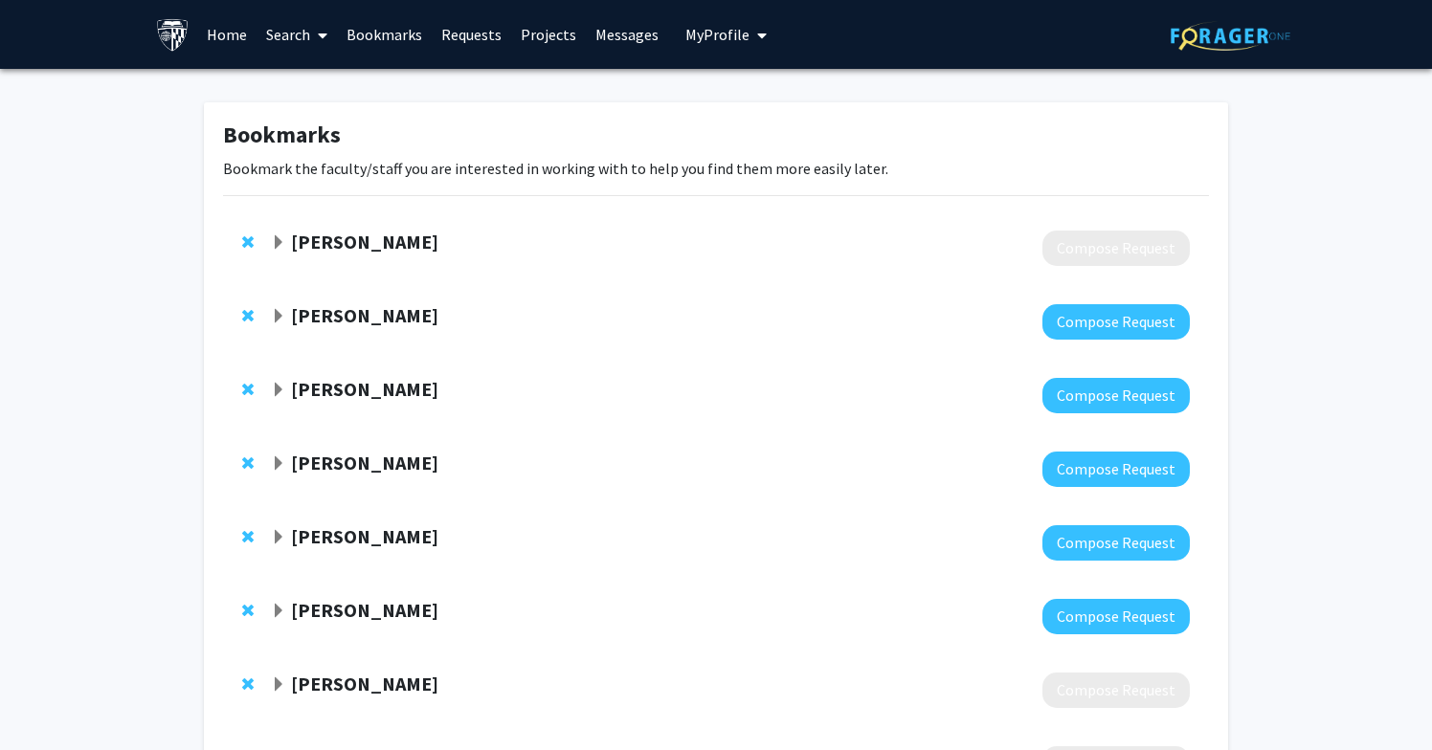
click at [300, 38] on link "Search" at bounding box center [296, 34] width 80 height 67
click at [320, 78] on span "Faculty/Staff" at bounding box center [326, 88] width 141 height 38
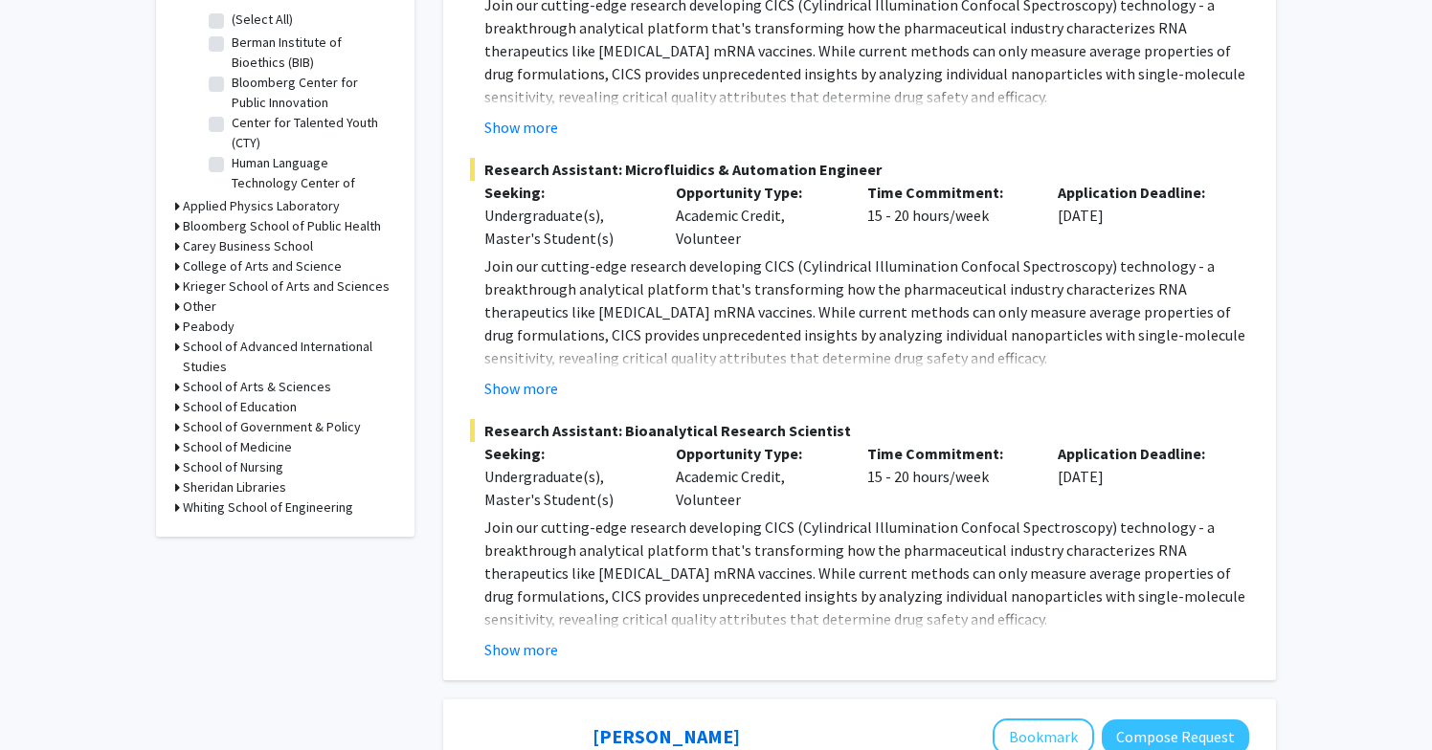
scroll to position [637, 0]
click at [295, 423] on h3 "School of Government & Policy" at bounding box center [272, 425] width 178 height 20
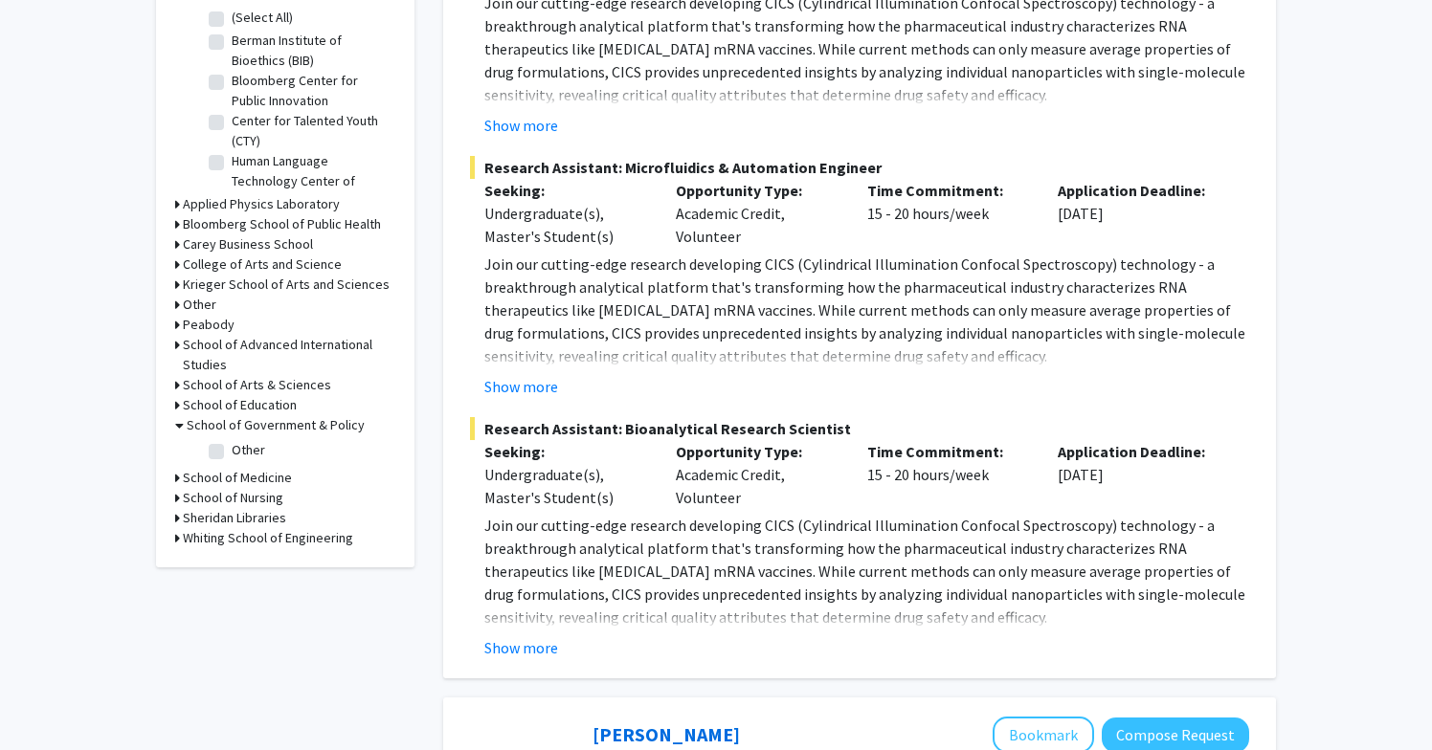
click at [307, 419] on h3 "School of Government & Policy" at bounding box center [276, 425] width 178 height 20
click at [274, 404] on h3 "School of Education" at bounding box center [240, 405] width 114 height 20
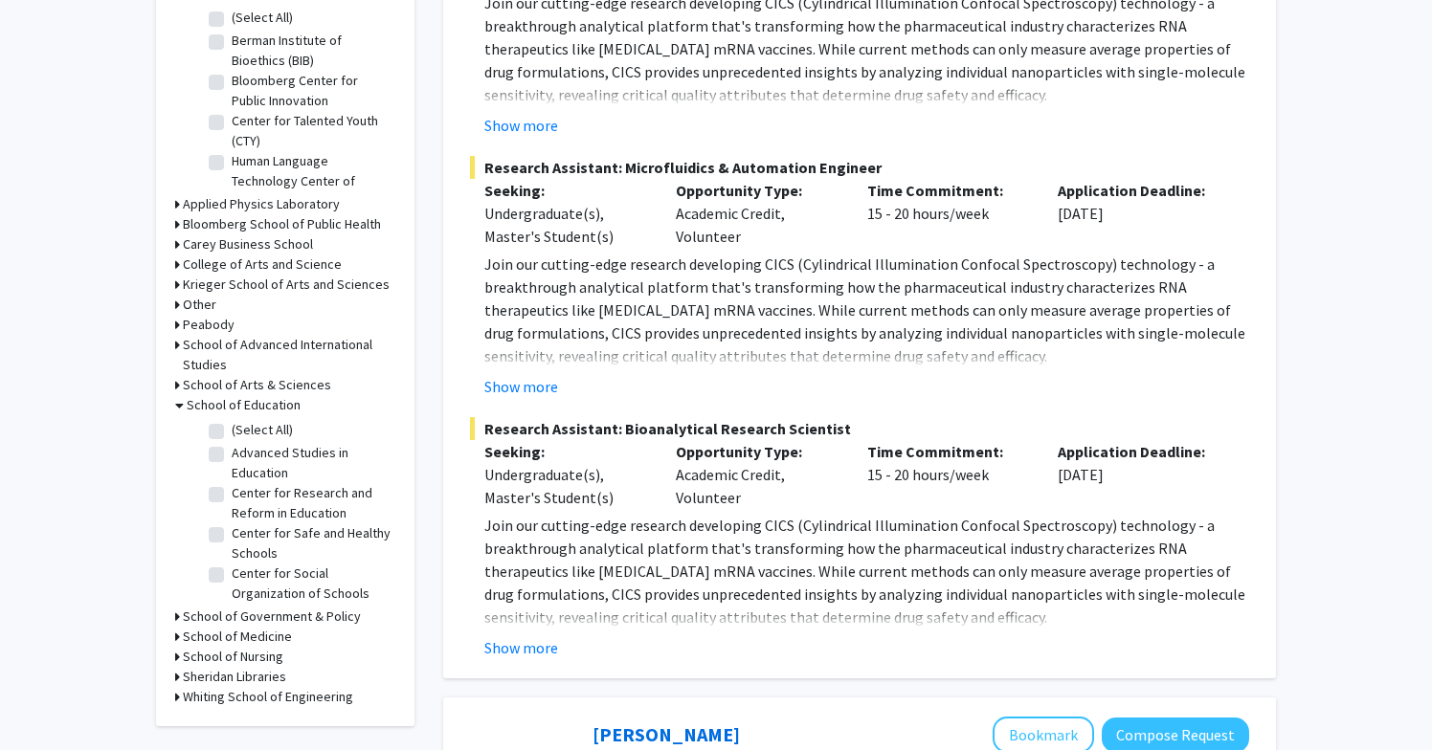
click at [274, 405] on h3 "School of Education" at bounding box center [244, 405] width 114 height 20
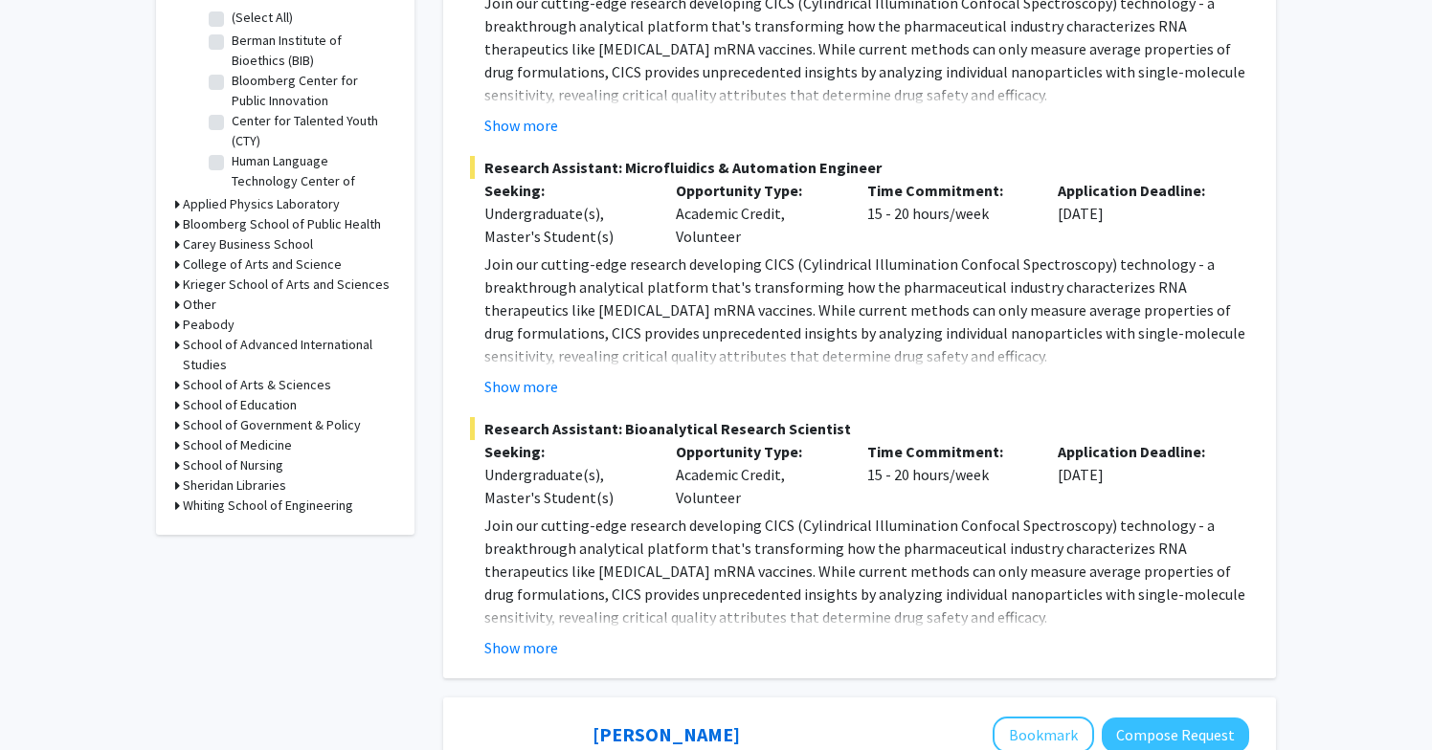
click at [289, 383] on h3 "School of Arts & Sciences" at bounding box center [257, 385] width 148 height 20
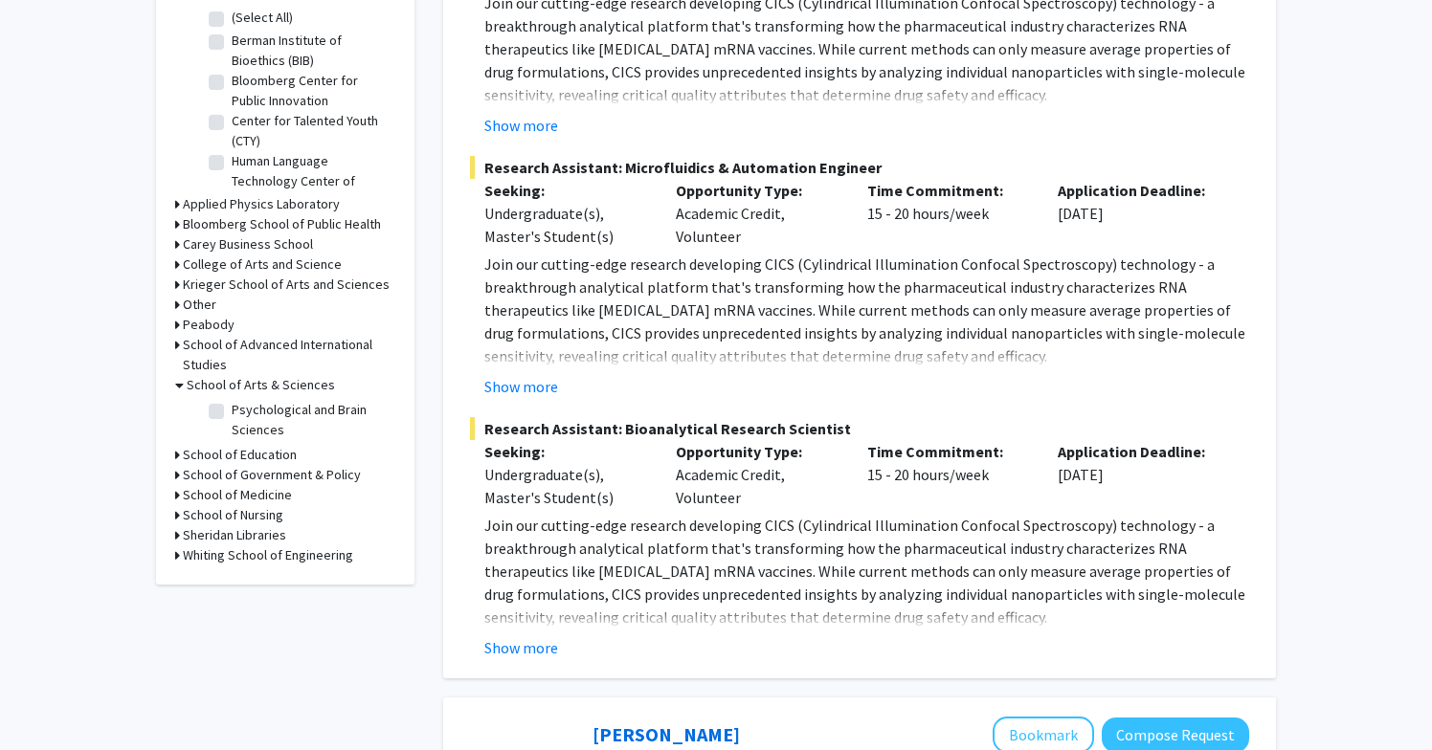
click at [289, 381] on h3 "School of Arts & Sciences" at bounding box center [261, 385] width 148 height 20
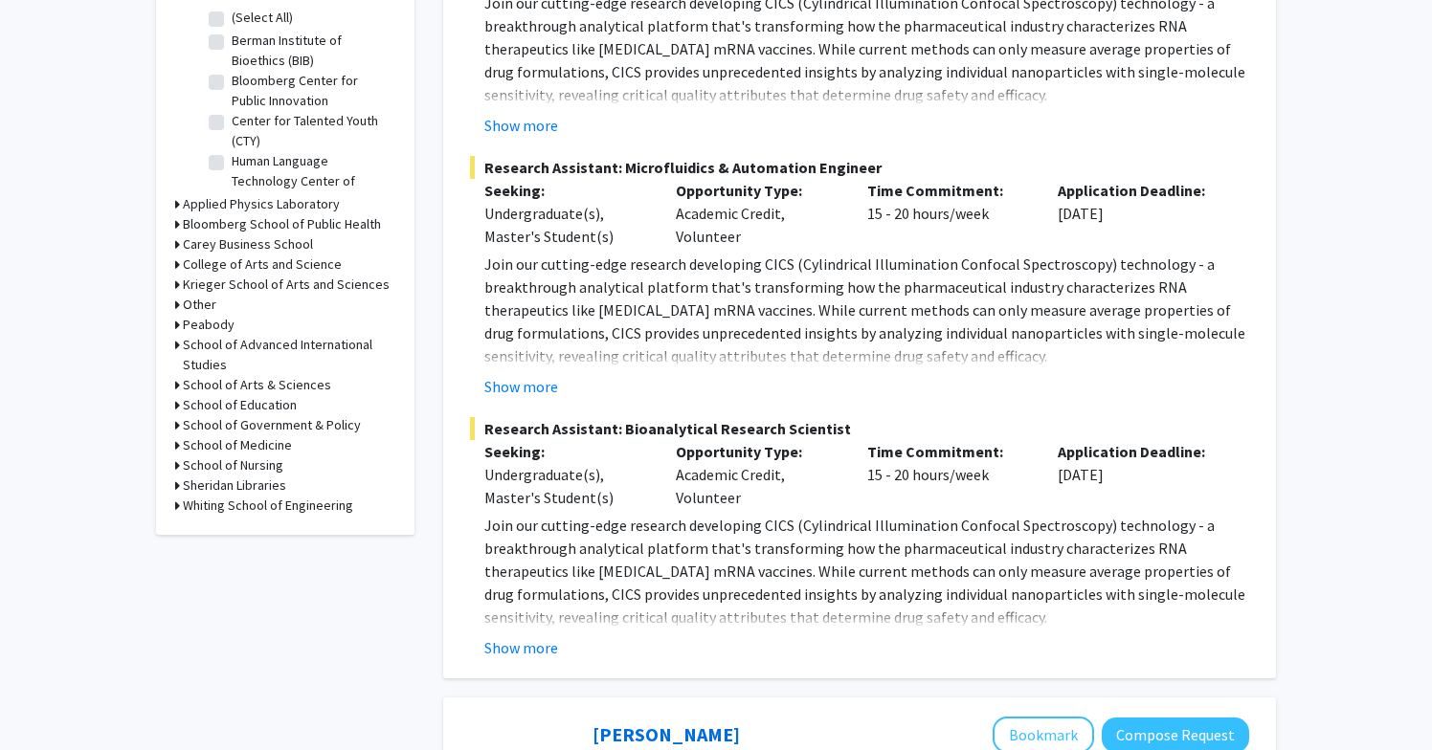
click at [229, 283] on h3 "Krieger School of Arts and Sciences" at bounding box center [286, 285] width 207 height 20
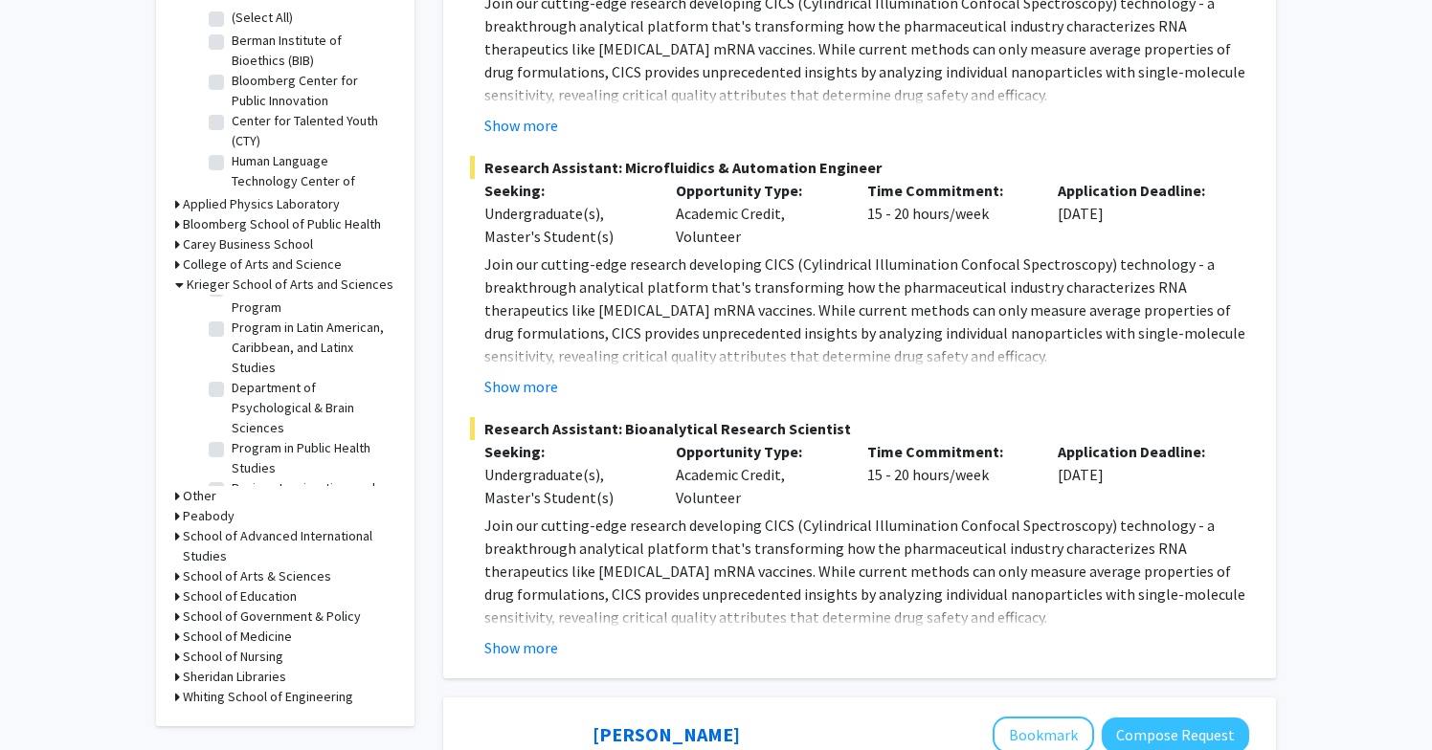
scroll to position [1630, 0]
click at [232, 461] on label "Program in Public Health Studies" at bounding box center [311, 481] width 159 height 40
click at [232, 461] on input "Program in Public Health Studies" at bounding box center [238, 467] width 12 height 12
checkbox input "true"
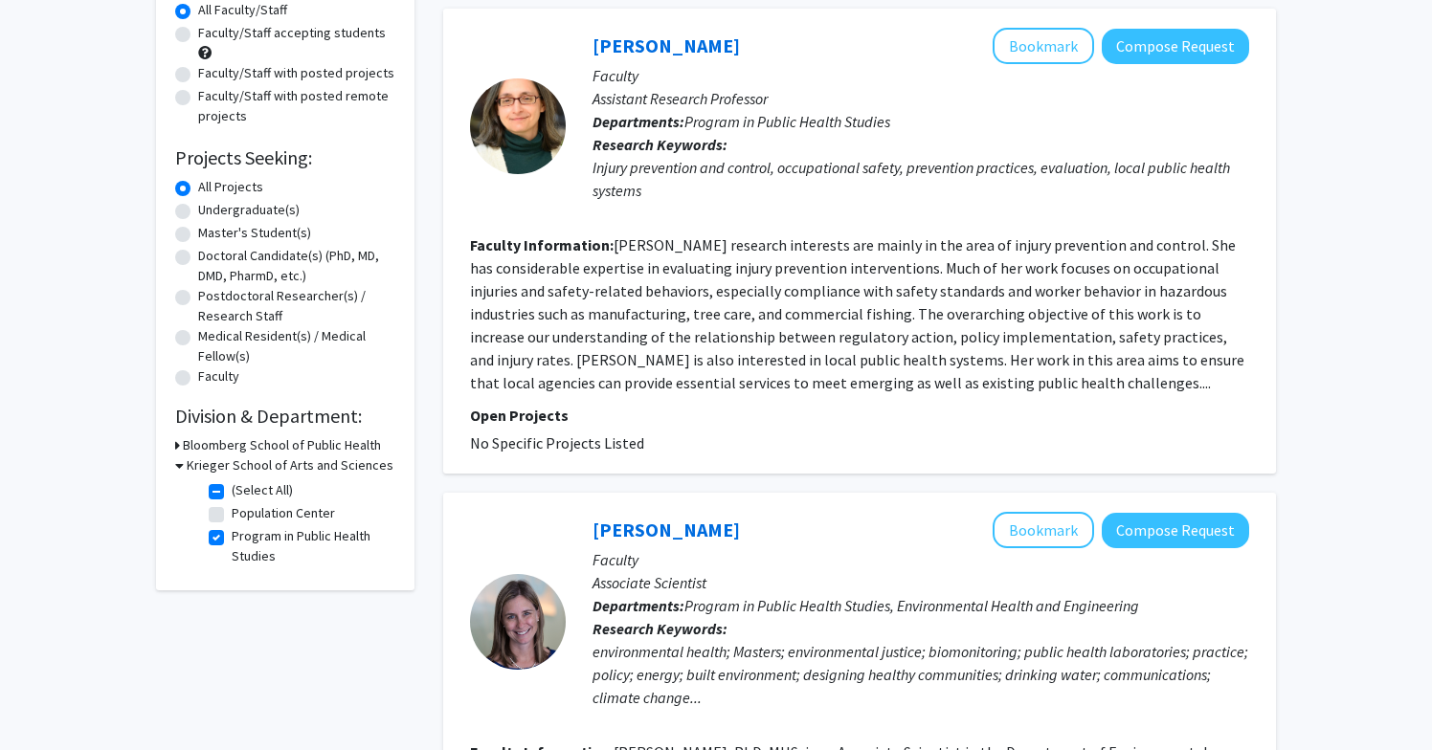
scroll to position [198, 0]
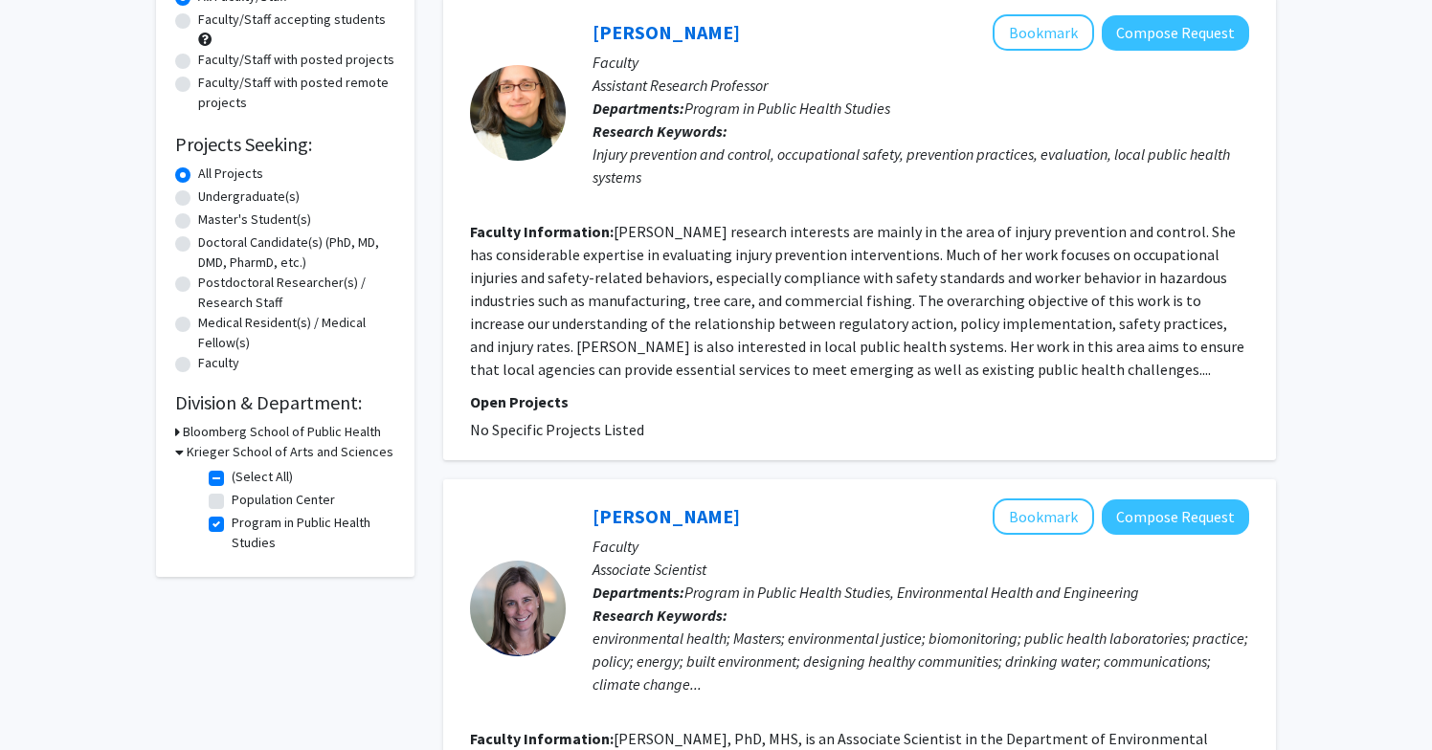
click at [232, 527] on label "Program in Public Health Studies" at bounding box center [311, 533] width 159 height 40
click at [232, 525] on input "Program in Public Health Studies" at bounding box center [238, 519] width 12 height 12
checkbox input "false"
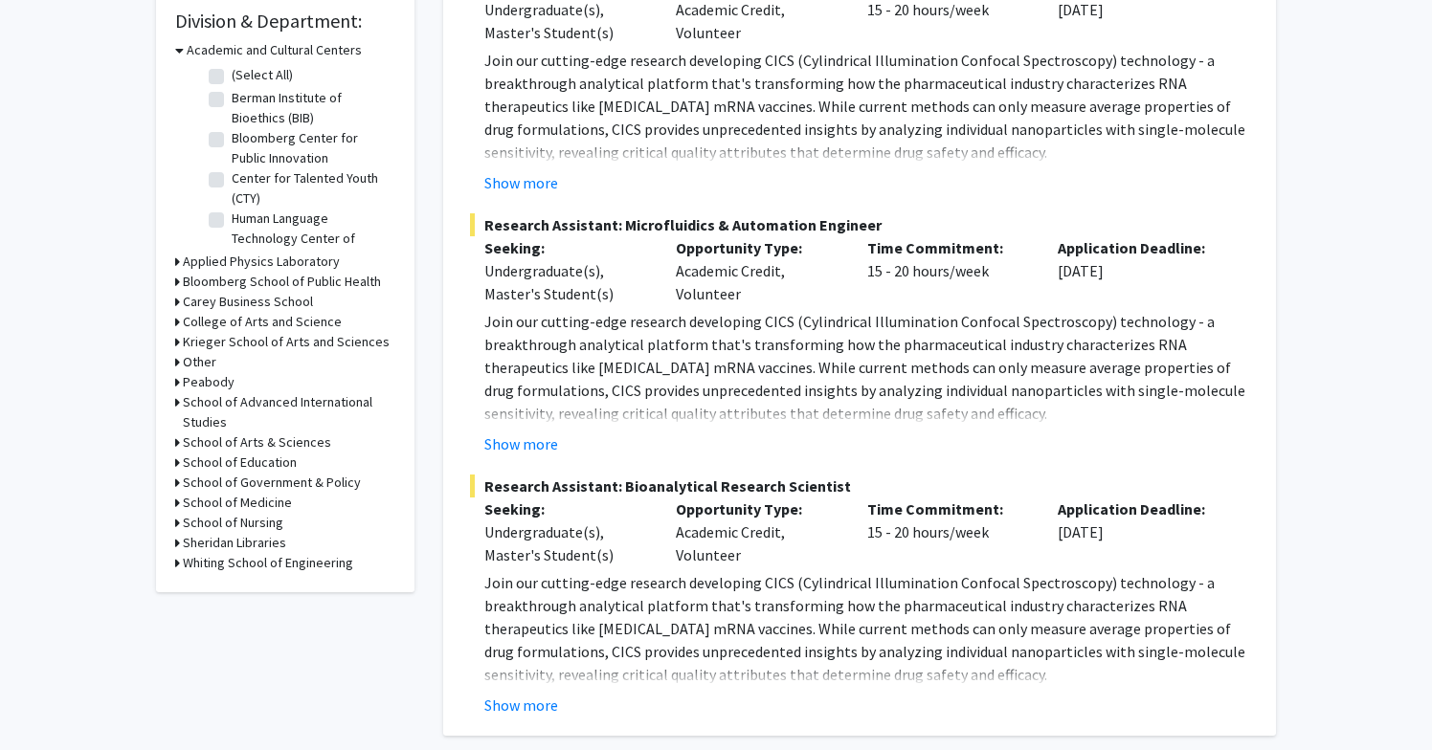
scroll to position [588, 0]
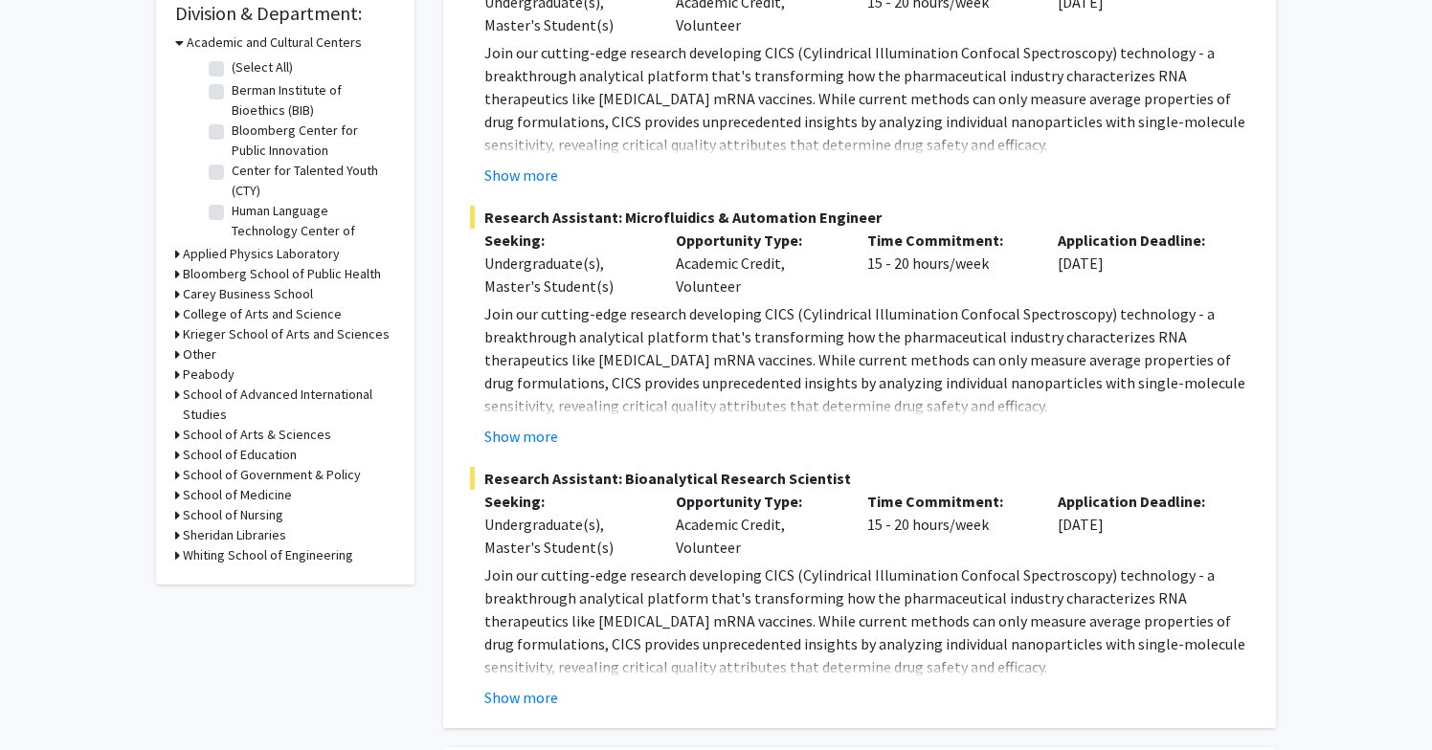
click at [264, 494] on h3 "School of Medicine" at bounding box center [237, 495] width 109 height 20
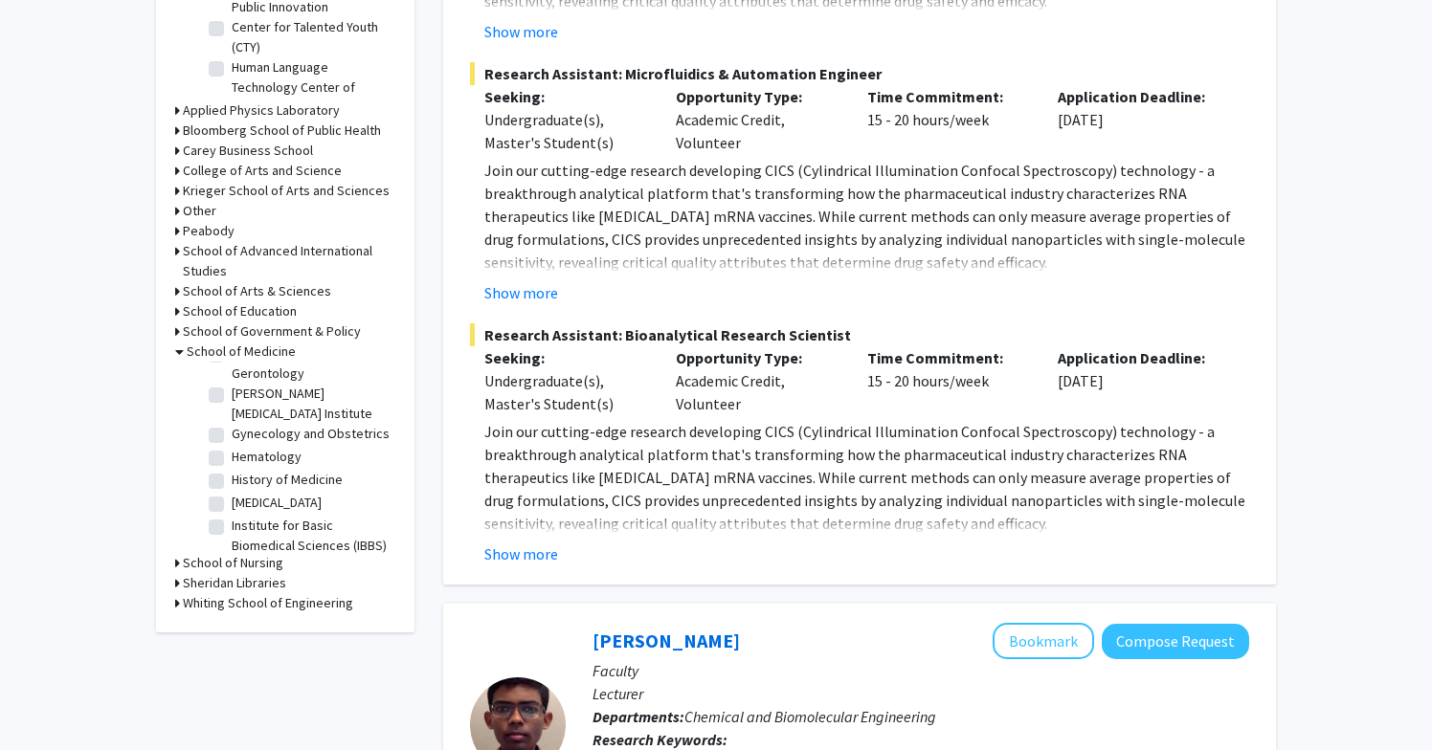
scroll to position [1301, 0]
click at [232, 487] on label "[MEDICAL_DATA]" at bounding box center [277, 497] width 90 height 20
click at [232, 487] on input "[MEDICAL_DATA]" at bounding box center [238, 493] width 12 height 12
checkbox input "true"
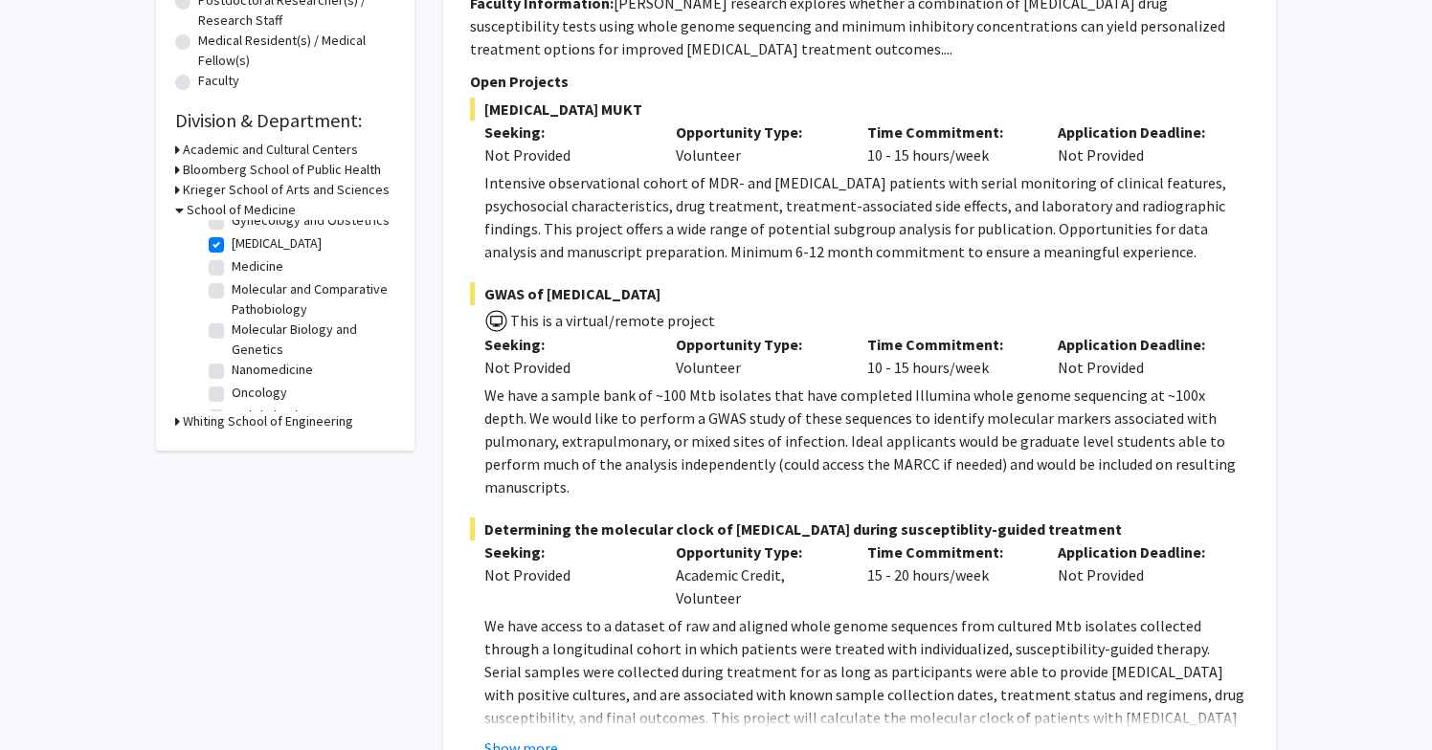
scroll to position [260, 0]
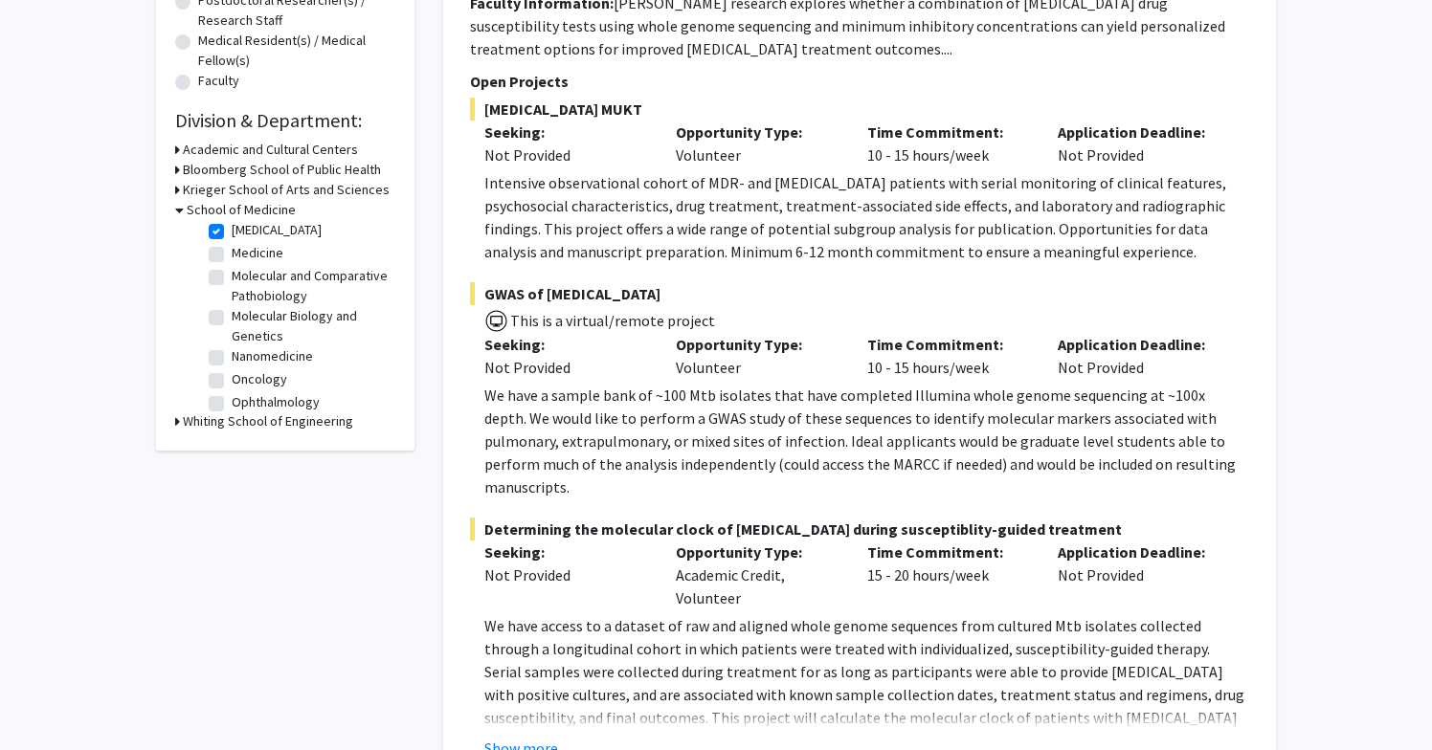
click at [232, 232] on label "[MEDICAL_DATA]" at bounding box center [277, 230] width 90 height 20
click at [232, 232] on input "[MEDICAL_DATA]" at bounding box center [238, 226] width 12 height 12
checkbox input "false"
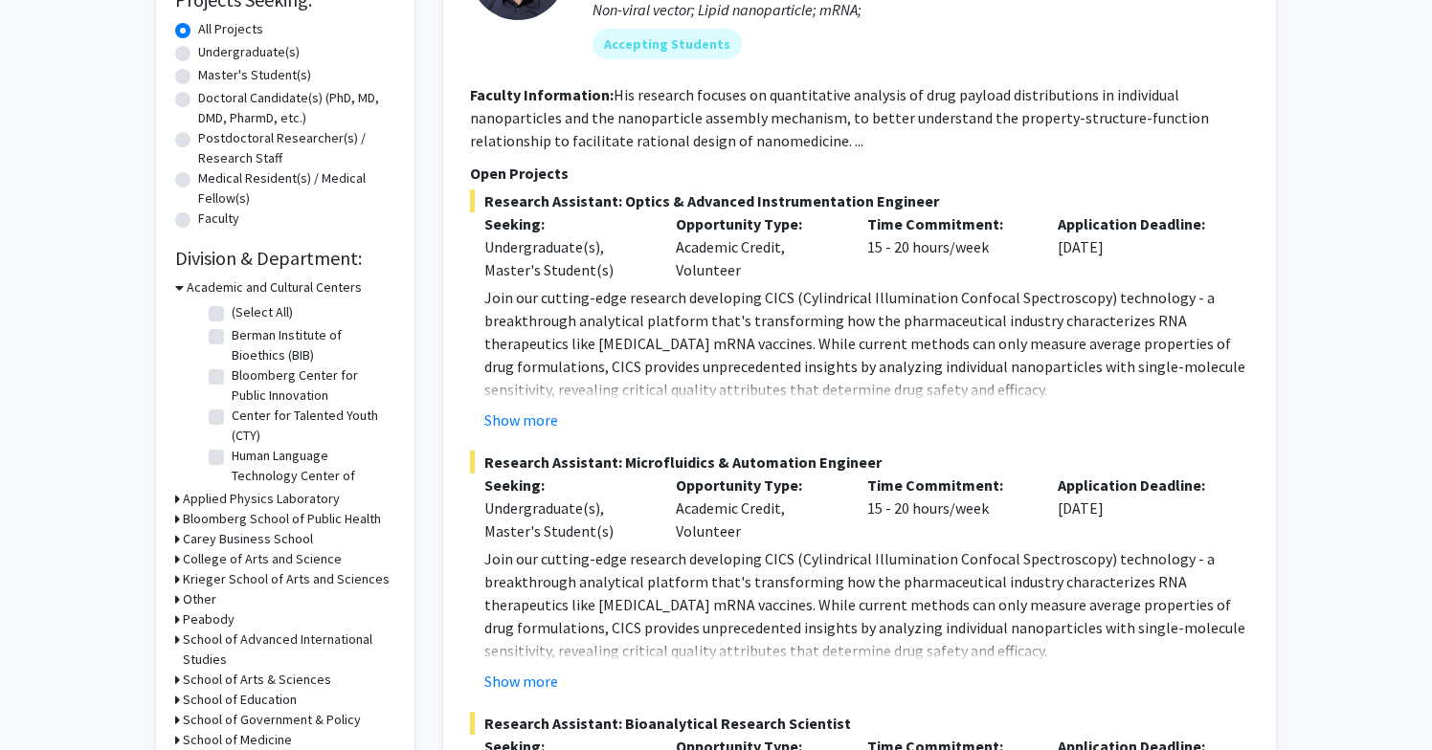
scroll to position [465, 0]
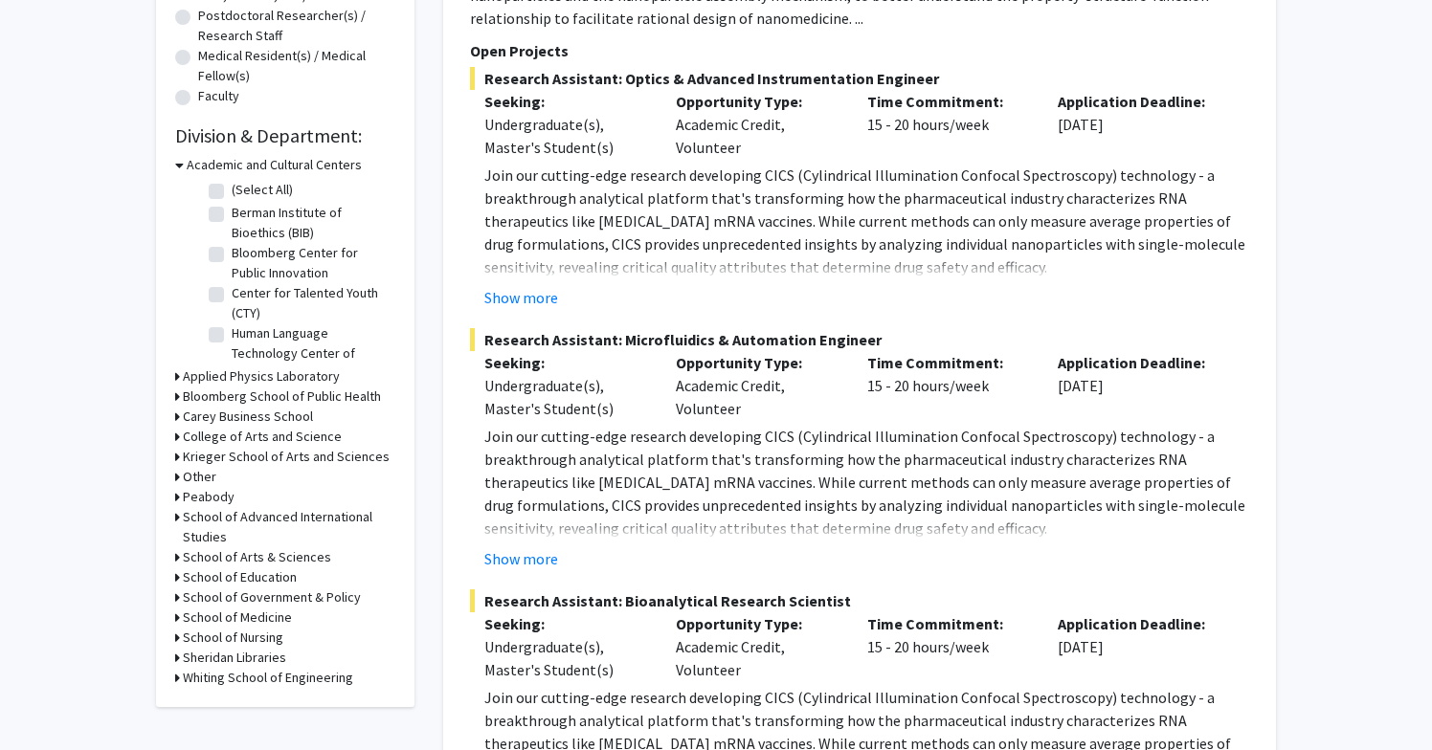
click at [267, 619] on h3 "School of Medicine" at bounding box center [237, 618] width 109 height 20
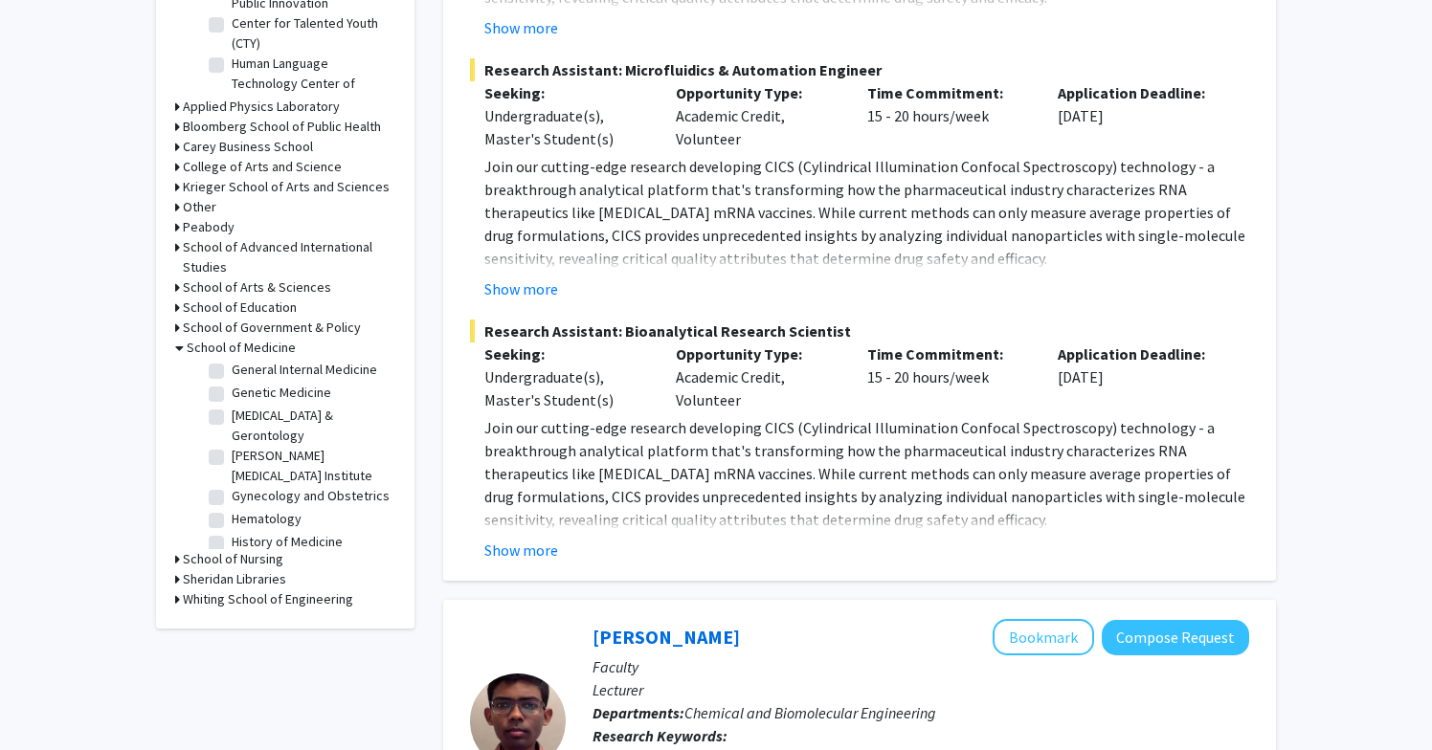
scroll to position [1200, 0]
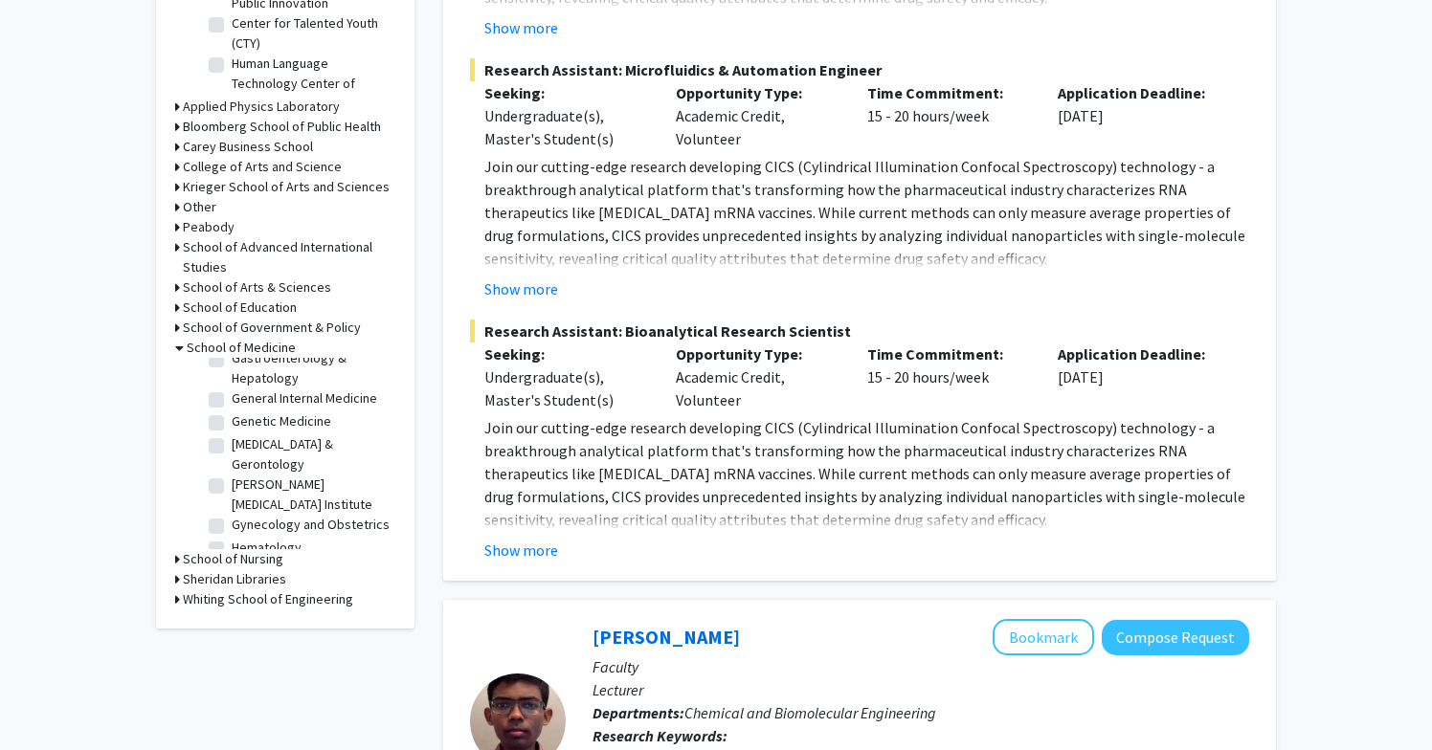
click at [232, 515] on label "Gynecology and Obstetrics" at bounding box center [311, 525] width 158 height 20
click at [232, 515] on input "Gynecology and Obstetrics" at bounding box center [238, 521] width 12 height 12
checkbox input "true"
